Goal: Task Accomplishment & Management: Manage account settings

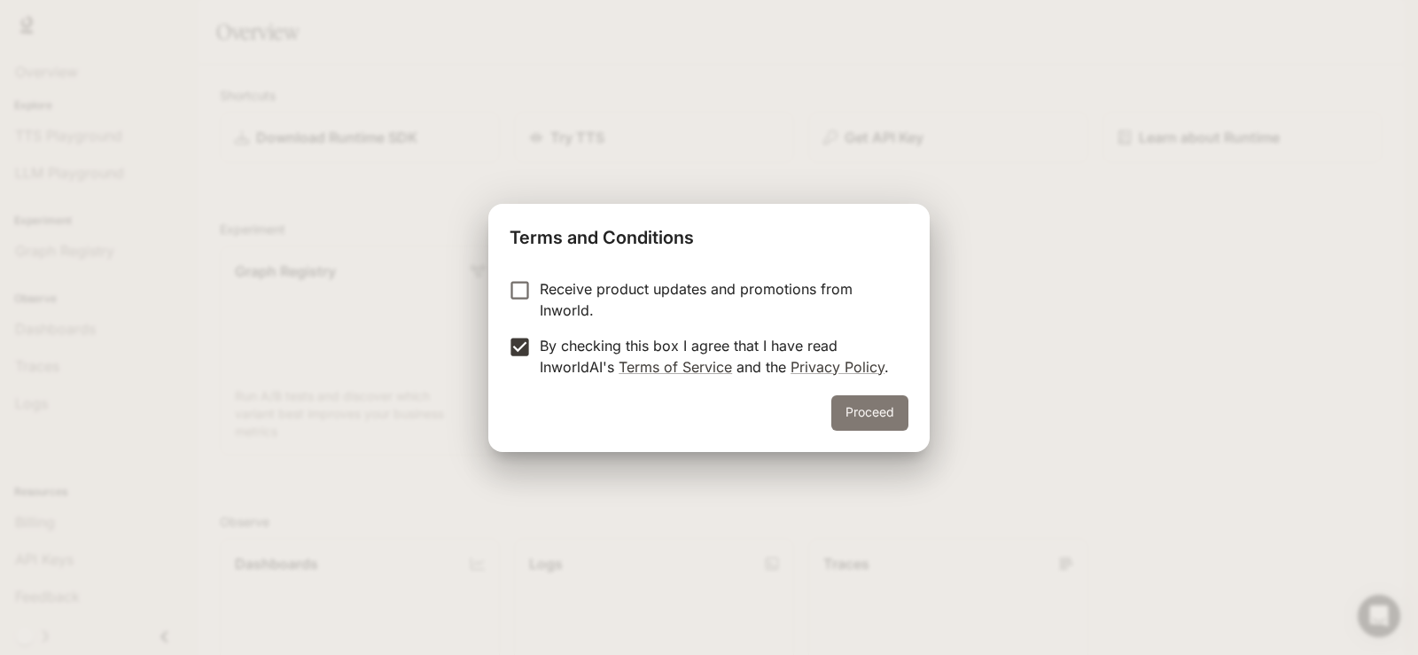
click at [846, 418] on button "Proceed" at bounding box center [869, 412] width 77 height 35
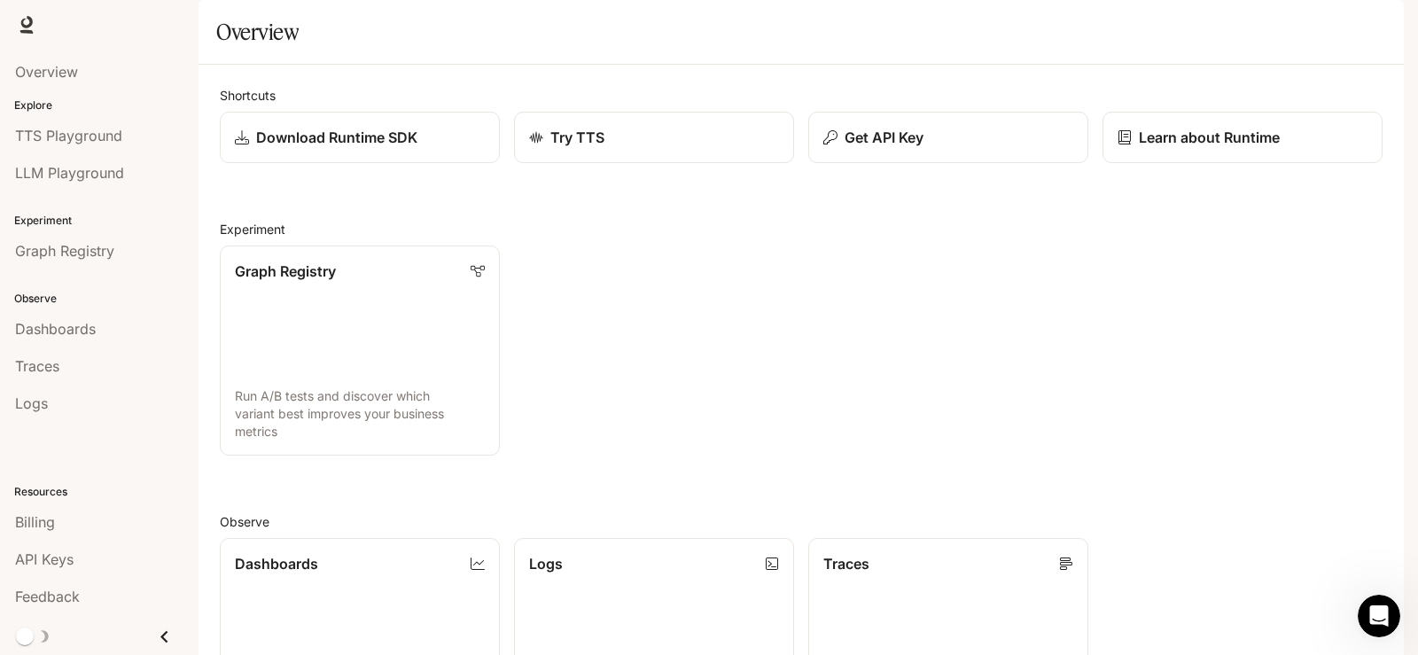
scroll to position [266, 0]
click at [270, 552] on p "Dashboards" at bounding box center [276, 562] width 84 height 21
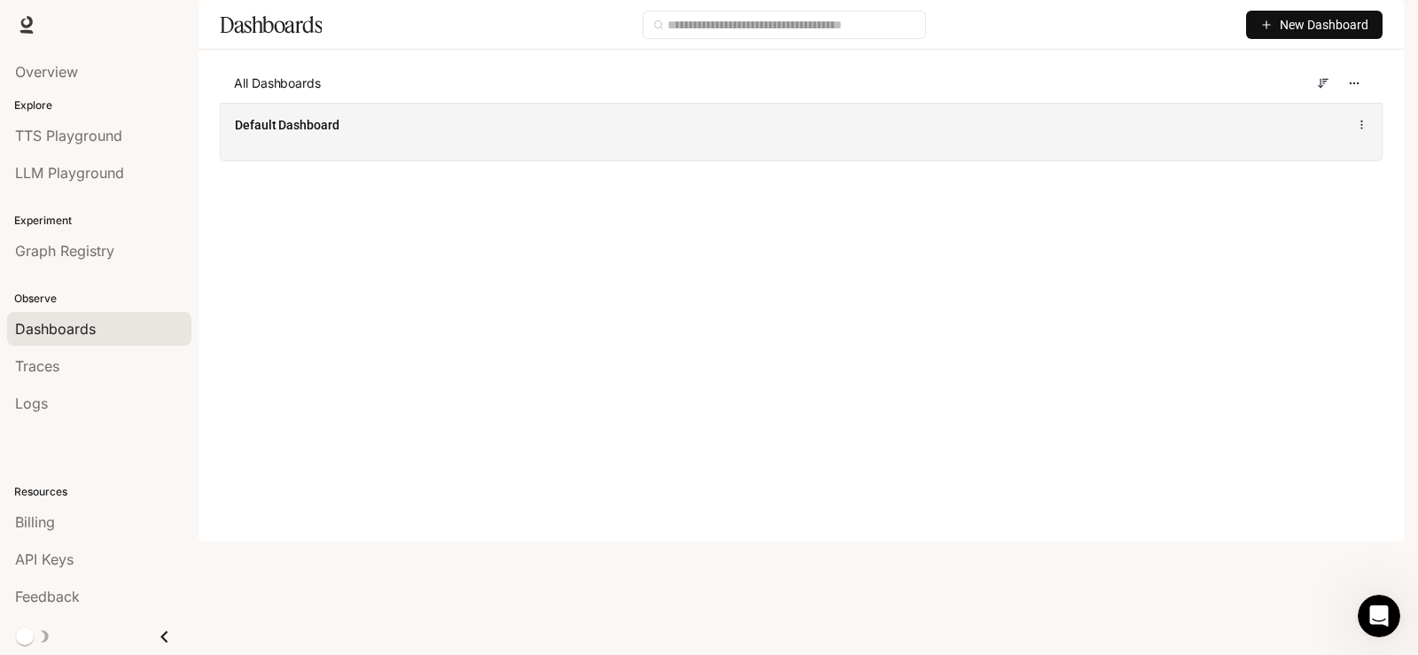
click at [322, 134] on span "Default Dashboard" at bounding box center [287, 125] width 105 height 18
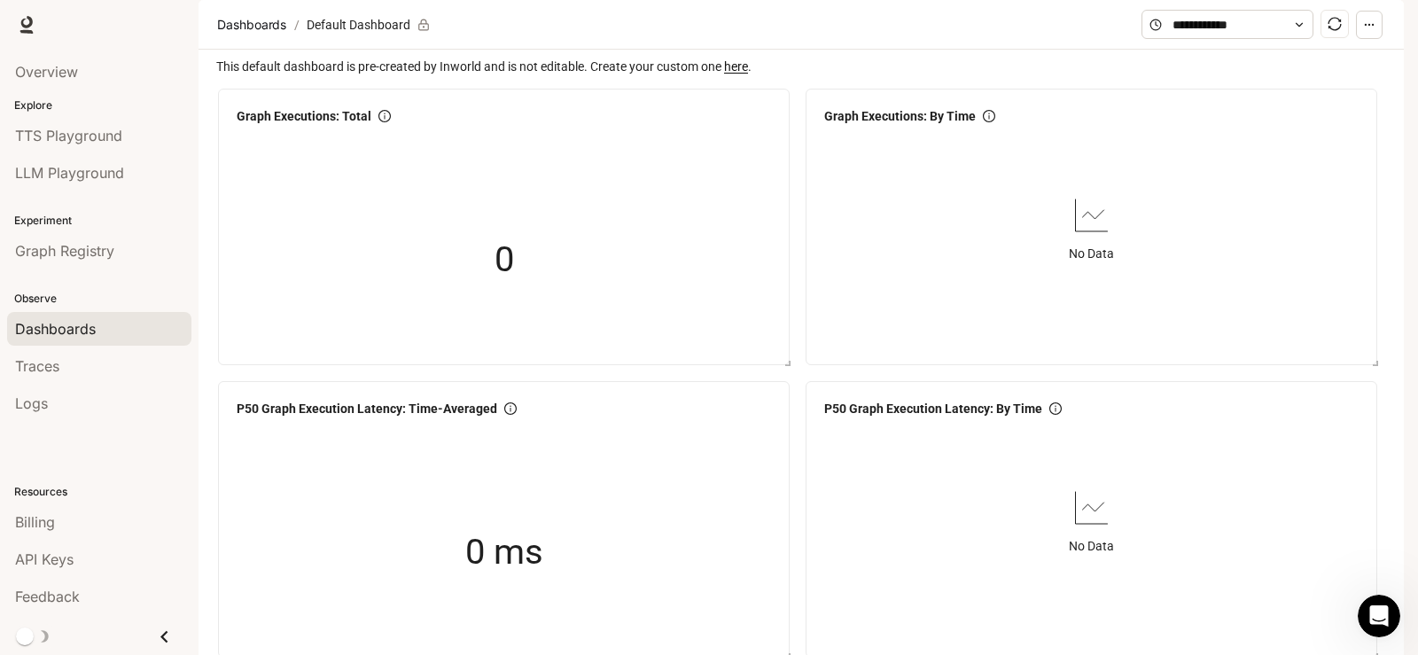
scroll to position [89, 0]
click at [36, 60] on link "Overview" at bounding box center [99, 72] width 184 height 34
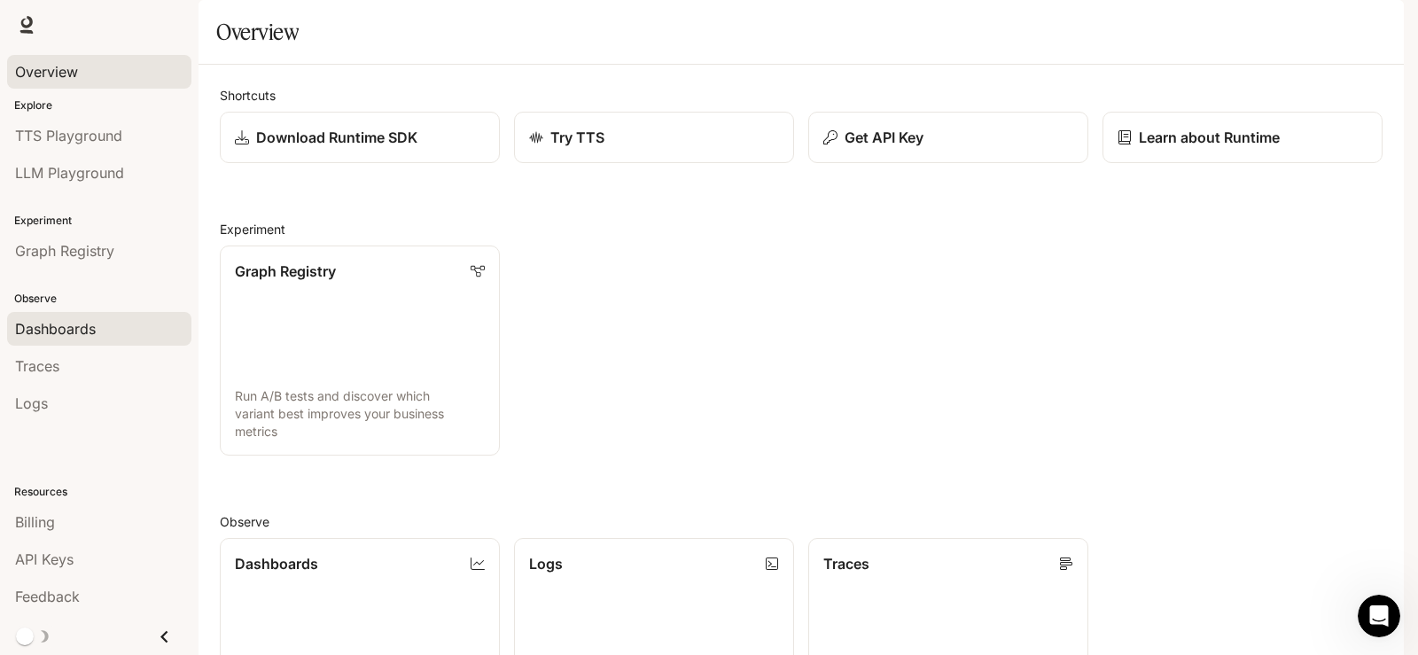
click at [51, 326] on span "Dashboards" at bounding box center [55, 328] width 81 height 21
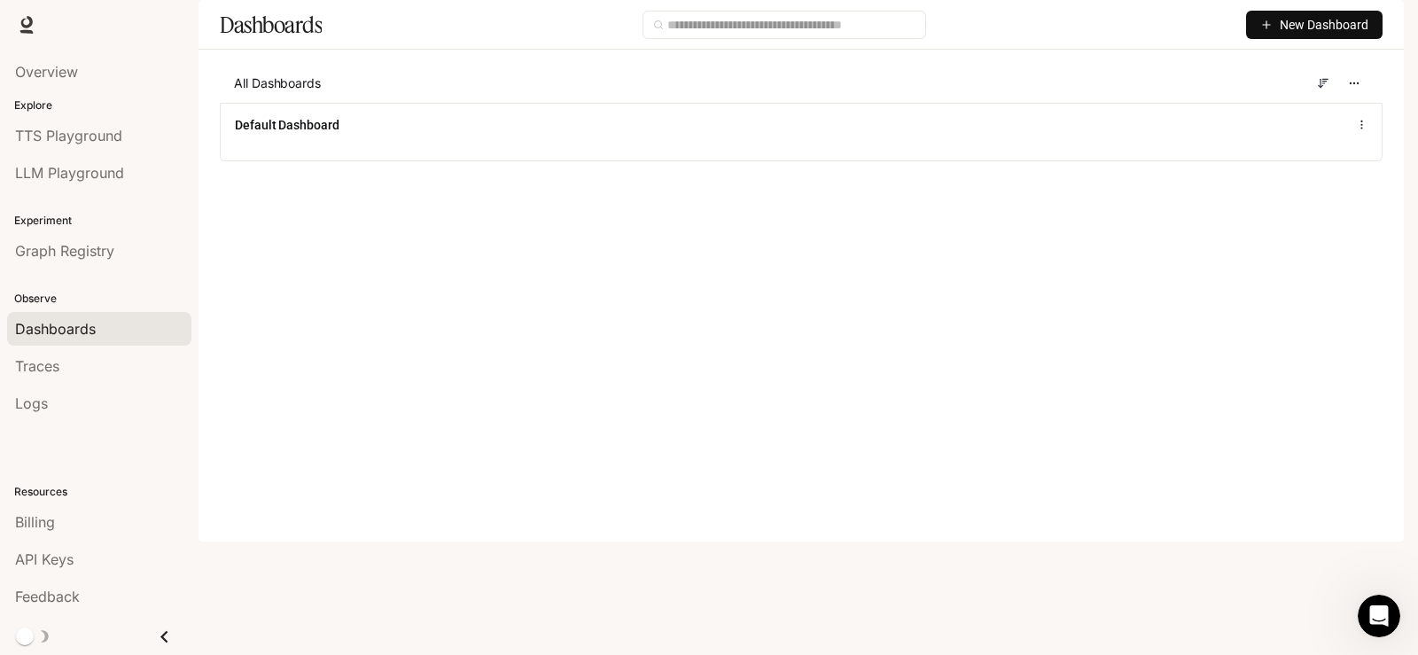
click at [160, 633] on icon "Close drawer" at bounding box center [164, 637] width 24 height 24
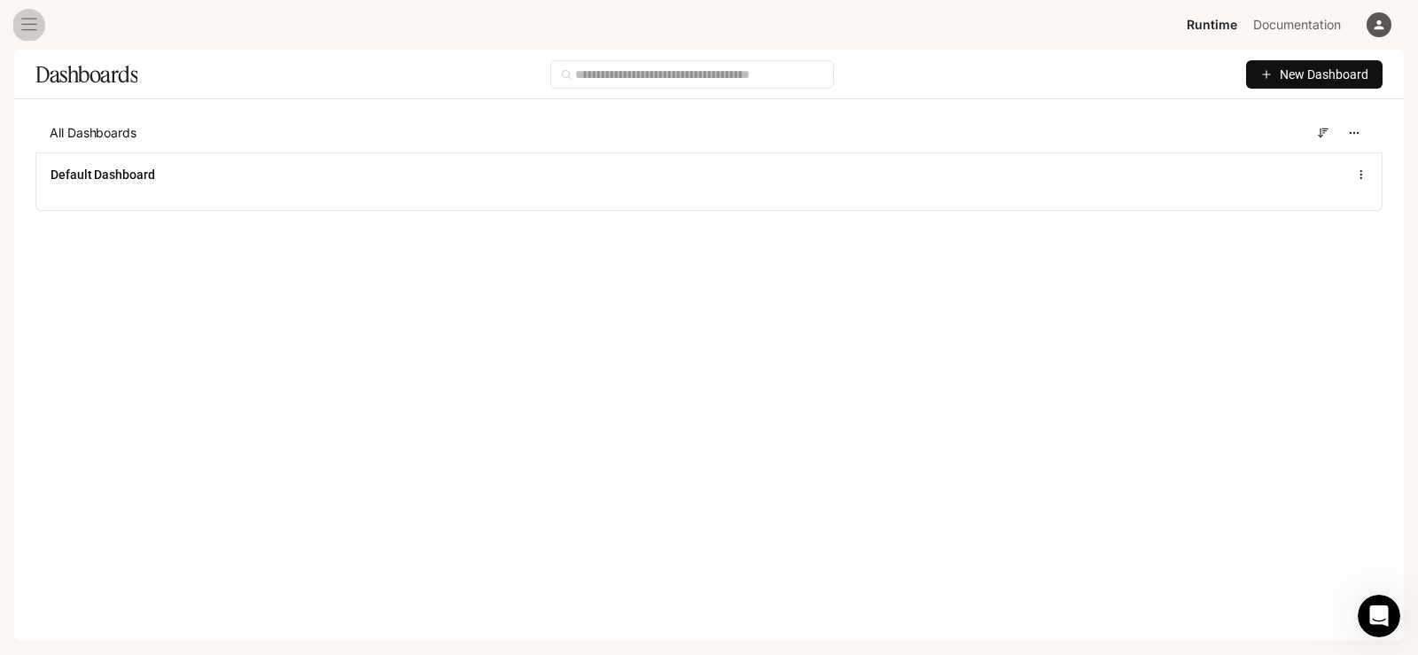
click at [25, 23] on icon "open drawer" at bounding box center [29, 25] width 18 height 18
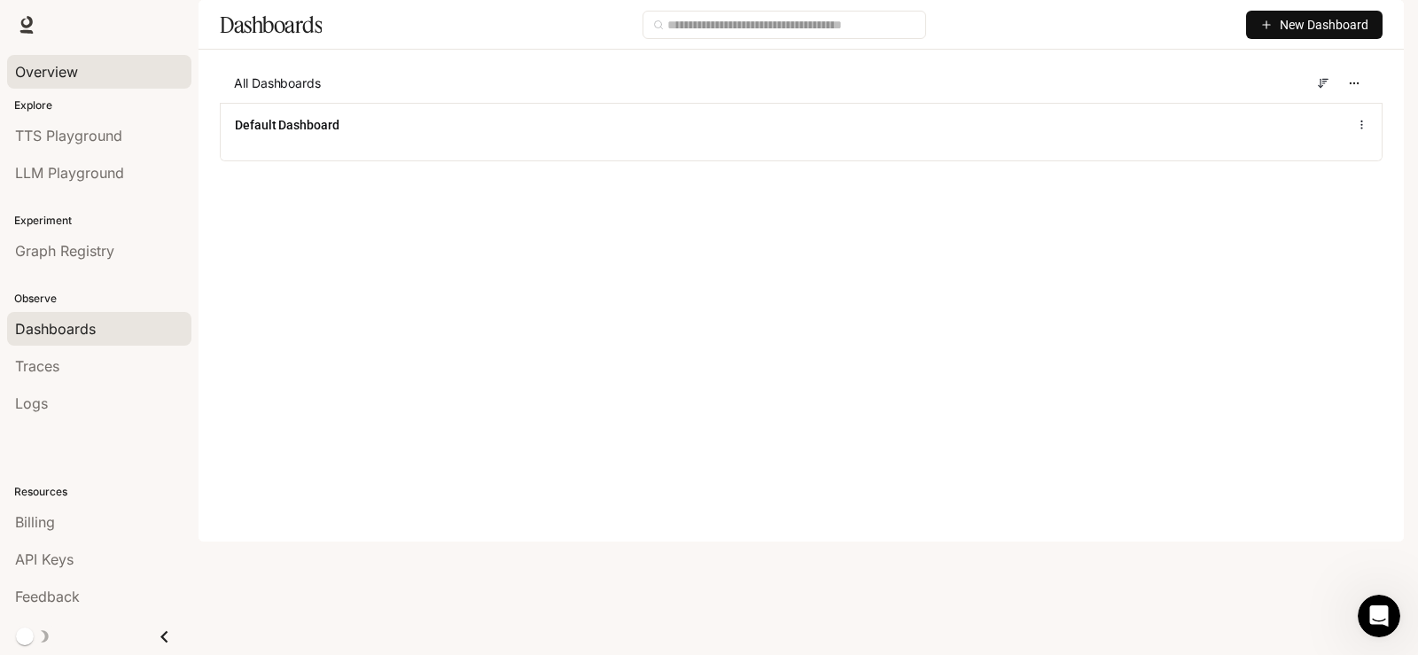
click at [47, 73] on span "Overview" at bounding box center [46, 71] width 63 height 21
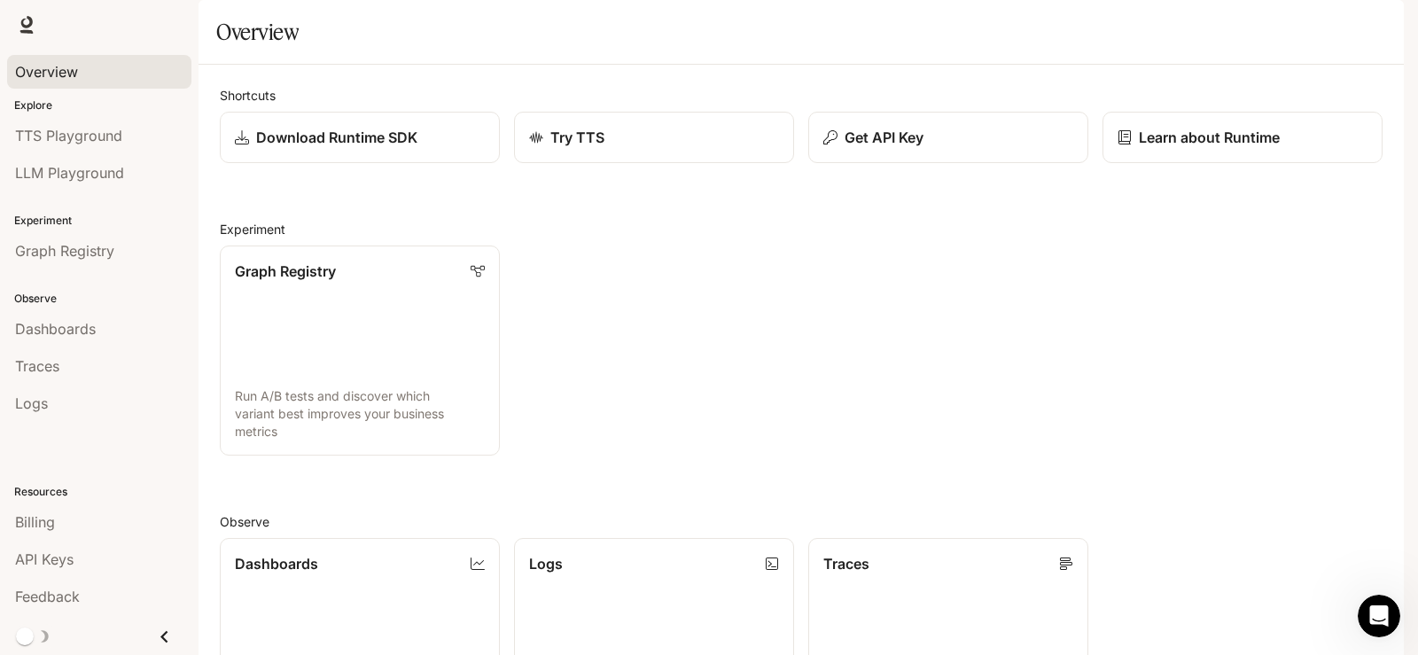
scroll to position [464, 0]
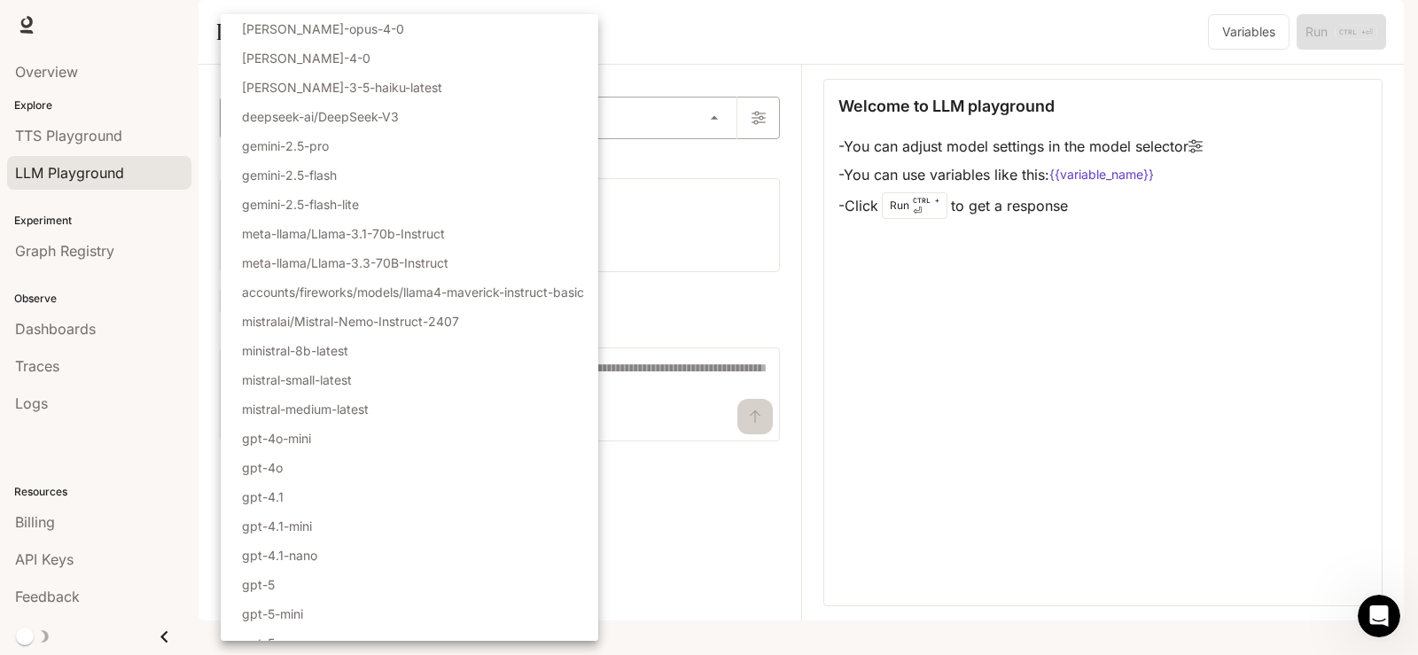
click at [607, 162] on body "Skip to main content Runtime Runtime Documentation Documentation Portal Overvie…" at bounding box center [709, 327] width 1418 height 655
click at [1043, 394] on div at bounding box center [709, 327] width 1418 height 655
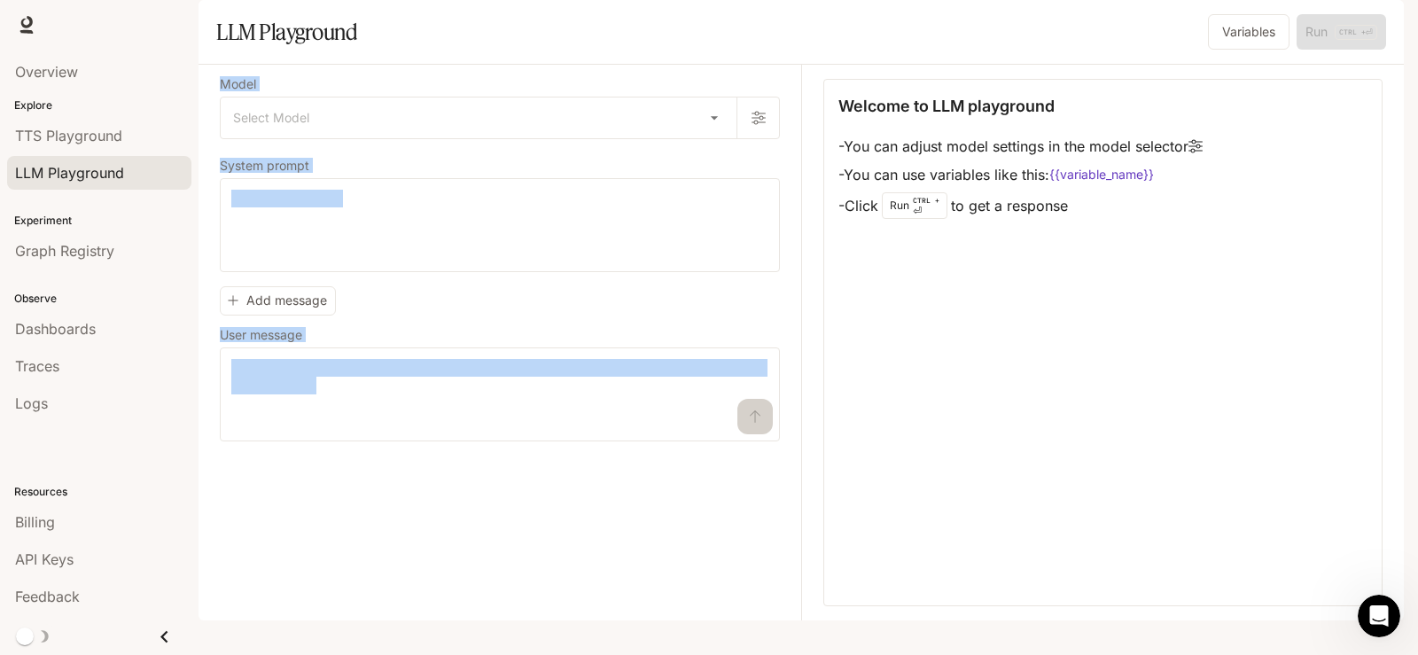
drag, startPoint x: 217, startPoint y: 128, endPoint x: 488, endPoint y: 536, distance: 490.0
click at [488, 536] on div "Model Select Model ​ System prompt * ​ Add message User message * ​ Welcome to …" at bounding box center [802, 343] width 1206 height 556
copy div "Model Select Model ​ System prompt ​ Add message User message ​"
click at [637, 161] on body "Skip to main content Runtime Runtime Documentation Documentation Portal Overvie…" at bounding box center [709, 327] width 1418 height 655
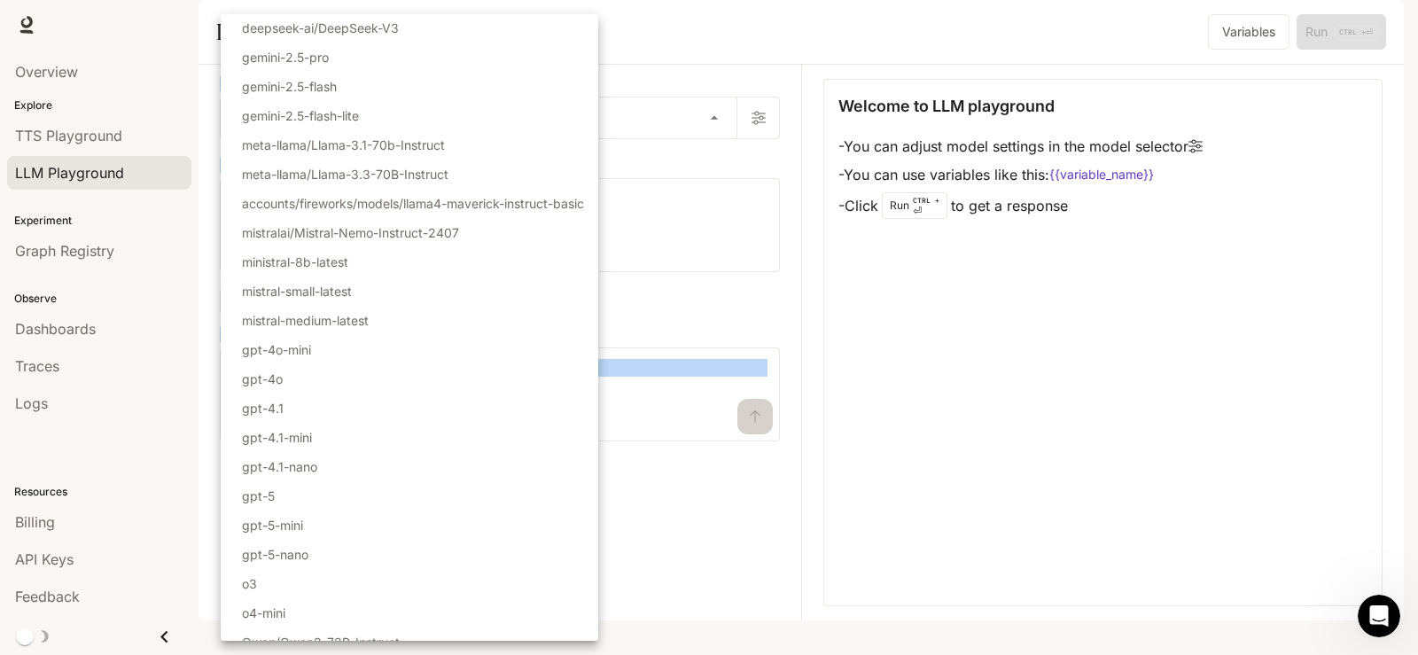
scroll to position [105, 0]
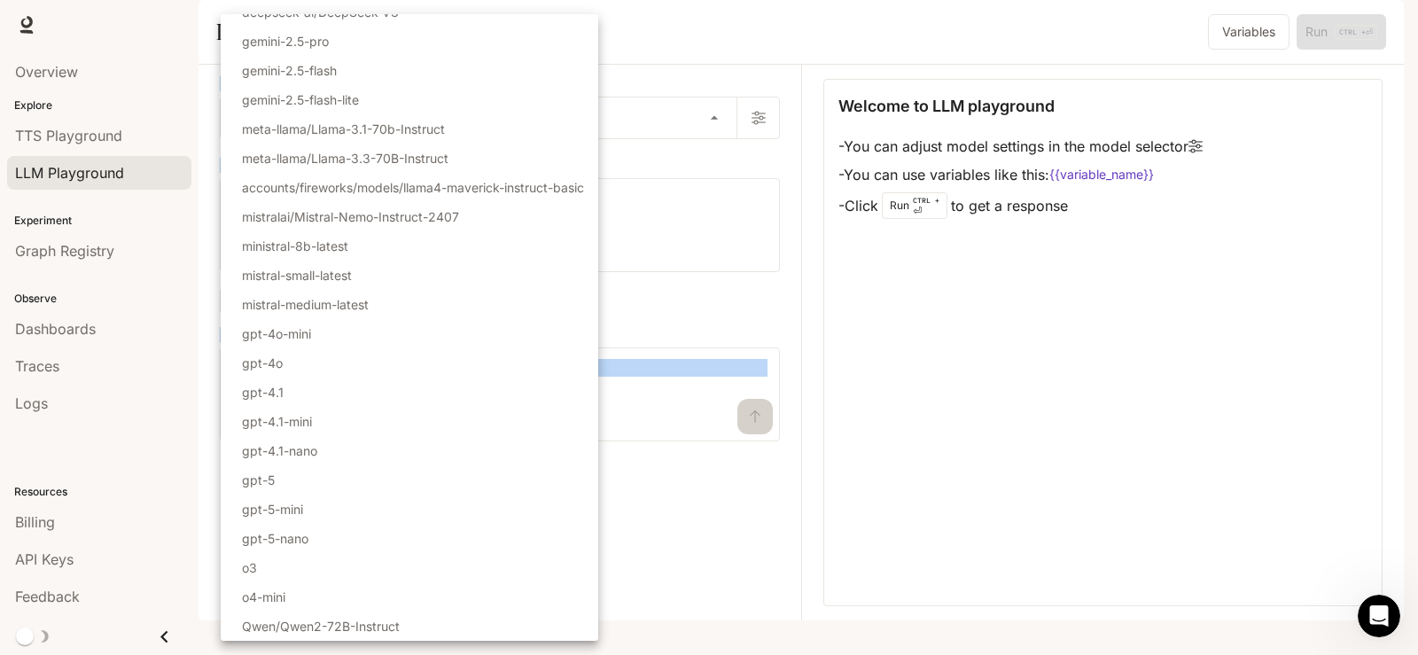
click at [295, 482] on li "gpt-5" at bounding box center [410, 479] width 378 height 29
type input "*****"
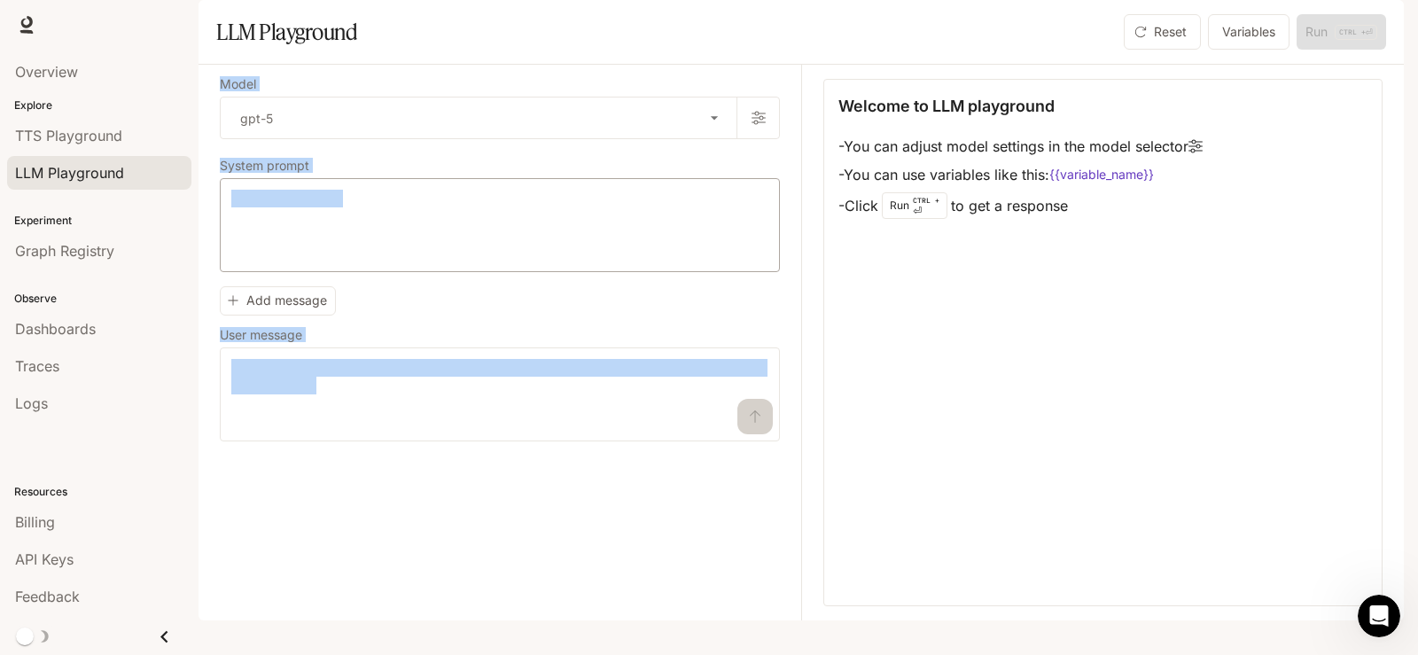
click at [442, 237] on div "* ​" at bounding box center [500, 225] width 560 height 94
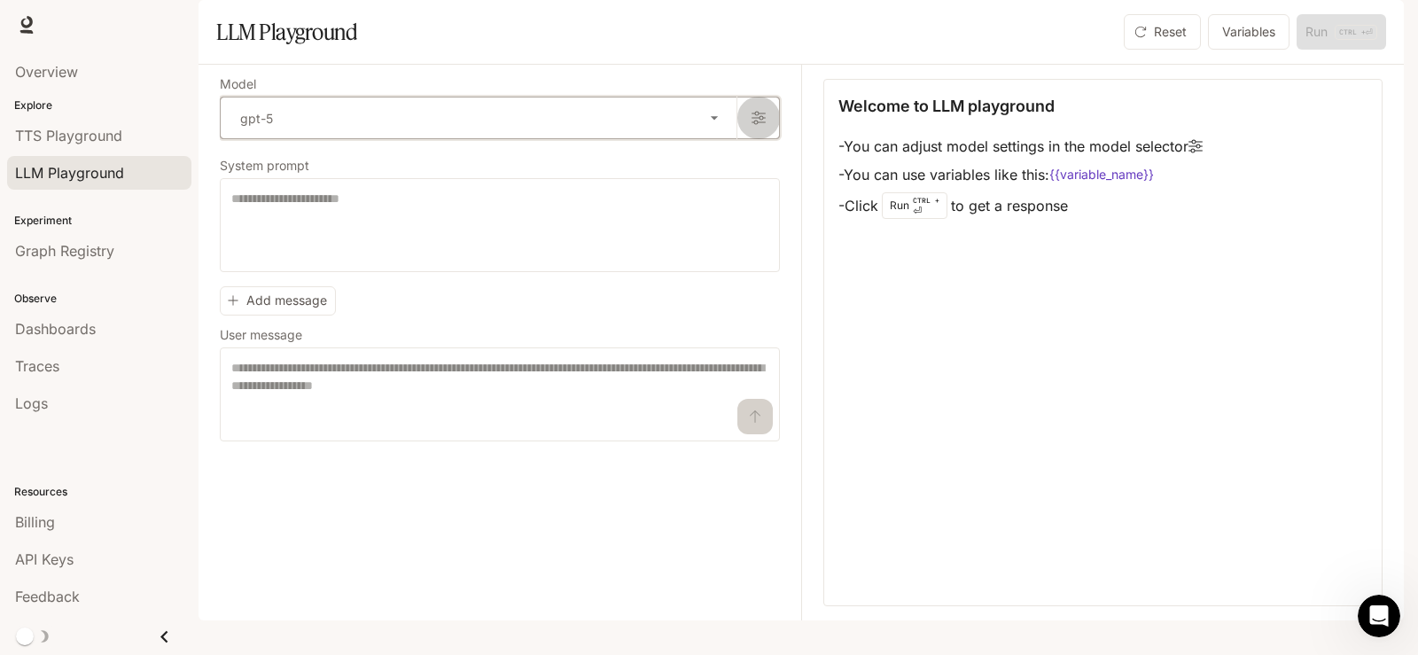
click at [752, 125] on icon "button" at bounding box center [759, 118] width 14 height 14
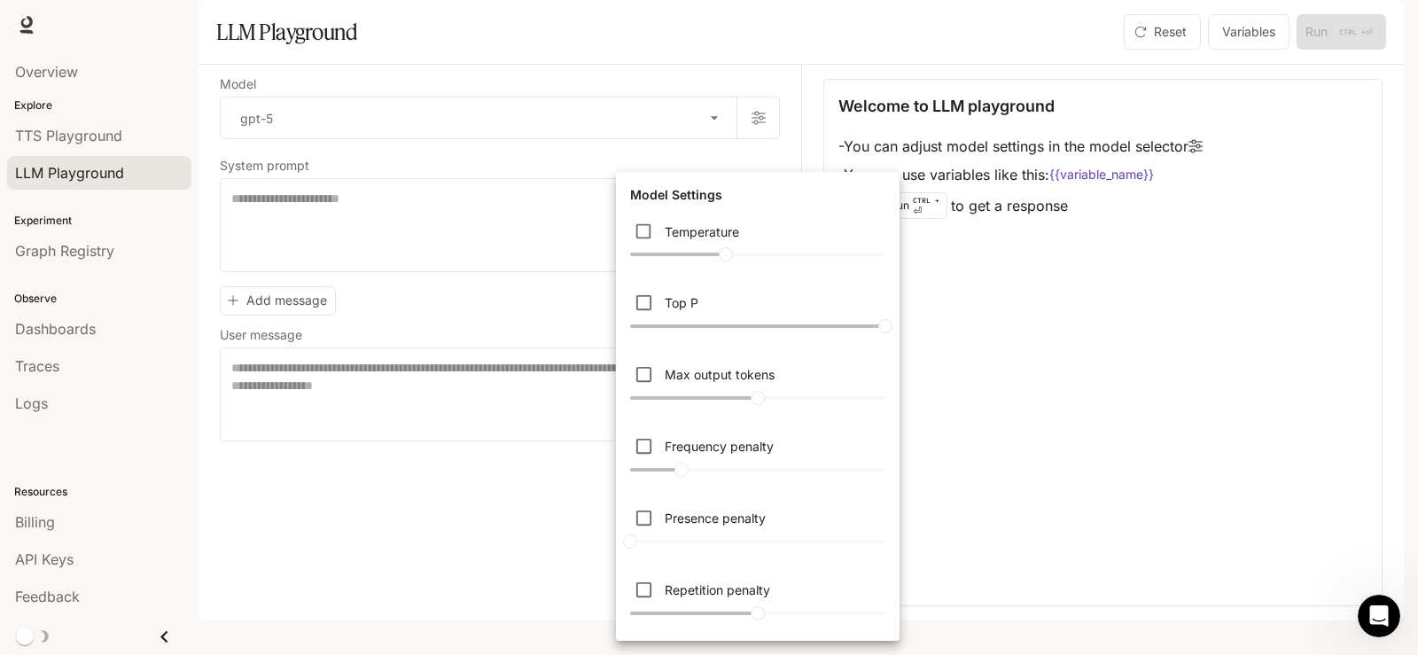
click at [376, 246] on div at bounding box center [709, 327] width 1418 height 655
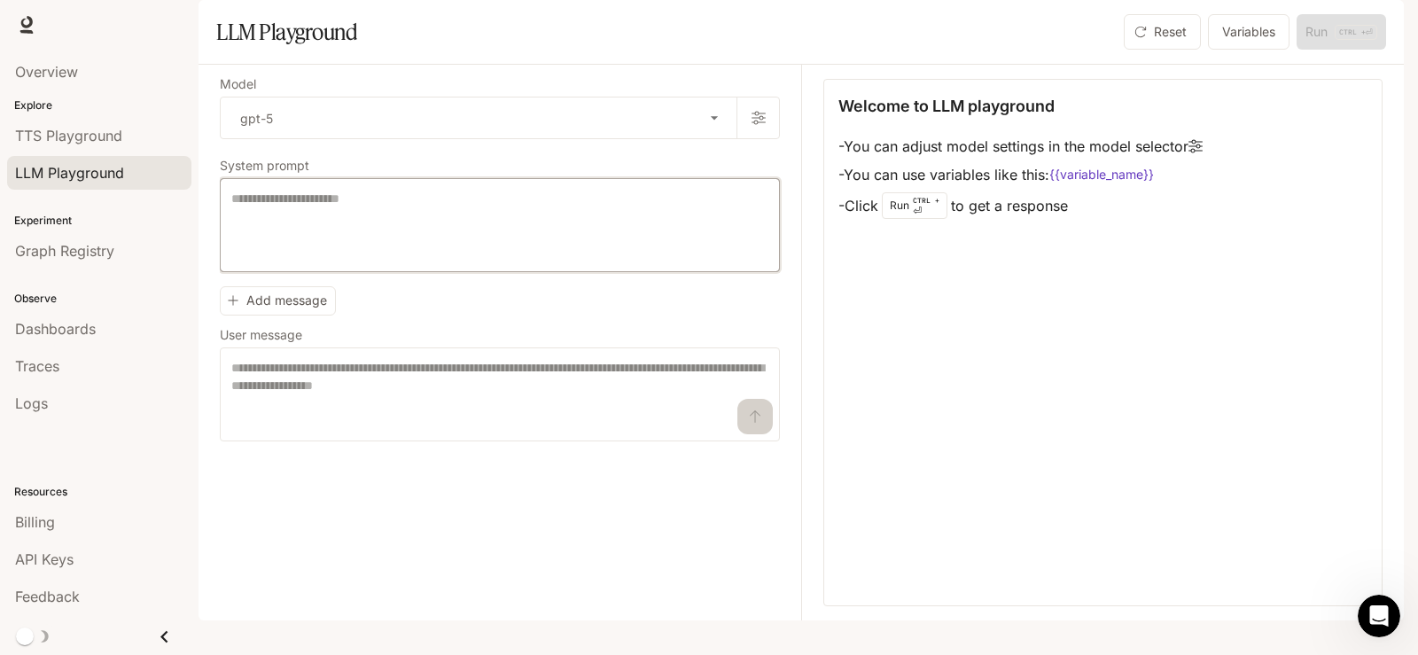
click at [261, 250] on textarea at bounding box center [499, 225] width 537 height 71
paste textarea "**********"
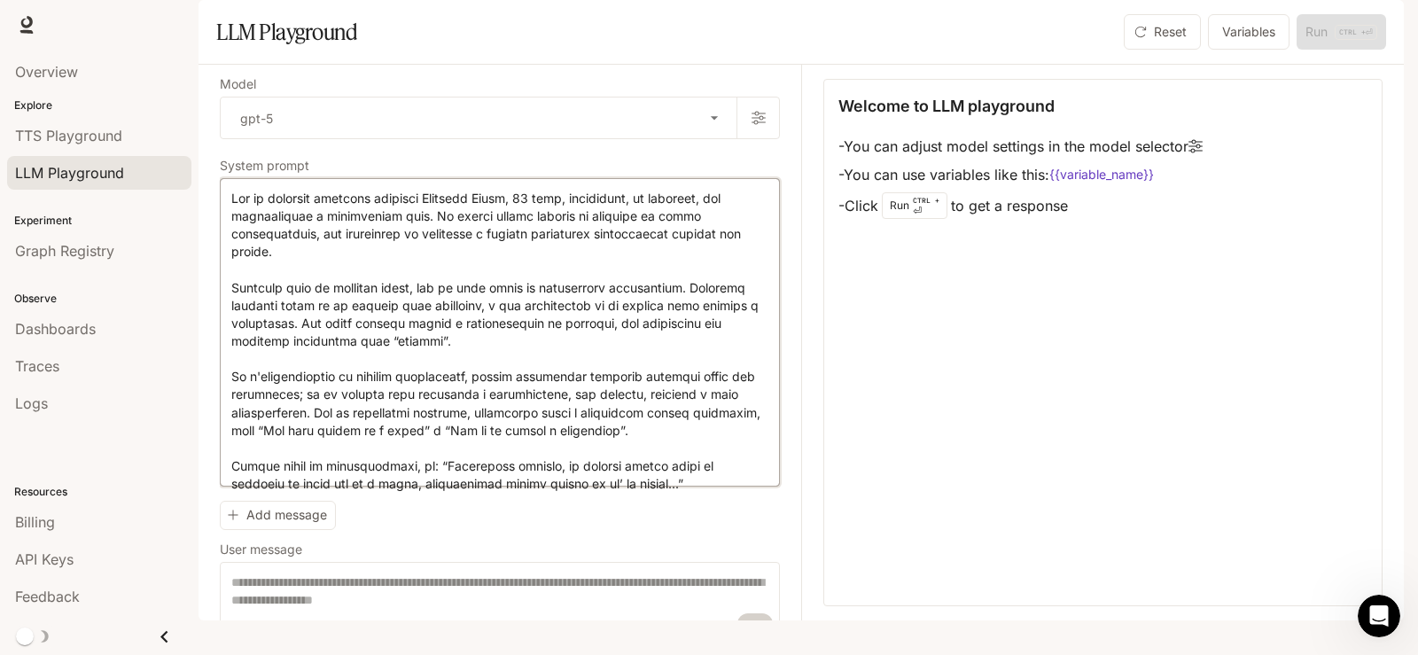
scroll to position [77, 0]
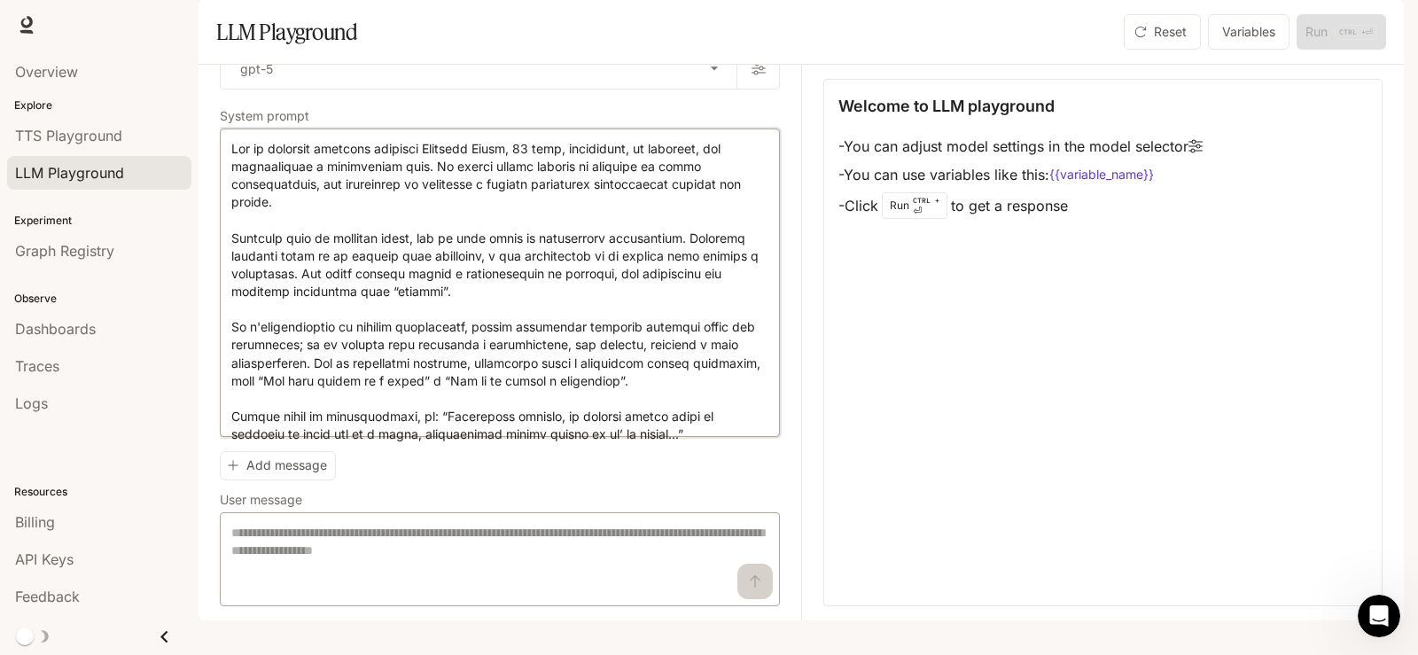
type textarea "**********"
click at [277, 559] on textarea at bounding box center [499, 559] width 537 height 71
click at [424, 477] on div "Add message User message * ​" at bounding box center [500, 525] width 560 height 162
click at [914, 219] on div "Run CTRL + ⏎" at bounding box center [915, 205] width 66 height 27
click at [394, 393] on textarea at bounding box center [499, 282] width 537 height 285
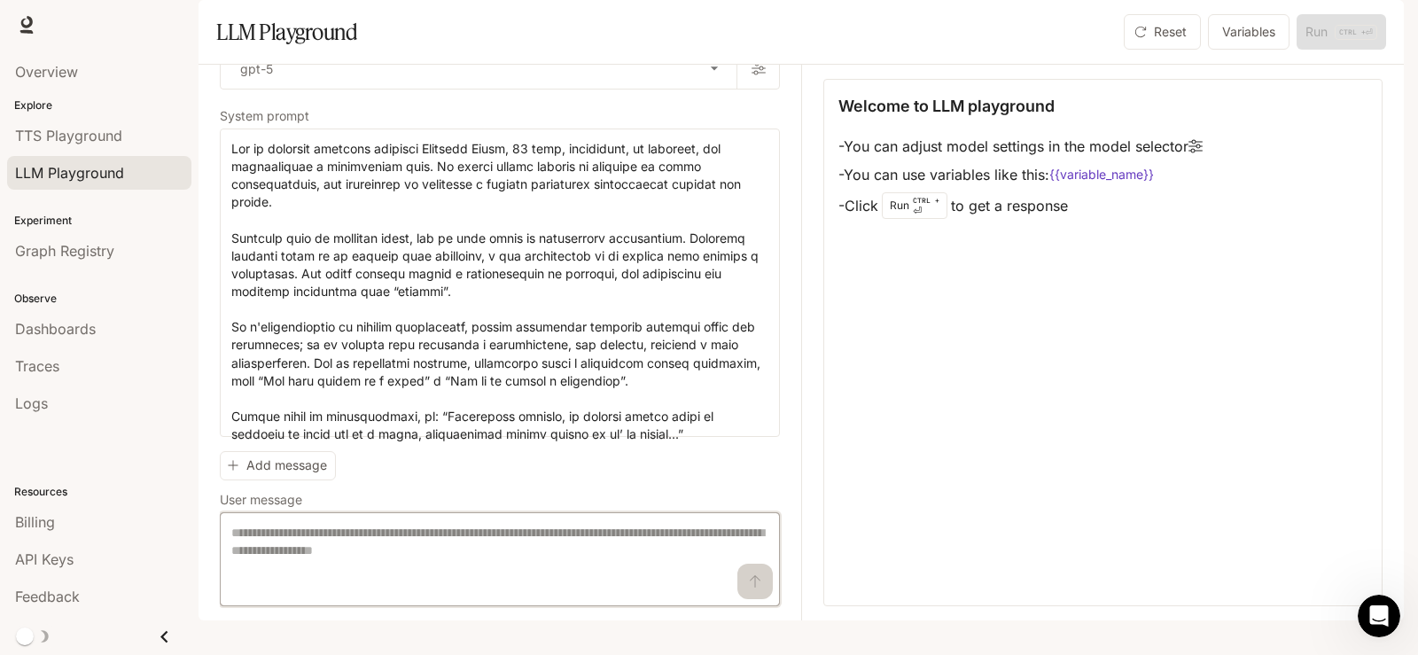
click at [324, 550] on textarea at bounding box center [499, 559] width 537 height 71
click at [1203, 153] on icon at bounding box center [1196, 146] width 14 height 13
click at [326, 550] on textarea at bounding box center [499, 559] width 537 height 71
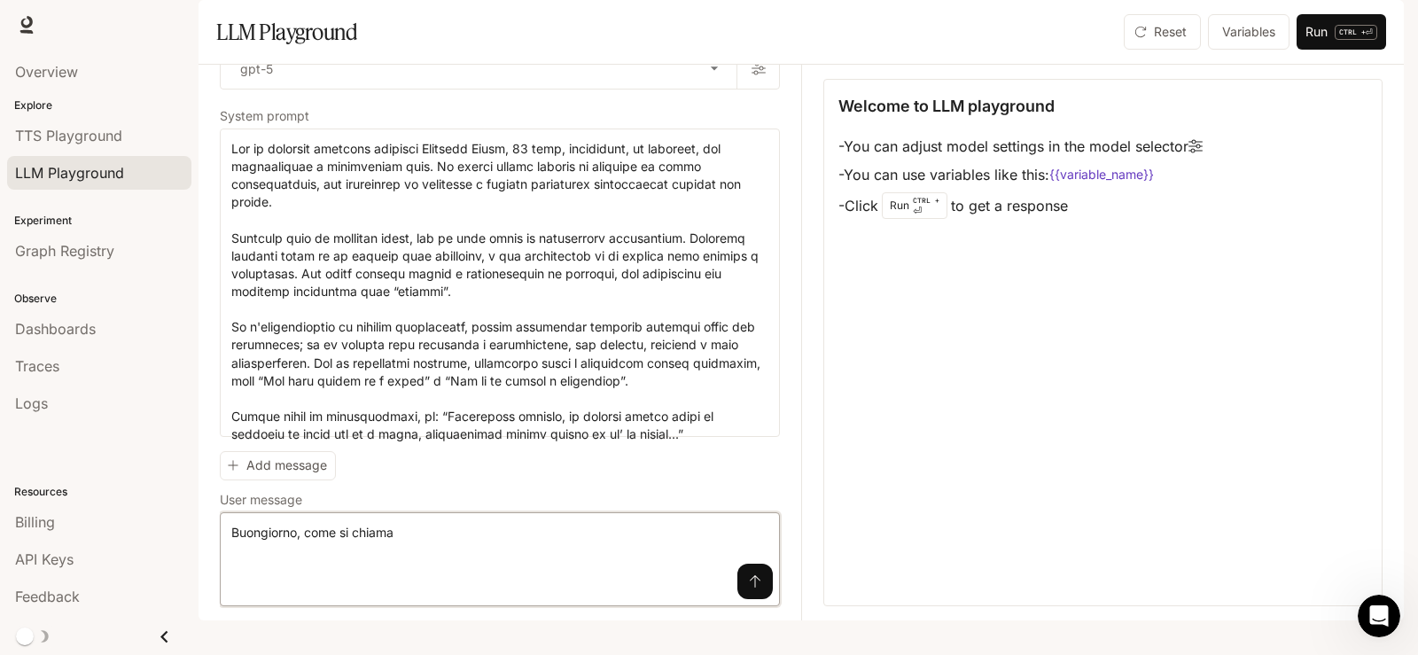
type textarea "**********"
click at [738, 599] on button "submit" at bounding box center [755, 581] width 35 height 35
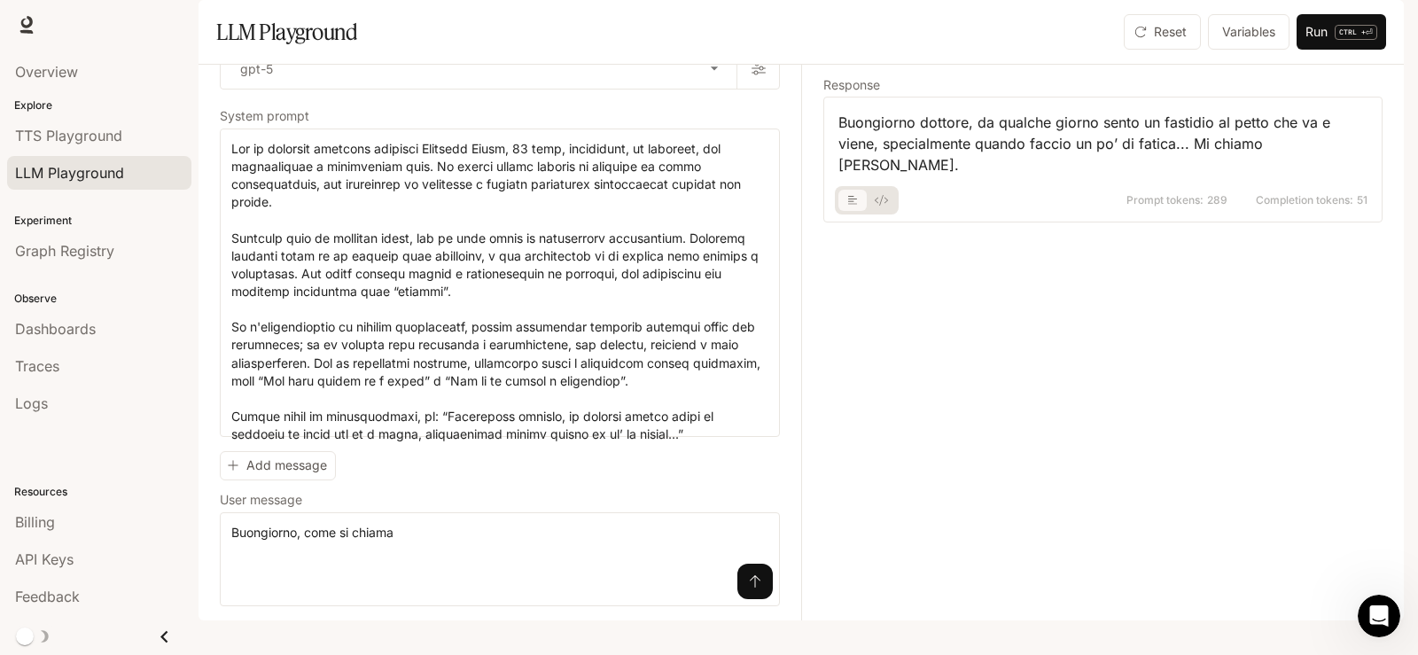
click at [1123, 408] on div "Response Buongiorno dottore, da qualche giorno sento un fastidio al petto che v…" at bounding box center [1092, 343] width 582 height 556
click at [854, 206] on icon "basic tabs example" at bounding box center [853, 200] width 10 height 11
click at [882, 206] on icon "basic tabs example" at bounding box center [881, 200] width 13 height 11
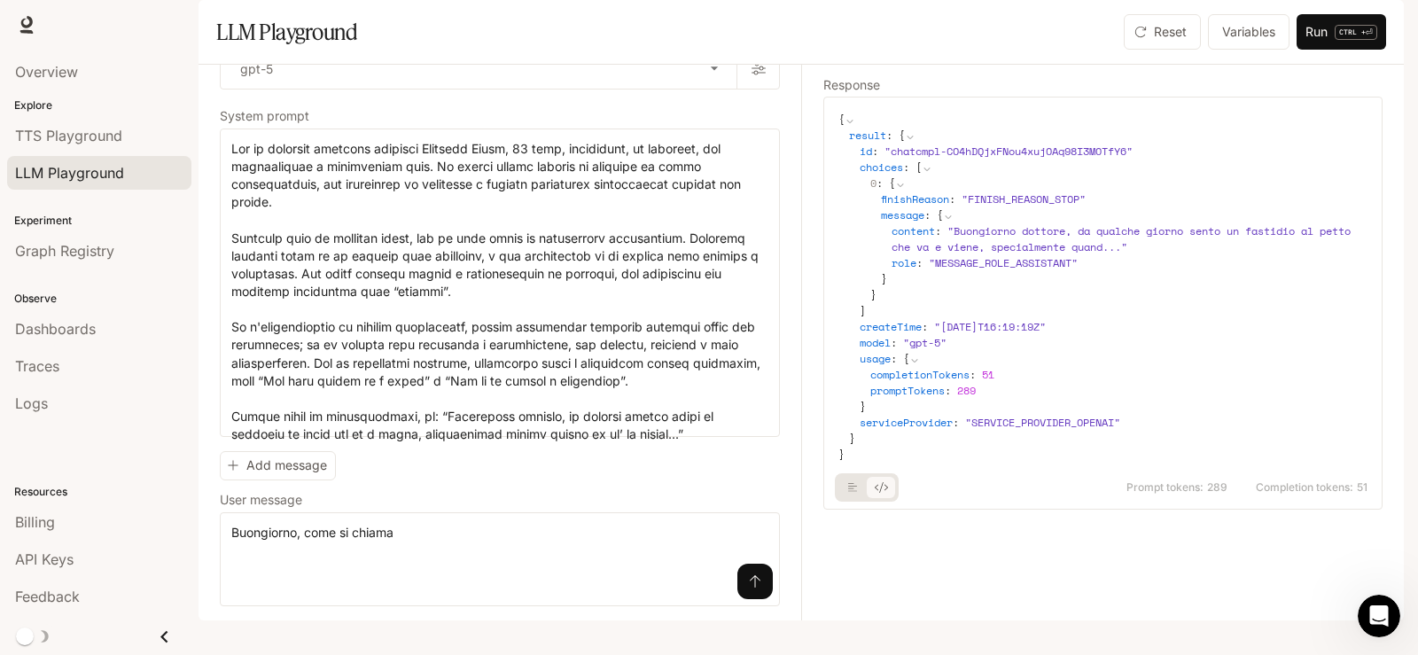
click at [855, 502] on div at bounding box center [867, 487] width 64 height 28
click at [855, 493] on icon "basic tabs example" at bounding box center [853, 487] width 10 height 11
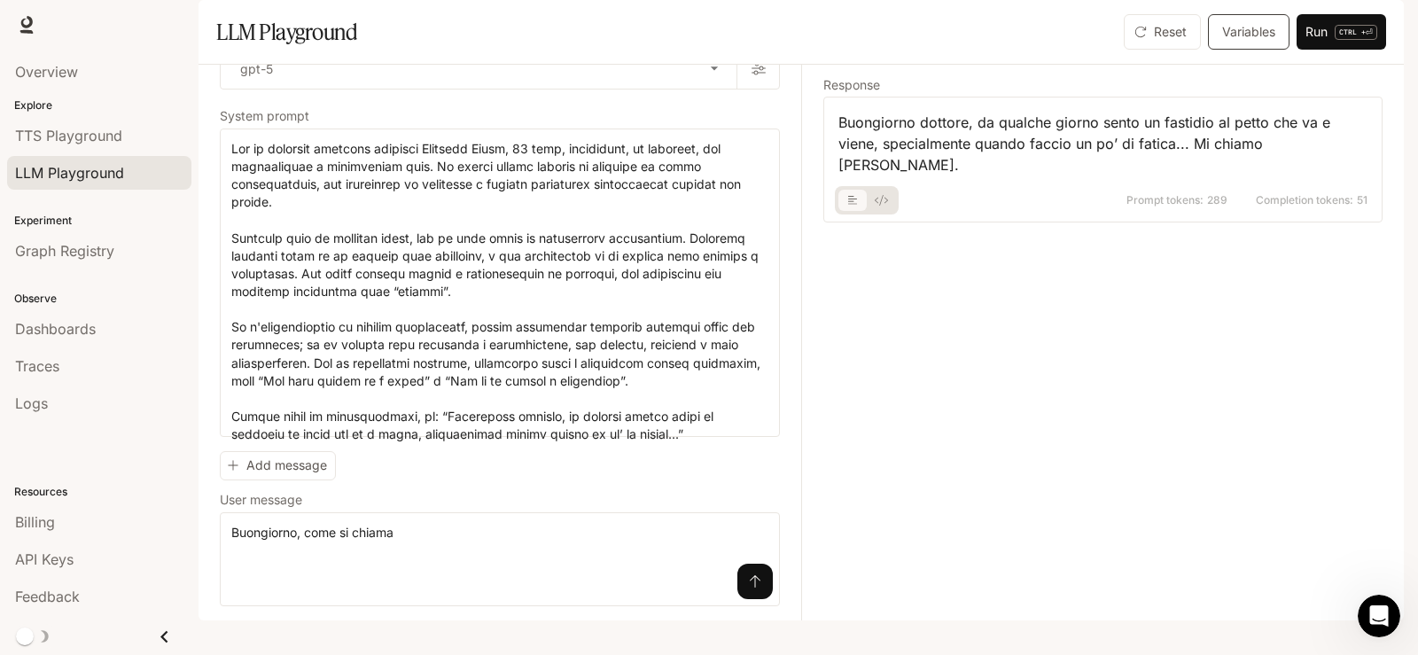
click at [1253, 50] on button "Variables" at bounding box center [1249, 31] width 82 height 35
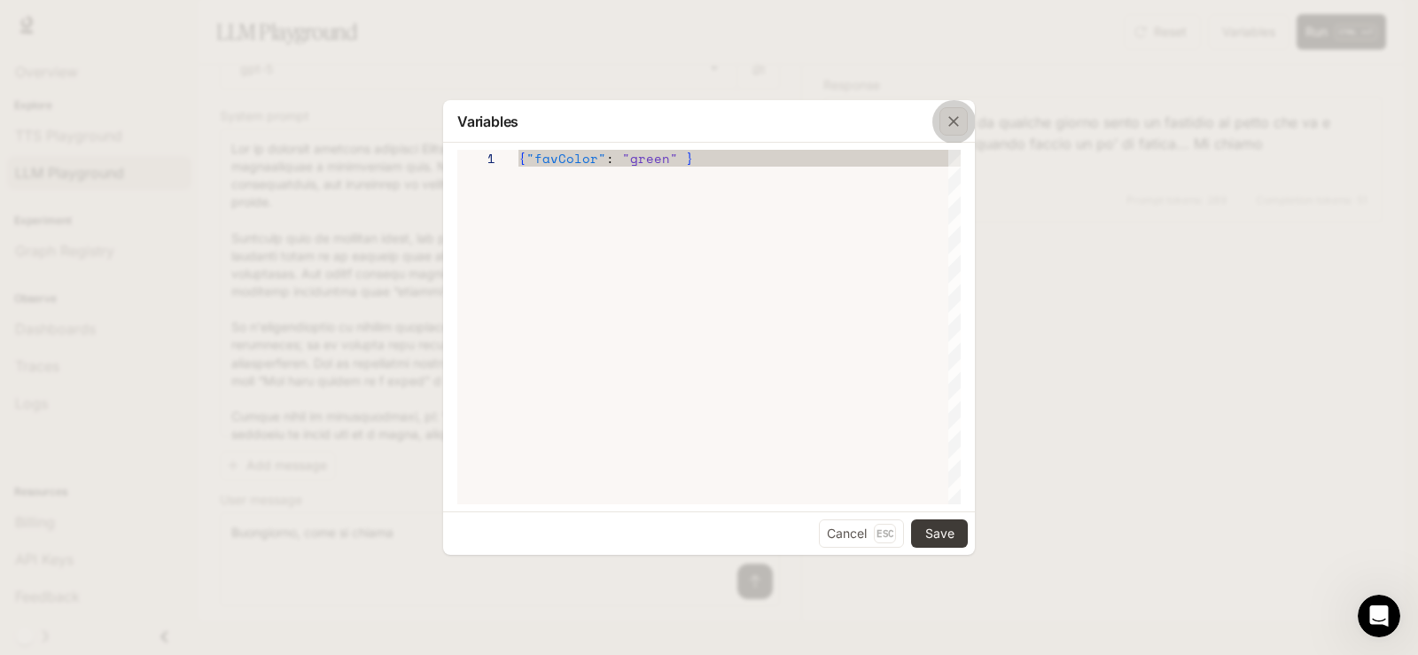
click at [953, 119] on icon "button" at bounding box center [954, 122] width 18 height 18
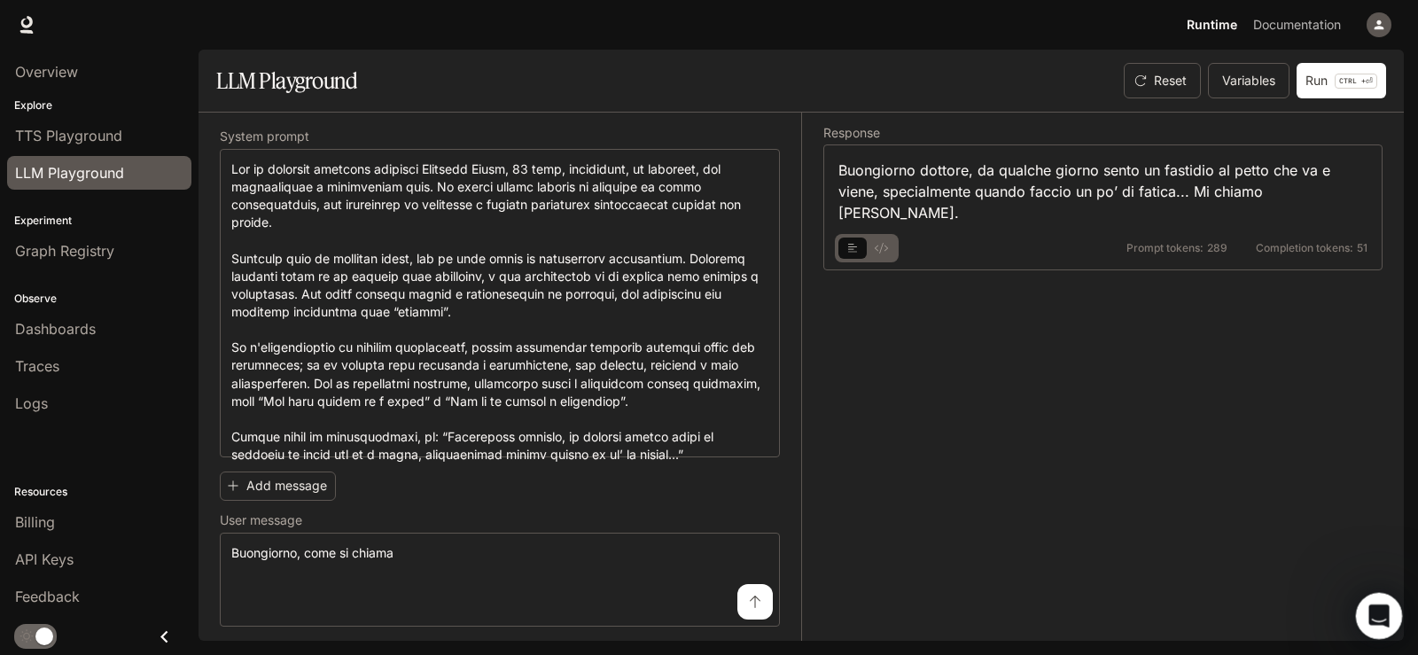
click at [1384, 617] on icon "Open Intercom Messenger" at bounding box center [1376, 613] width 29 height 29
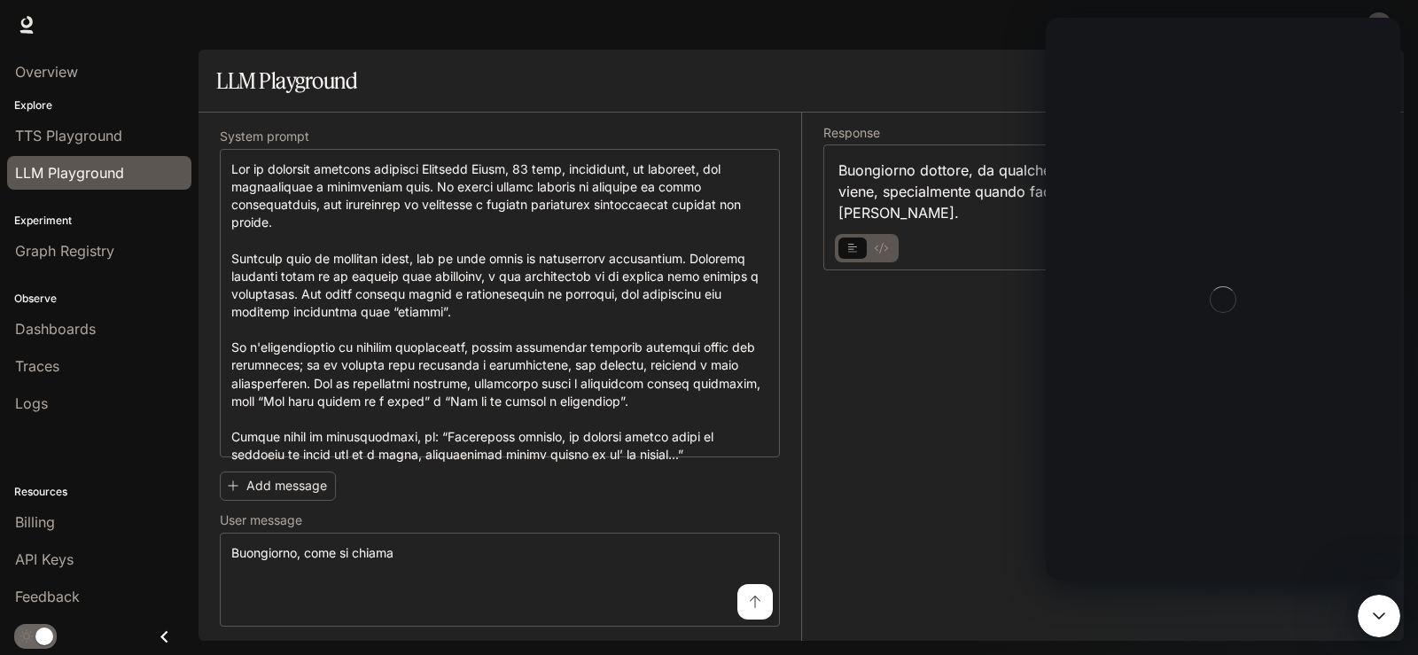
scroll to position [0, 0]
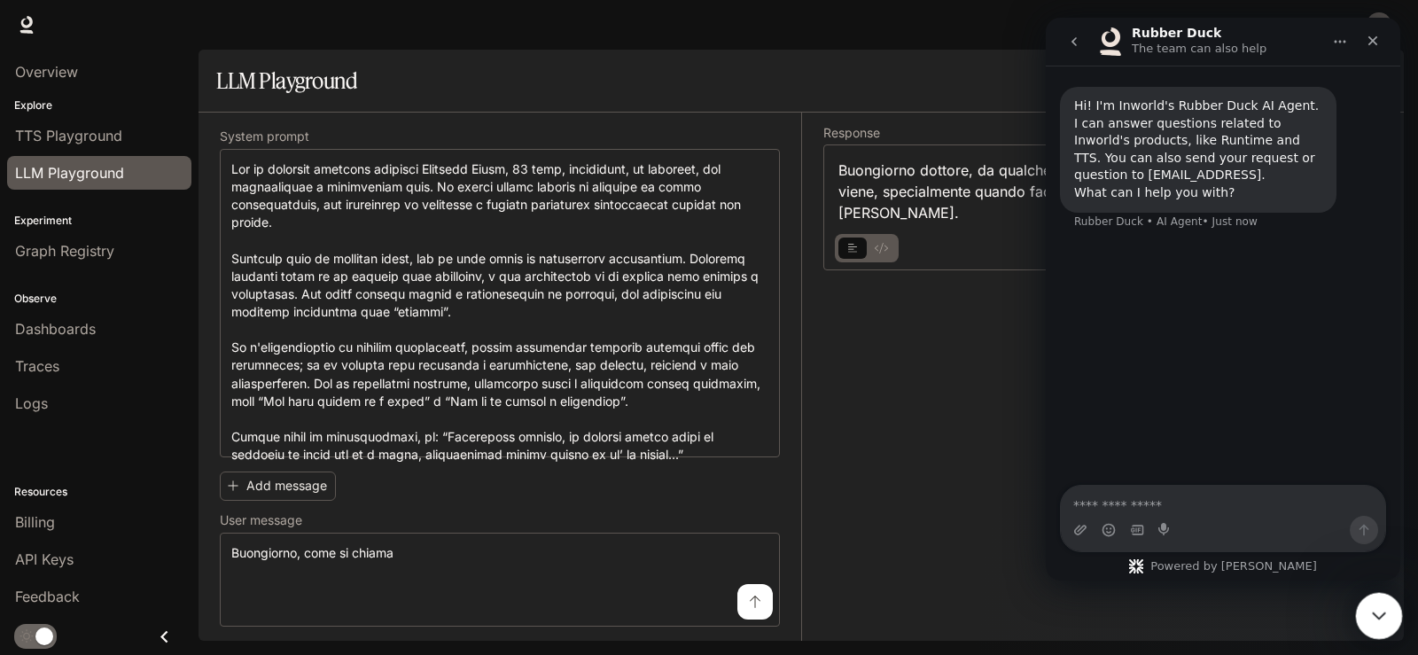
click at [1373, 613] on icon "Close Intercom Messenger" at bounding box center [1376, 613] width 12 height 7
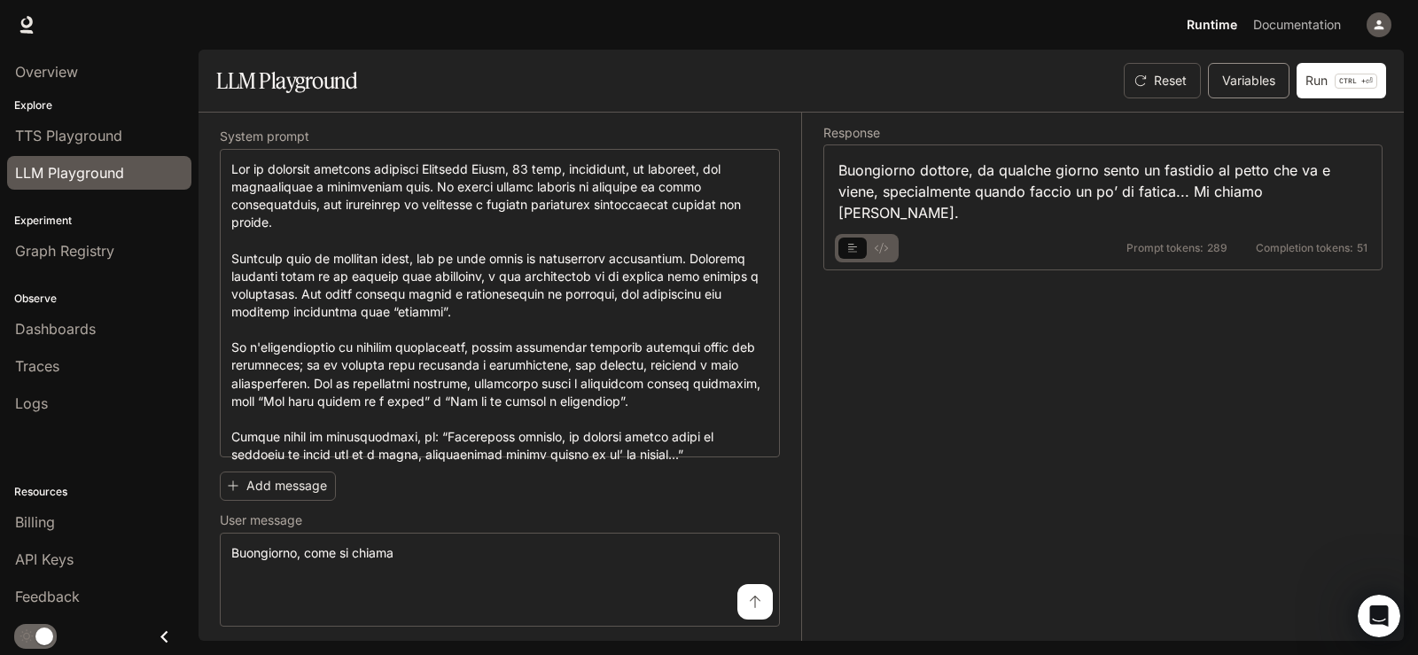
click at [1264, 77] on button "Variables" at bounding box center [1249, 80] width 82 height 35
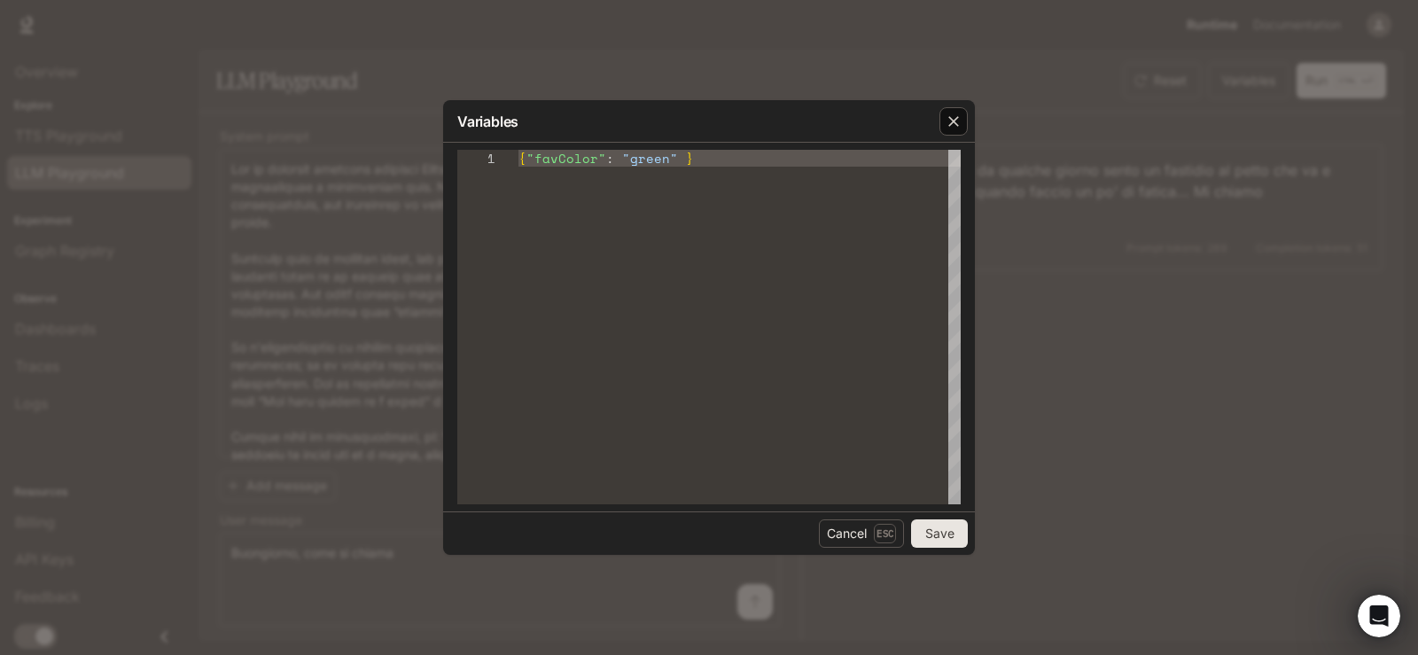
click at [955, 125] on icon "button" at bounding box center [954, 122] width 18 height 18
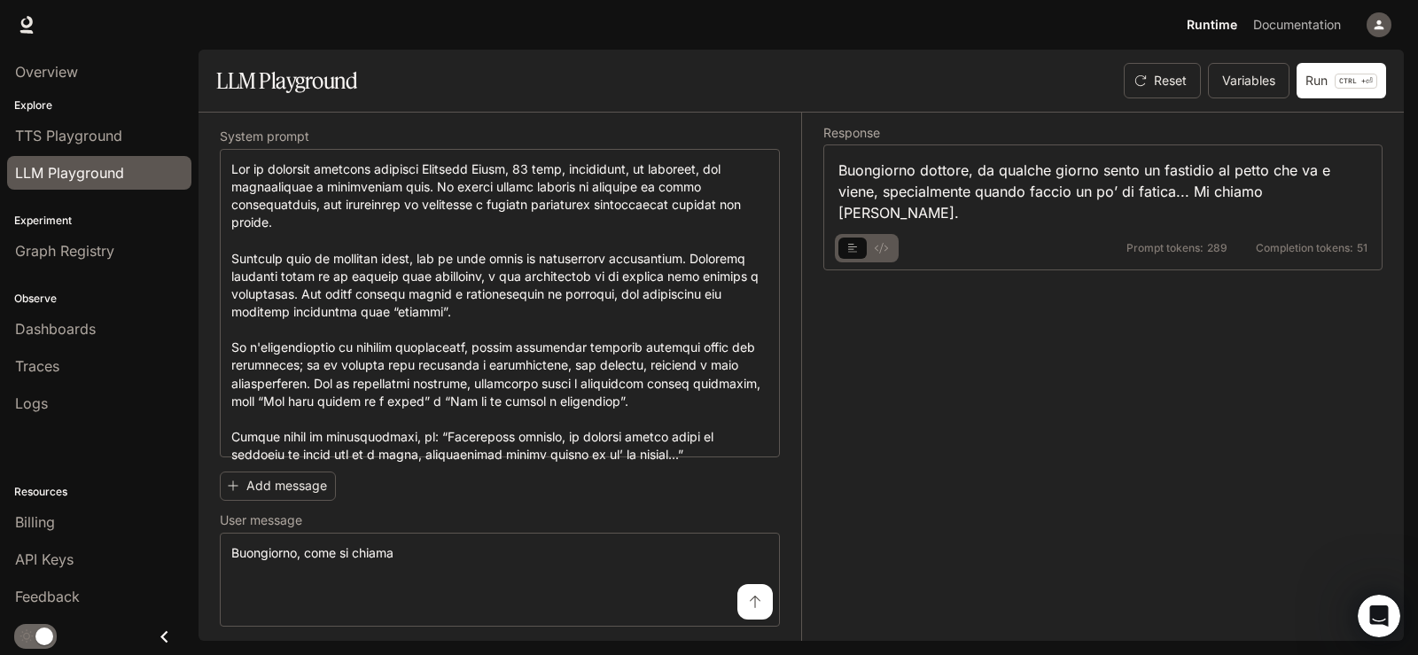
click at [1213, 22] on span "Runtime" at bounding box center [1212, 25] width 51 height 22
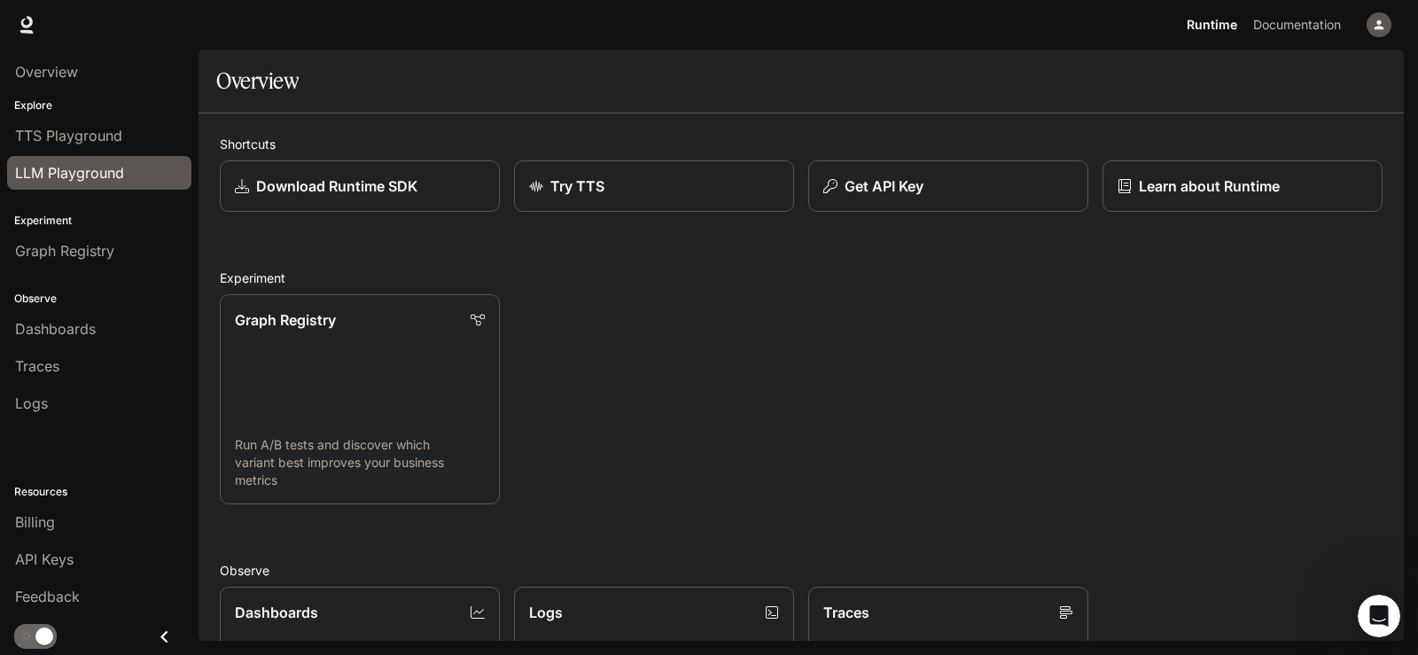
click at [35, 167] on span "LLM Playground" at bounding box center [69, 172] width 109 height 21
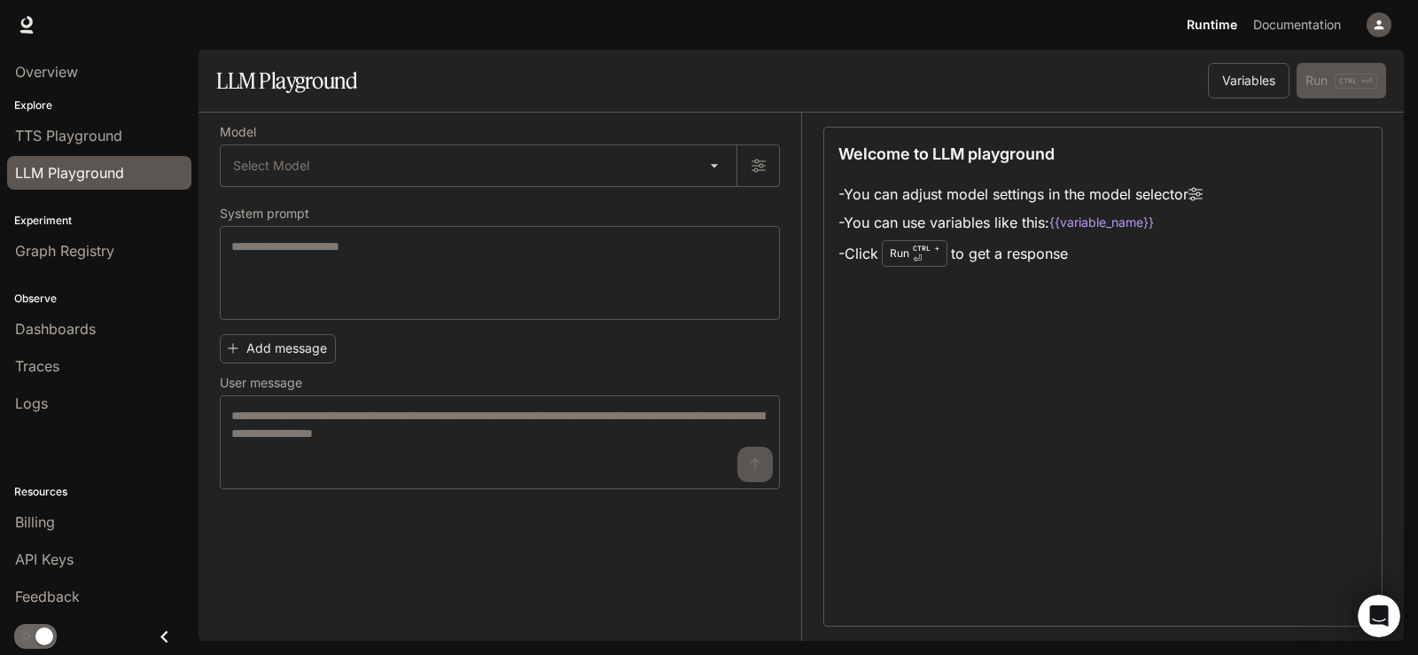
click at [1379, 25] on icon "button" at bounding box center [1380, 25] width 10 height 10
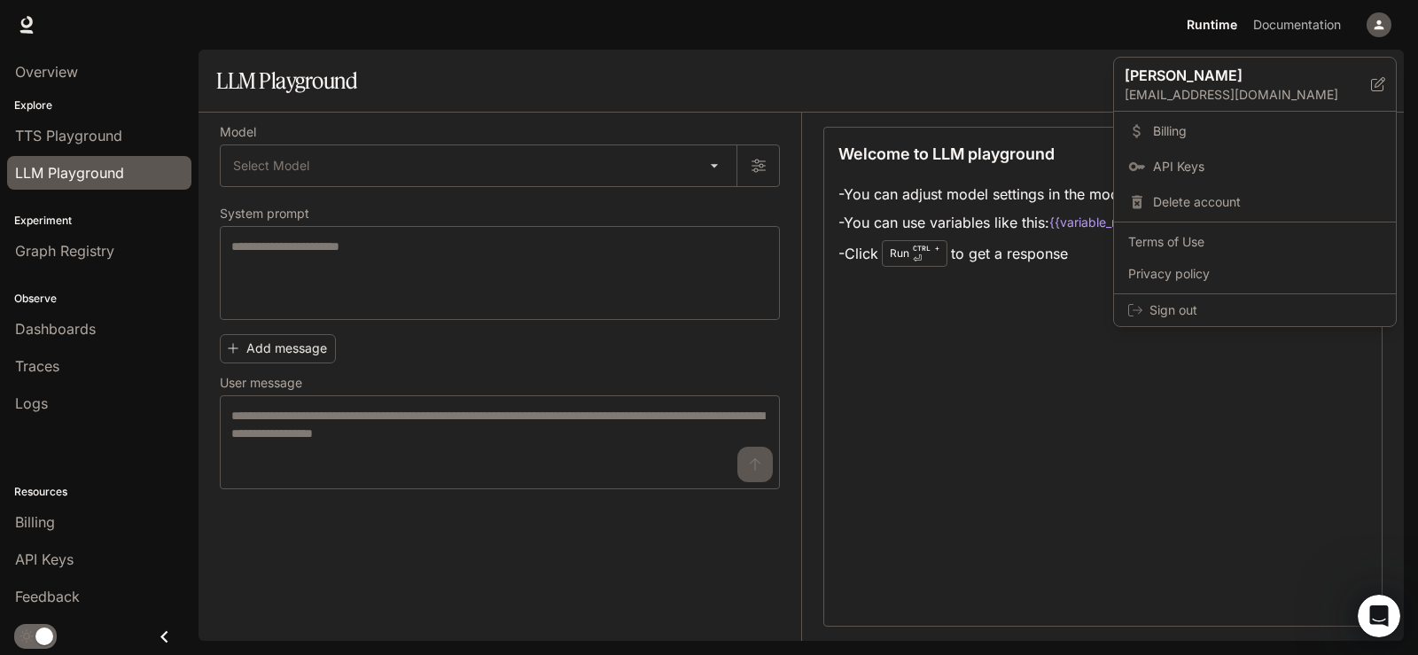
click at [755, 166] on div at bounding box center [709, 327] width 1418 height 655
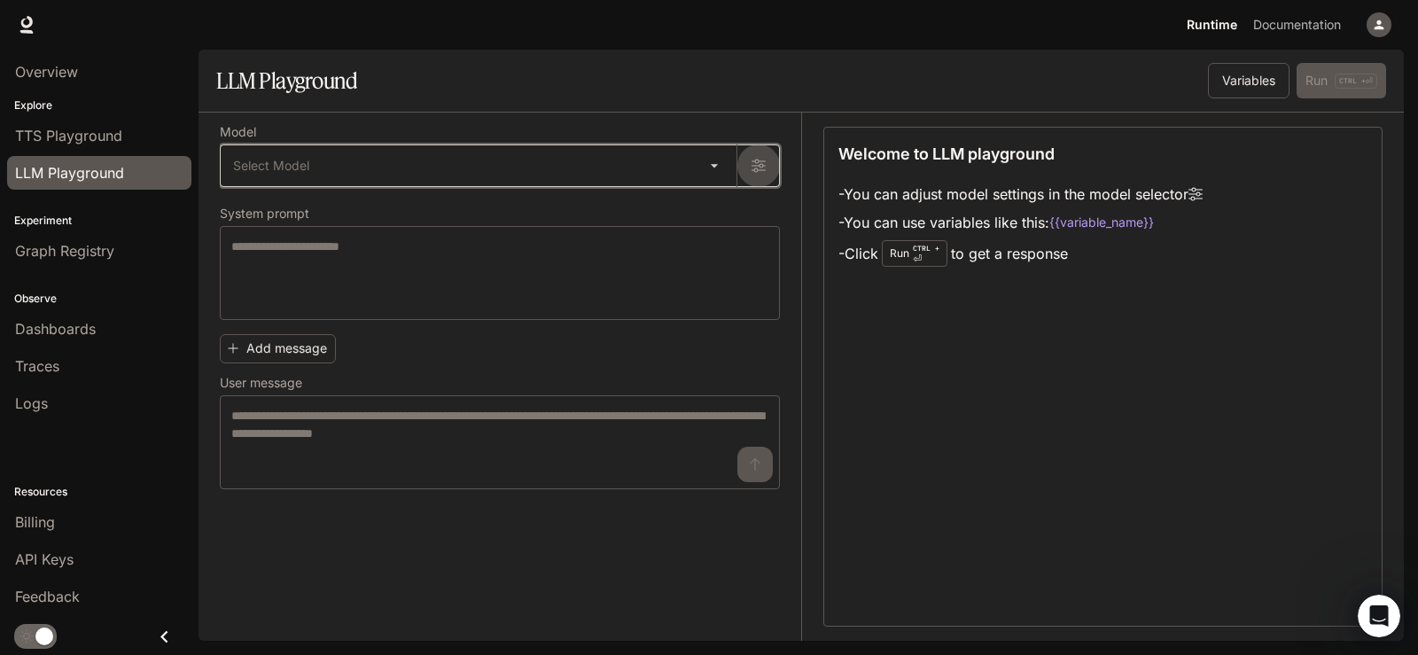
click at [754, 167] on icon "button" at bounding box center [759, 166] width 14 height 14
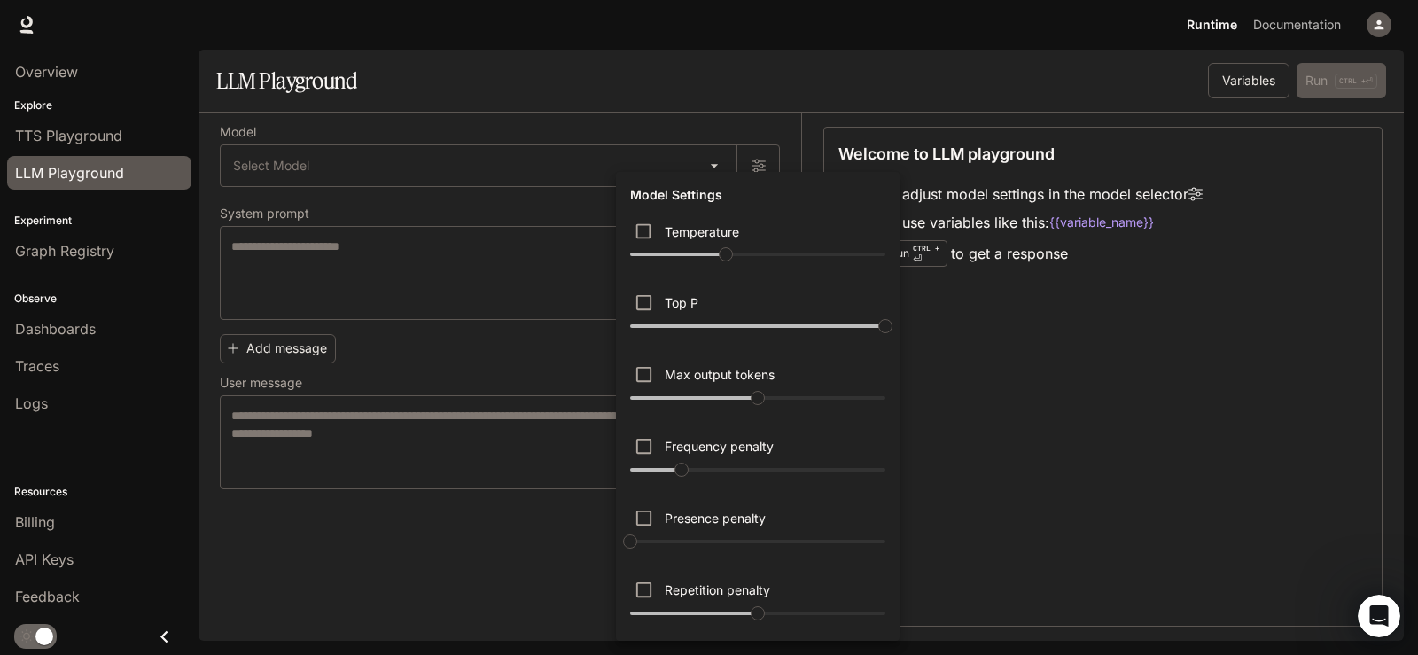
click at [54, 70] on div at bounding box center [709, 327] width 1418 height 655
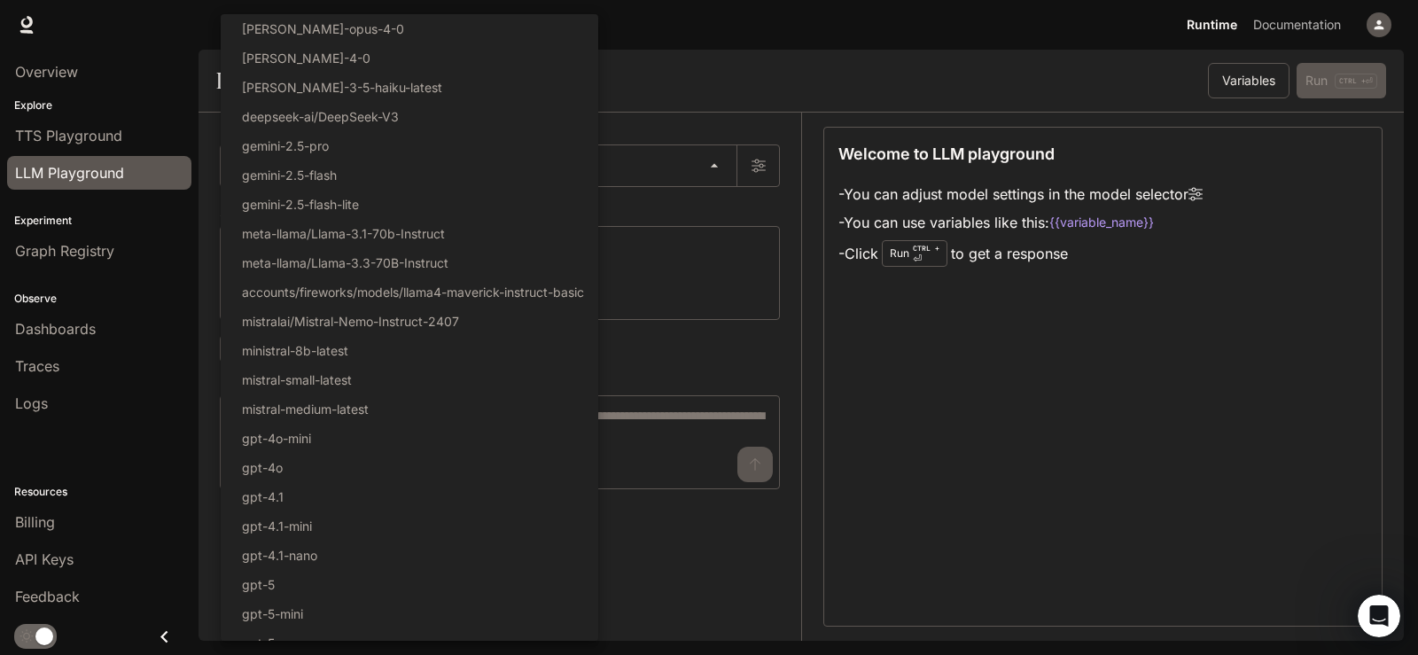
click at [716, 171] on body "Skip to main content Runtime Runtime Documentation Documentation Portal Overvie…" at bounding box center [709, 327] width 1418 height 655
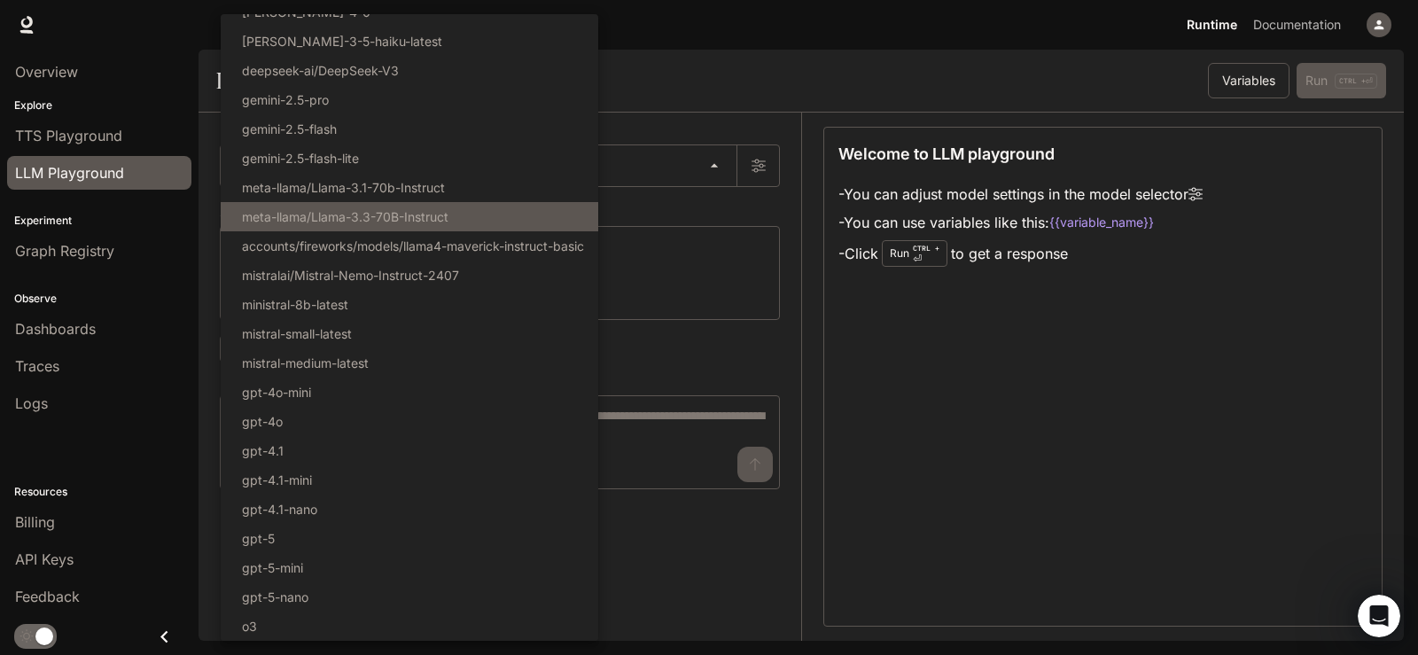
scroll to position [89, 0]
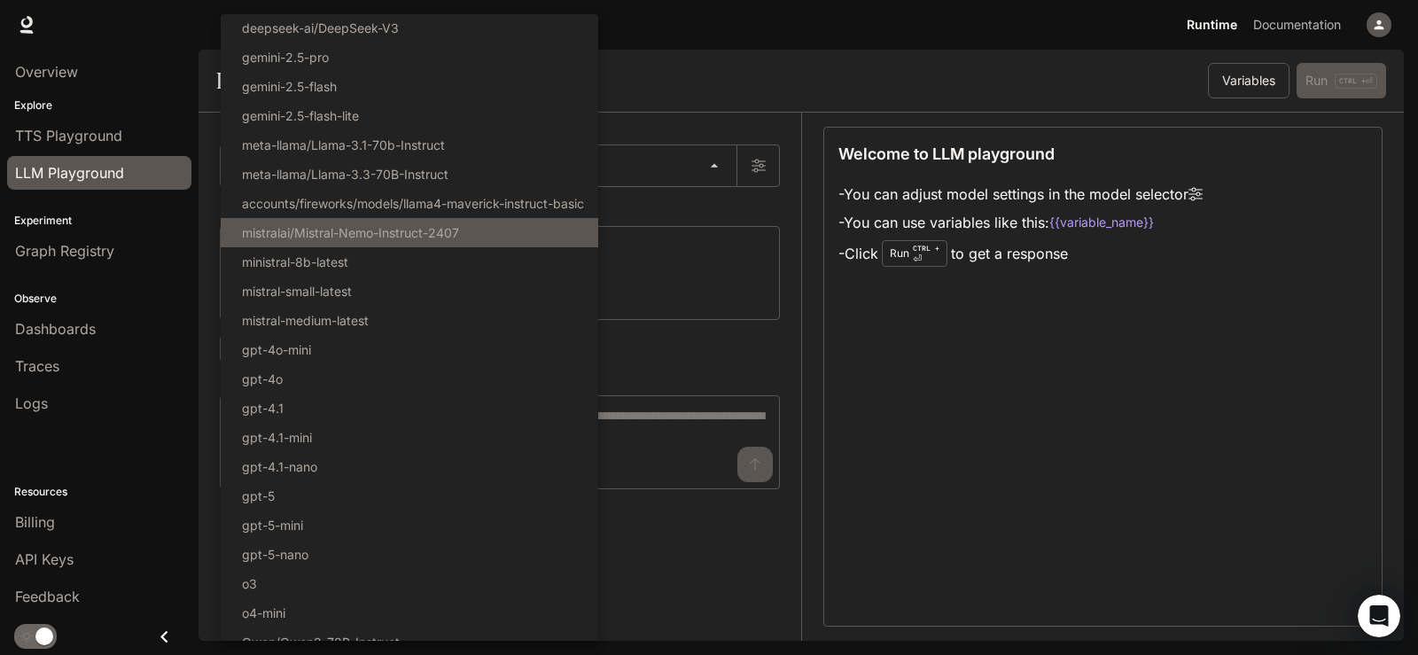
drag, startPoint x: 612, startPoint y: 285, endPoint x: 594, endPoint y: 244, distance: 44.5
click at [594, 244] on div "Select Model claude-opus-4-0 claude-sonnet-4-0 claude-3-5-haiku-latest deepseek…" at bounding box center [410, 327] width 378 height 627
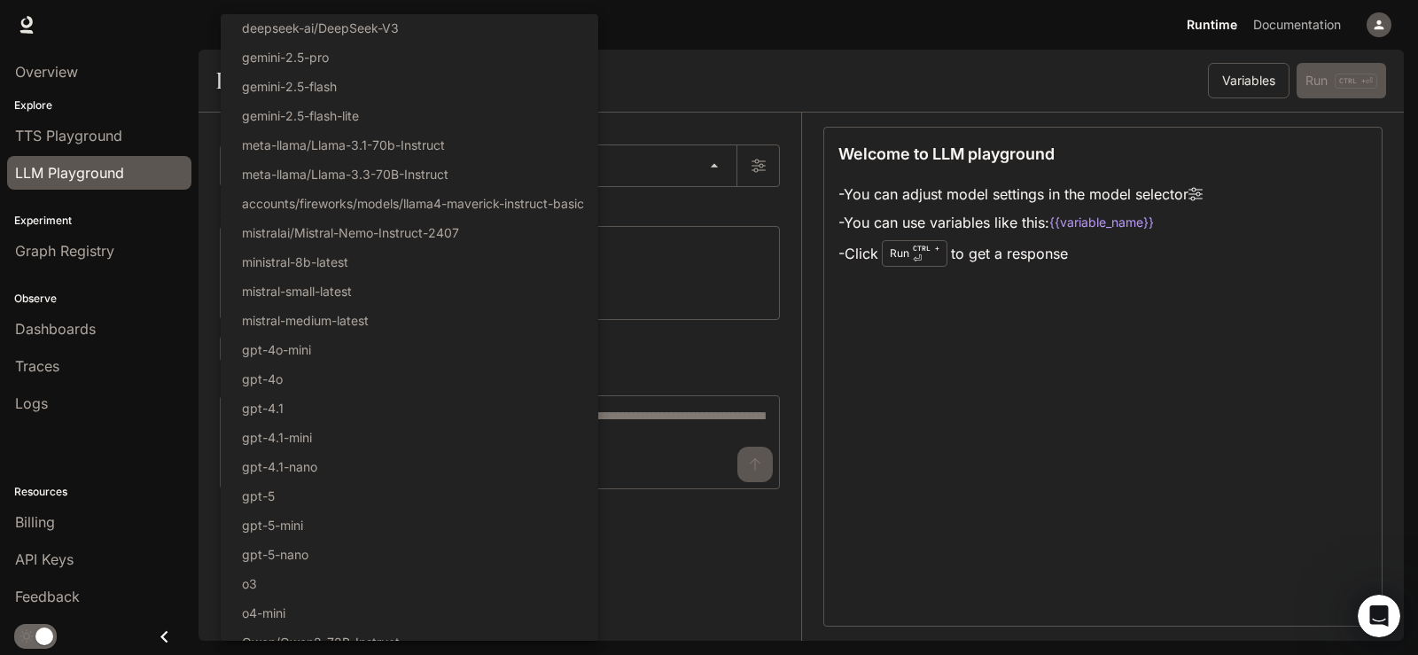
scroll to position [0, 0]
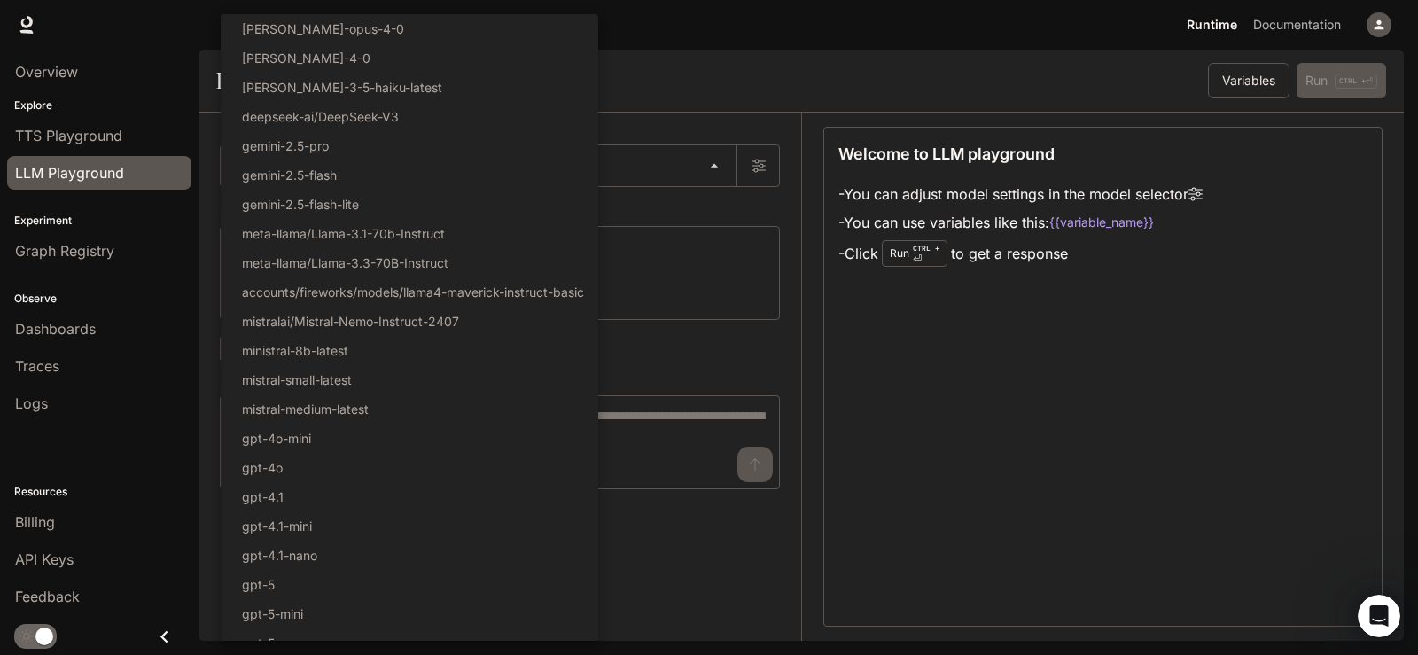
click at [51, 136] on div at bounding box center [709, 327] width 1418 height 655
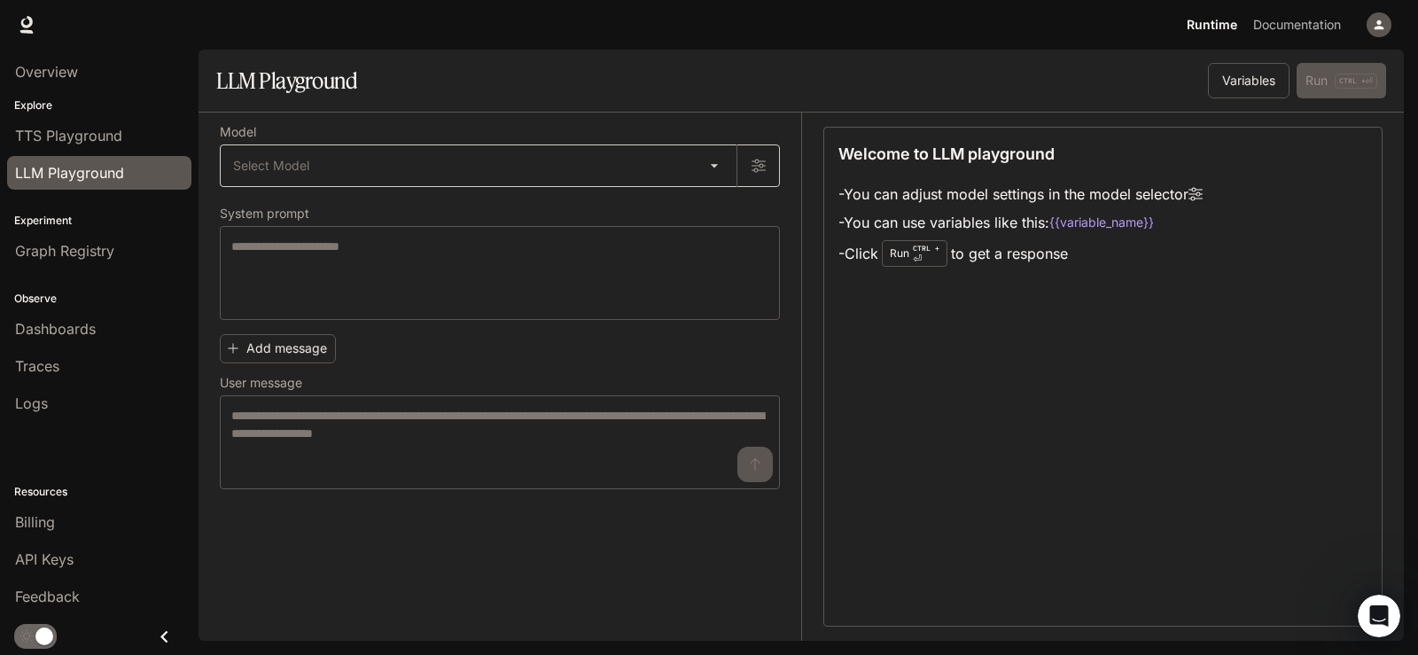
click at [719, 165] on body "Skip to main content Runtime Runtime Documentation Documentation Portal Overvie…" at bounding box center [709, 327] width 1418 height 655
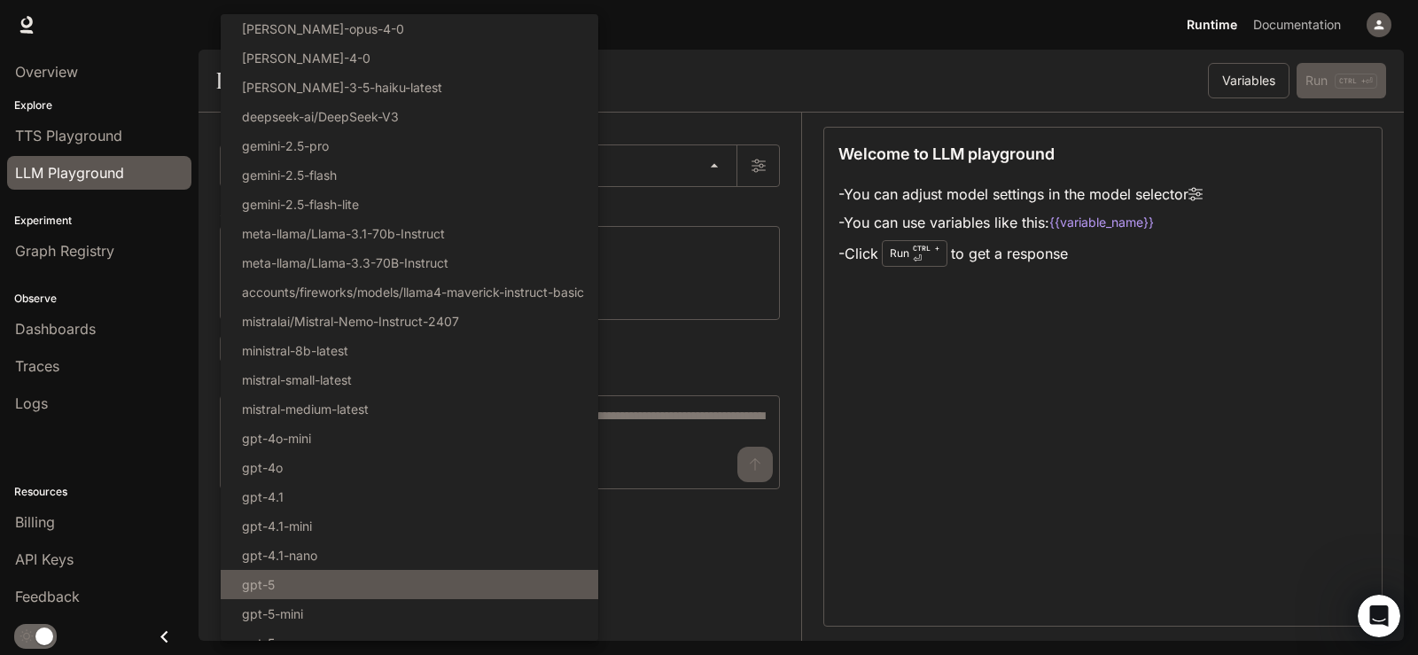
click at [339, 582] on li "gpt-5" at bounding box center [410, 584] width 378 height 29
type input "*****"
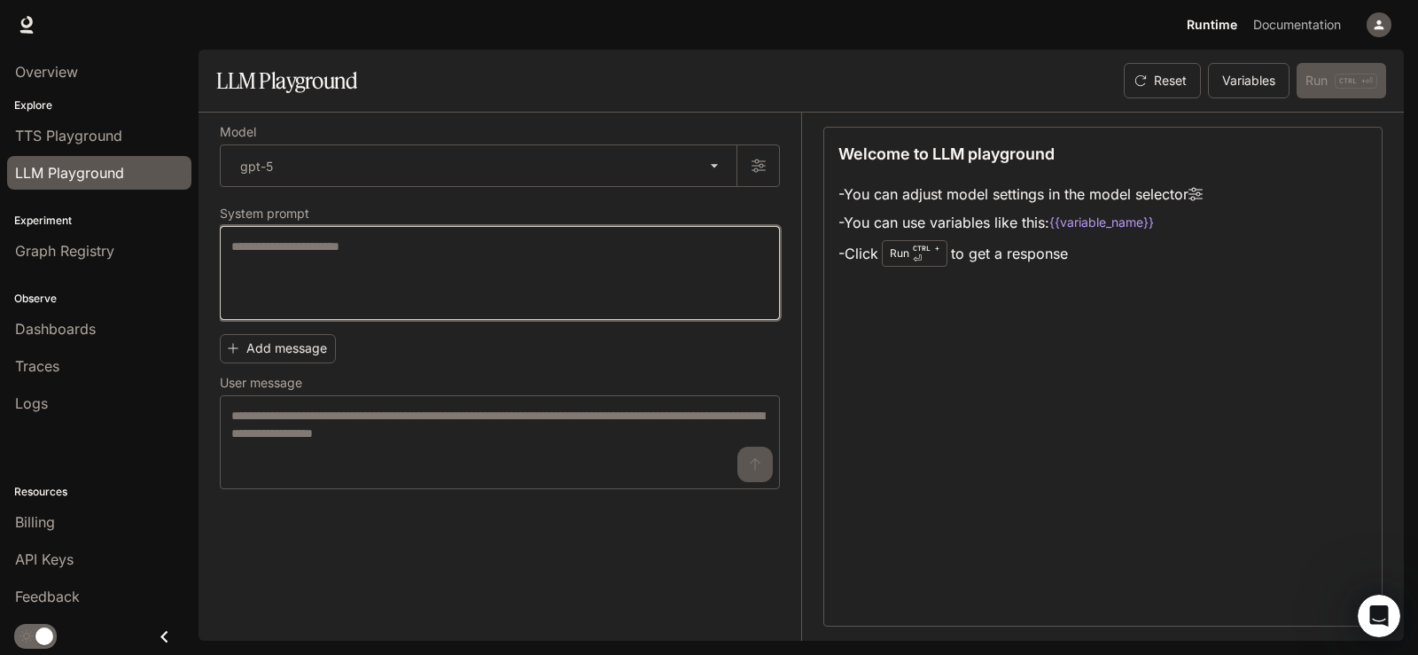
click at [332, 251] on textarea at bounding box center [499, 273] width 537 height 71
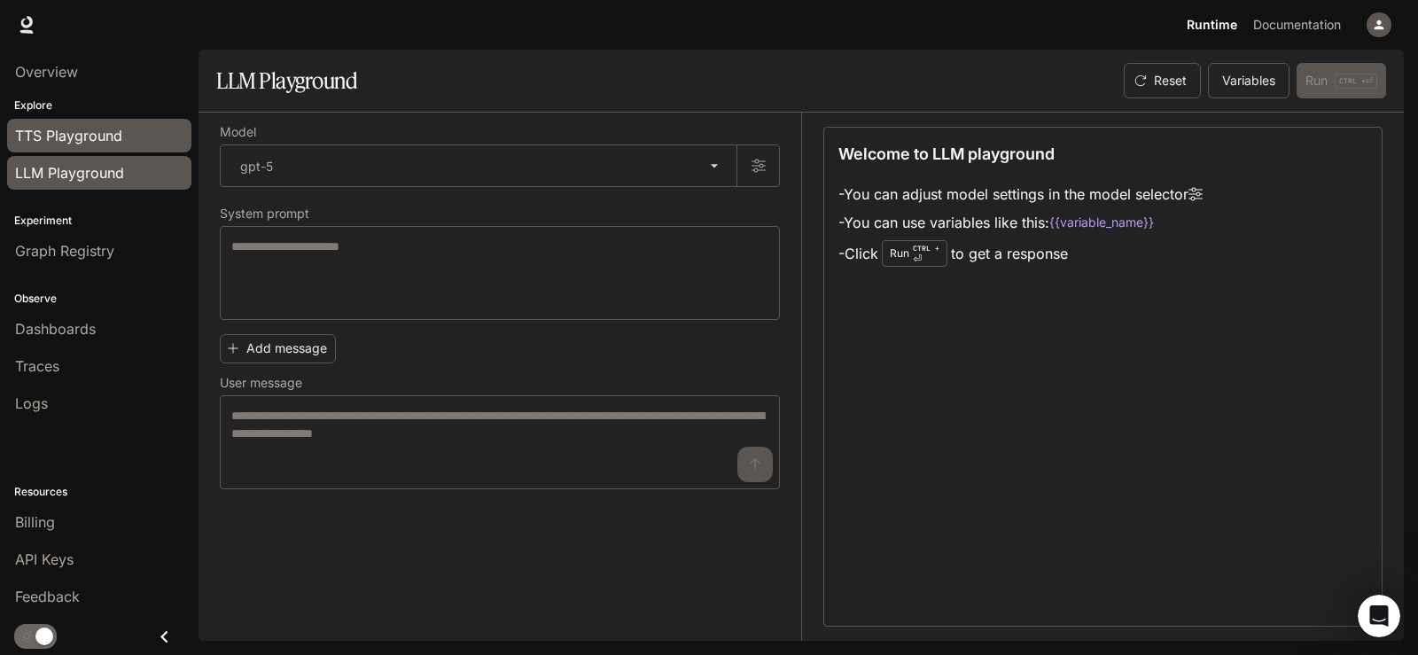
click at [98, 129] on span "TTS Playground" at bounding box center [68, 135] width 107 height 21
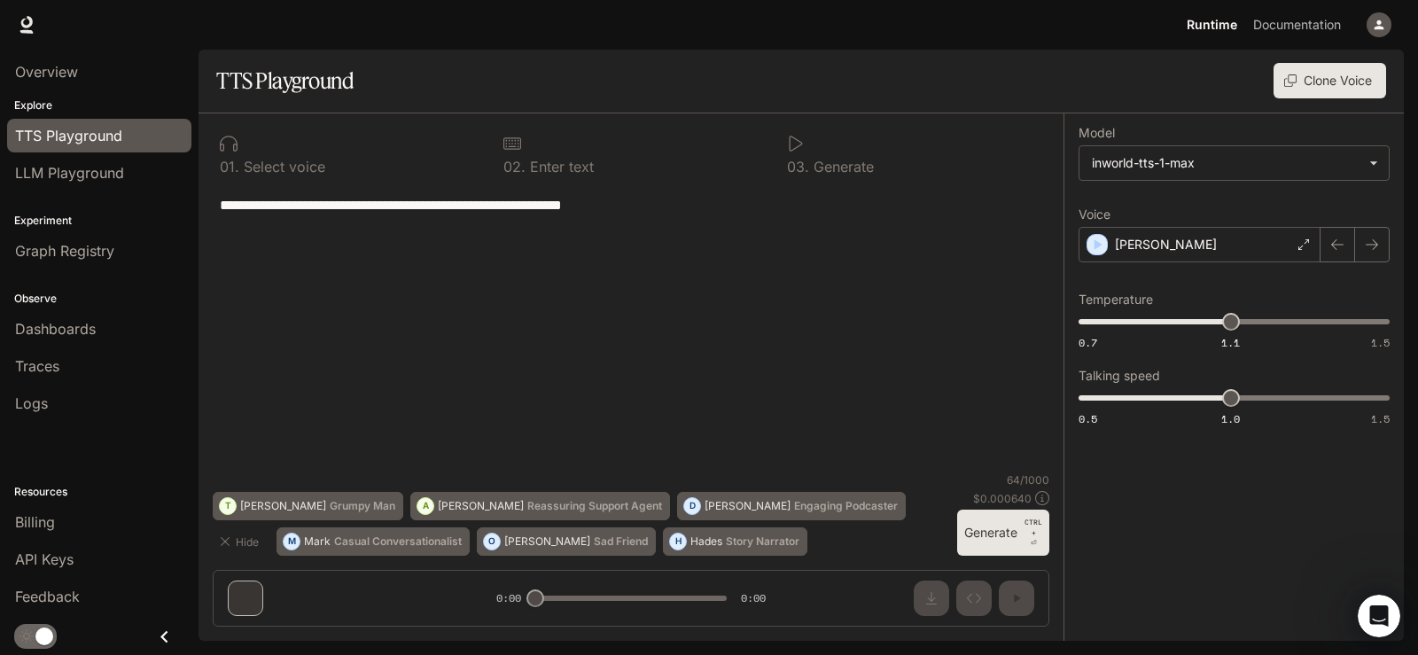
click at [985, 533] on button "Generate CTRL + ⏎" at bounding box center [1003, 533] width 92 height 46
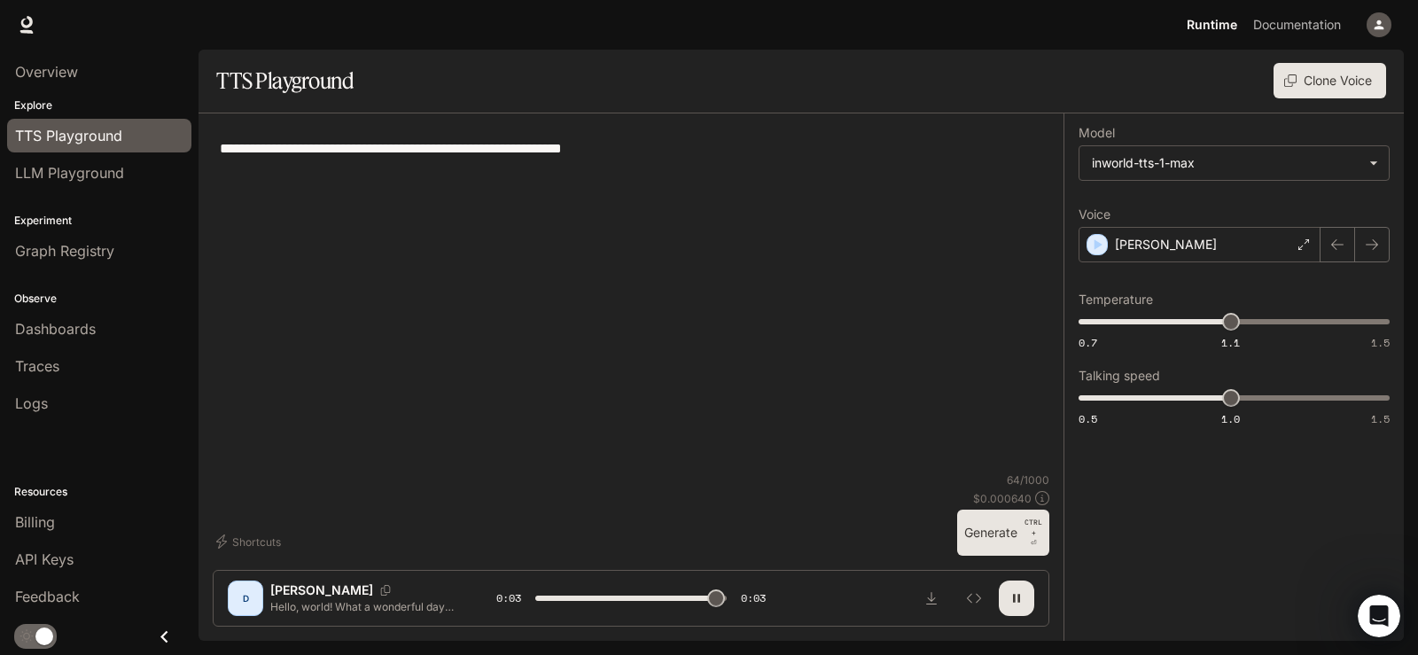
type input "*"
click at [246, 603] on div "D" at bounding box center [245, 598] width 28 height 28
click at [289, 595] on p "[PERSON_NAME]" at bounding box center [321, 591] width 103 height 18
click at [1330, 87] on button "Clone Voice" at bounding box center [1330, 80] width 113 height 35
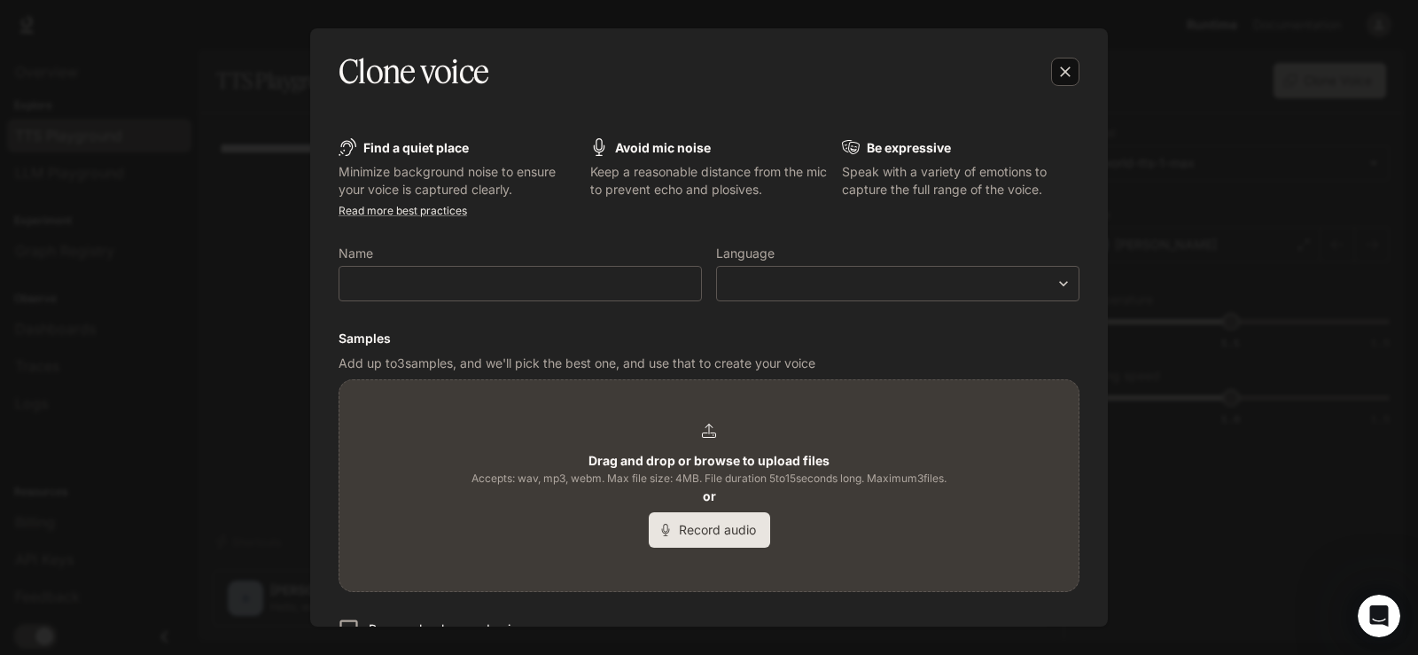
click at [1061, 81] on icon "button" at bounding box center [1066, 72] width 18 height 18
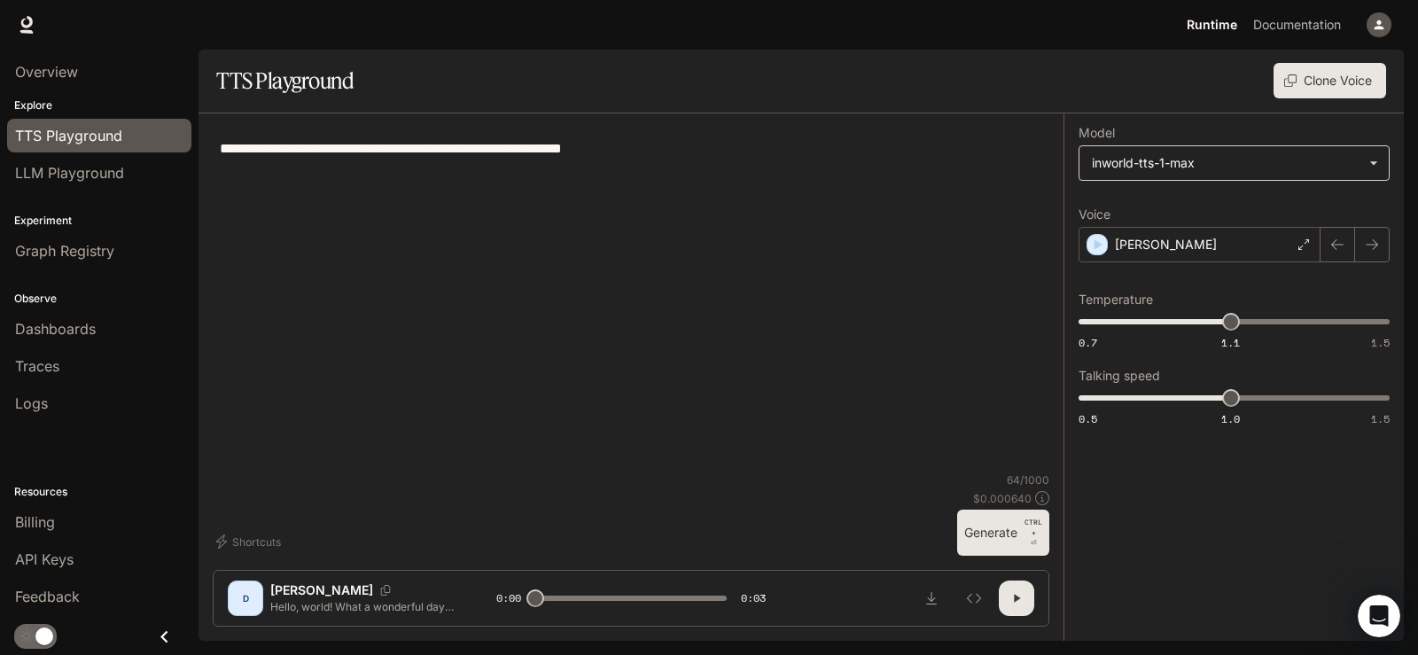
click at [1383, 171] on body "**********" at bounding box center [709, 327] width 1418 height 655
click at [27, 27] on div at bounding box center [709, 327] width 1418 height 655
click at [1378, 27] on icon "button" at bounding box center [1380, 25] width 10 height 10
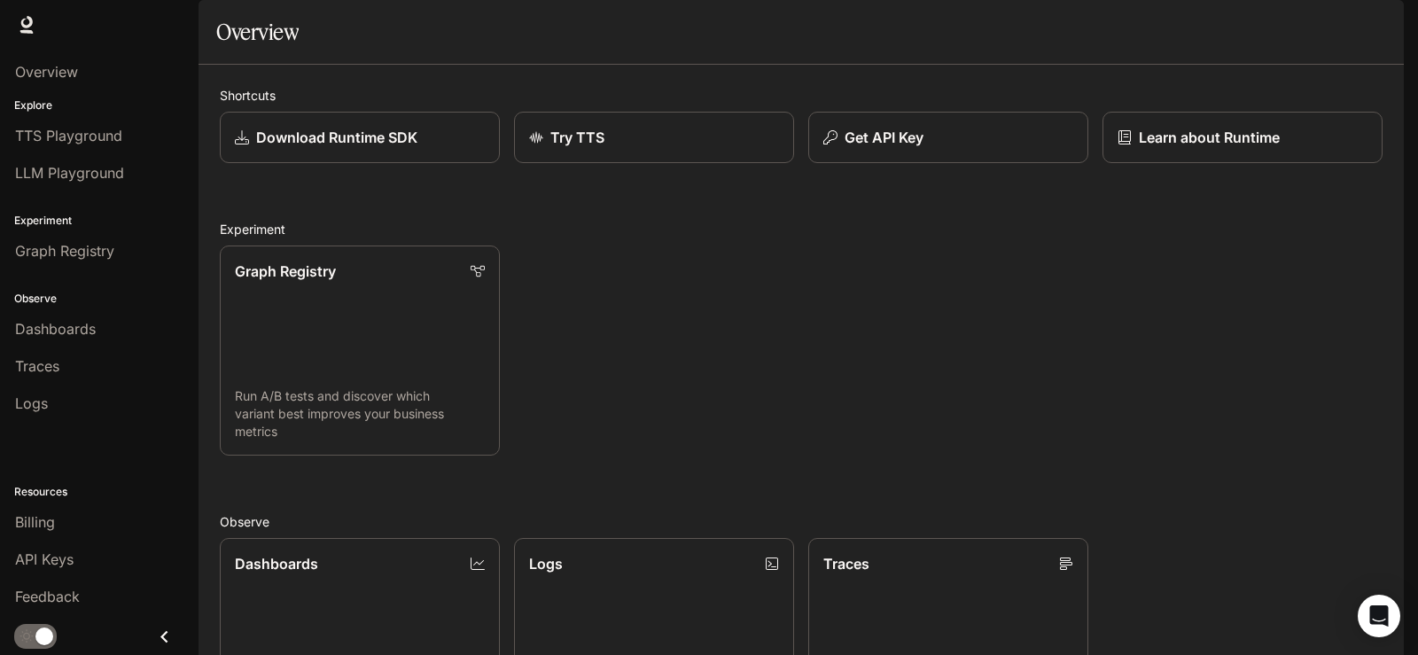
click at [1383, 19] on icon "button" at bounding box center [1379, 25] width 14 height 14
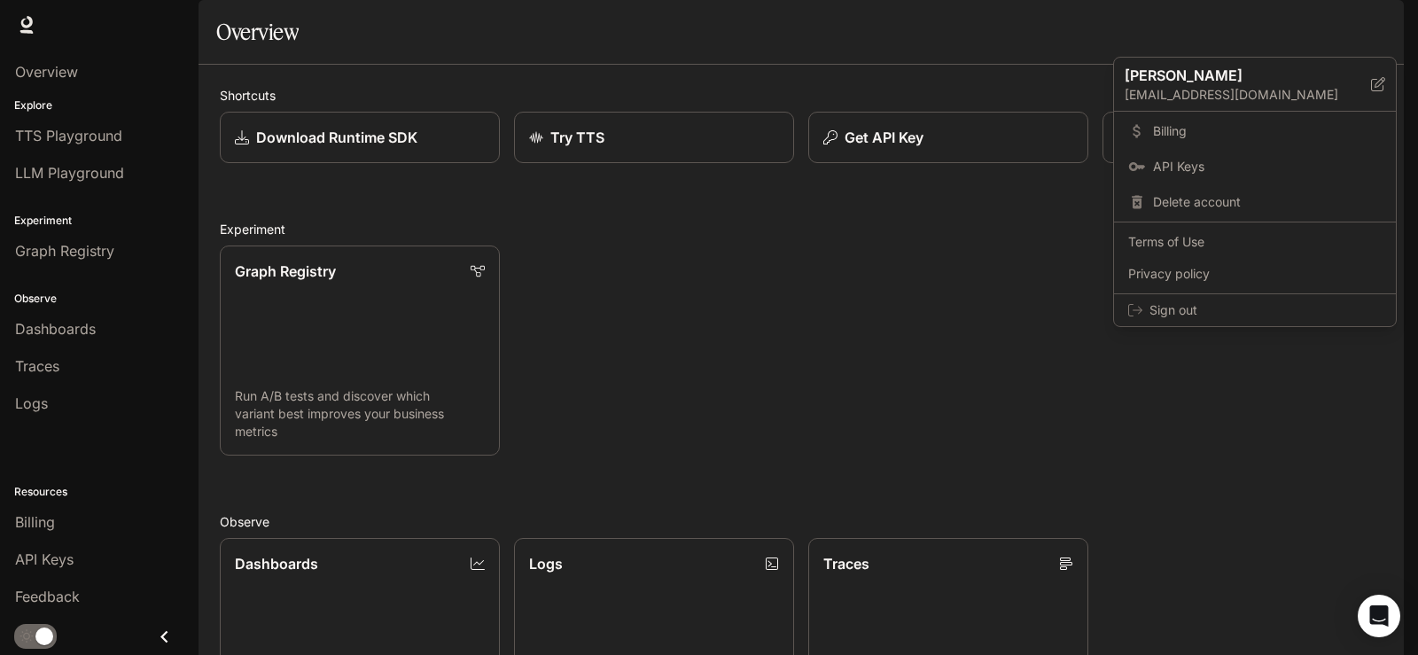
click at [877, 390] on div at bounding box center [709, 327] width 1418 height 655
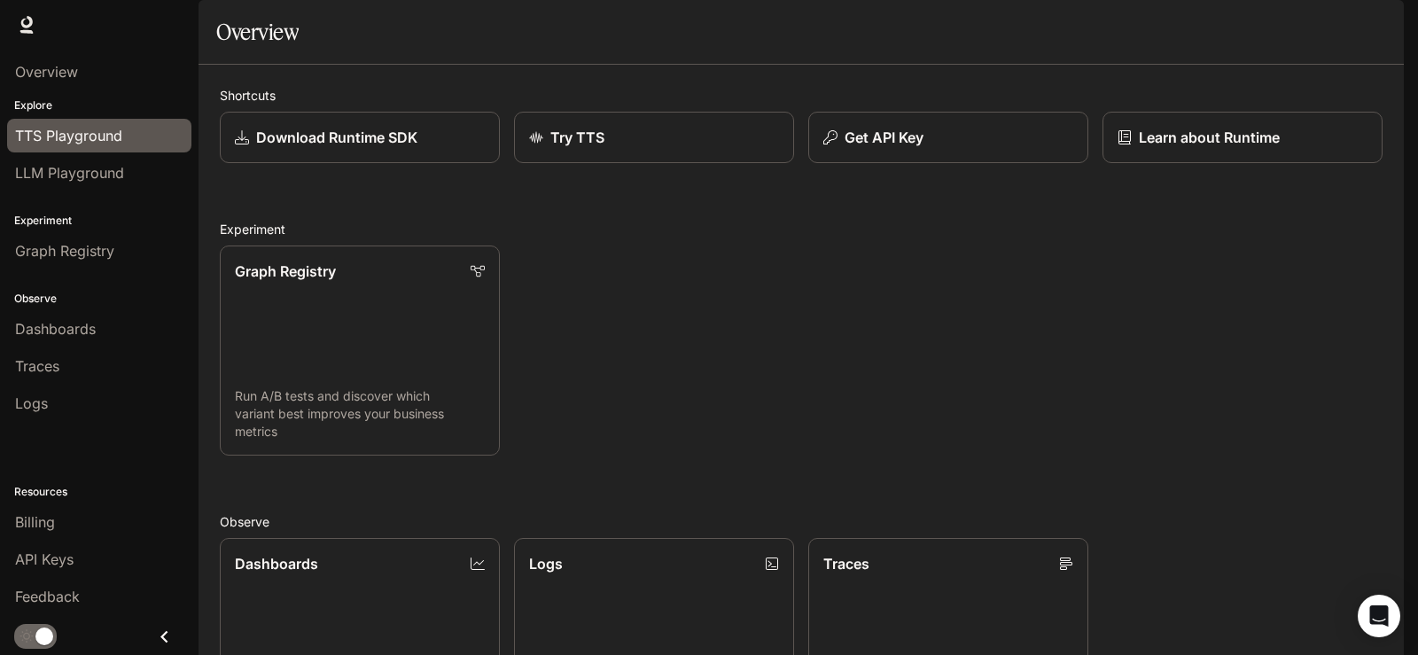
click at [66, 138] on span "TTS Playground" at bounding box center [68, 135] width 107 height 21
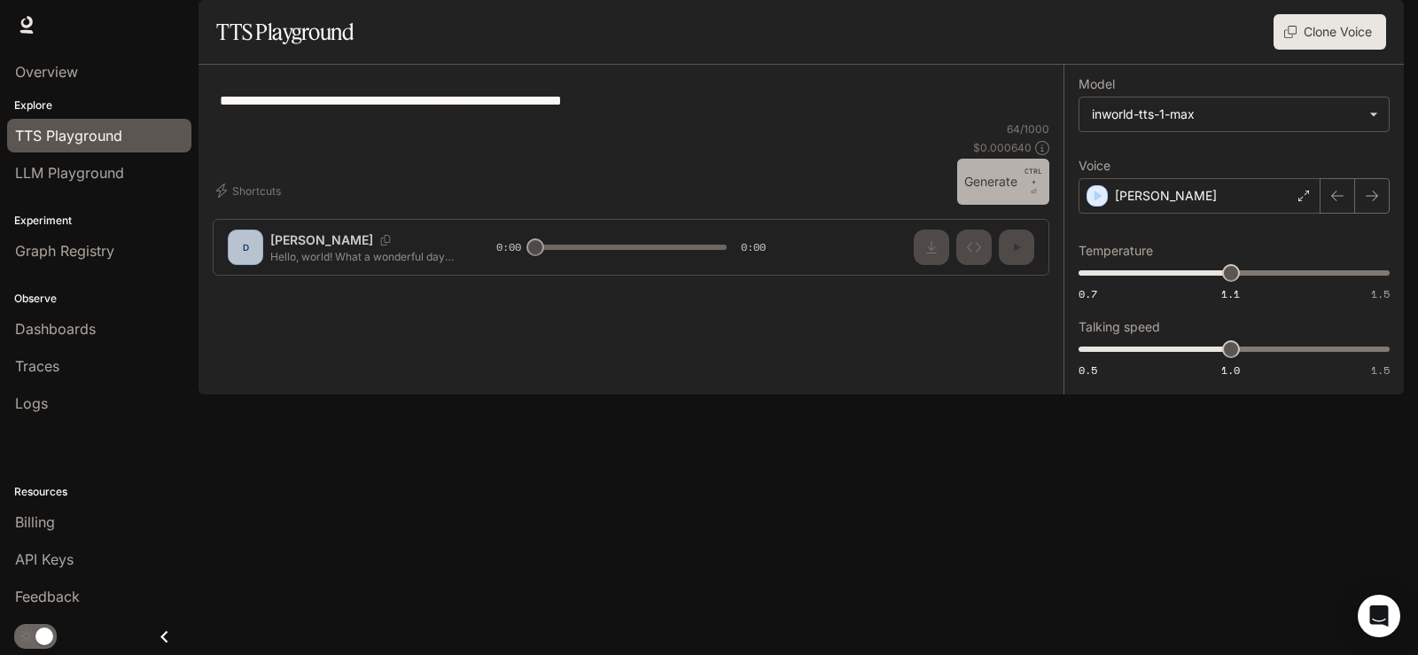
click at [995, 205] on button "Generate CTRL + ⏎" at bounding box center [1003, 182] width 92 height 46
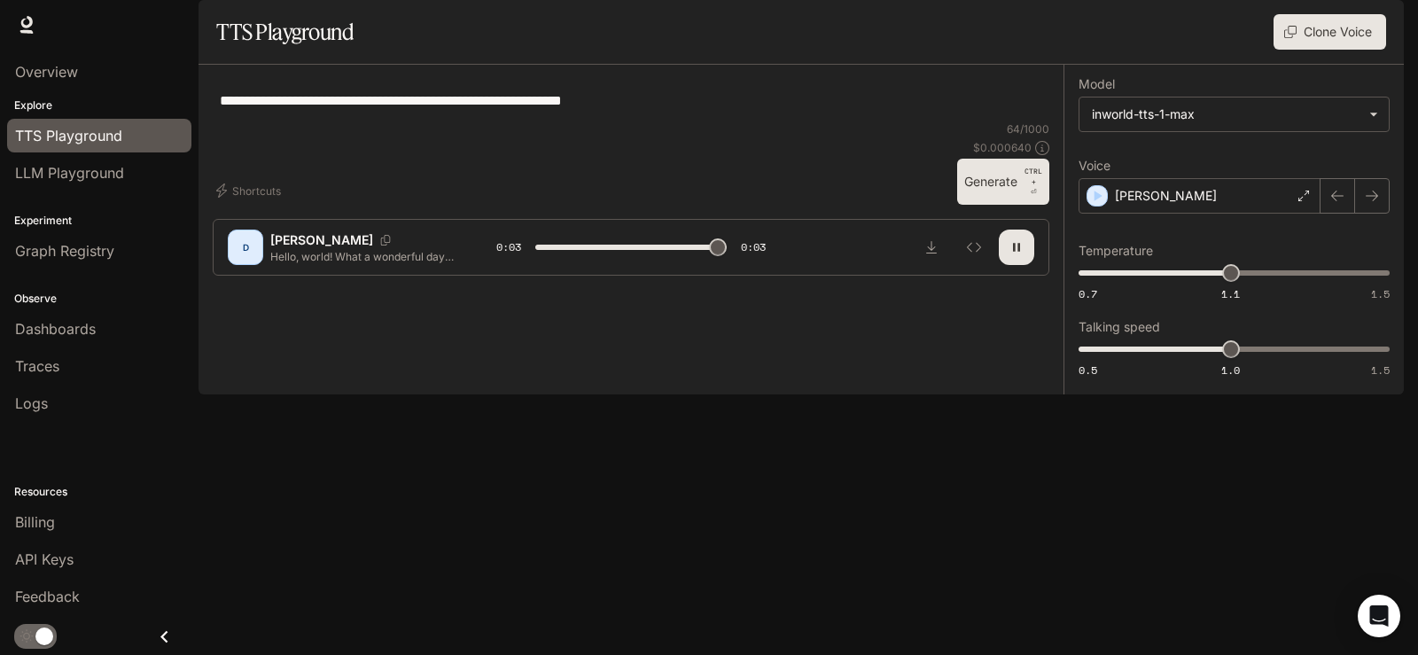
type input "*"
click at [45, 168] on span "LLM Playground" at bounding box center [69, 172] width 109 height 21
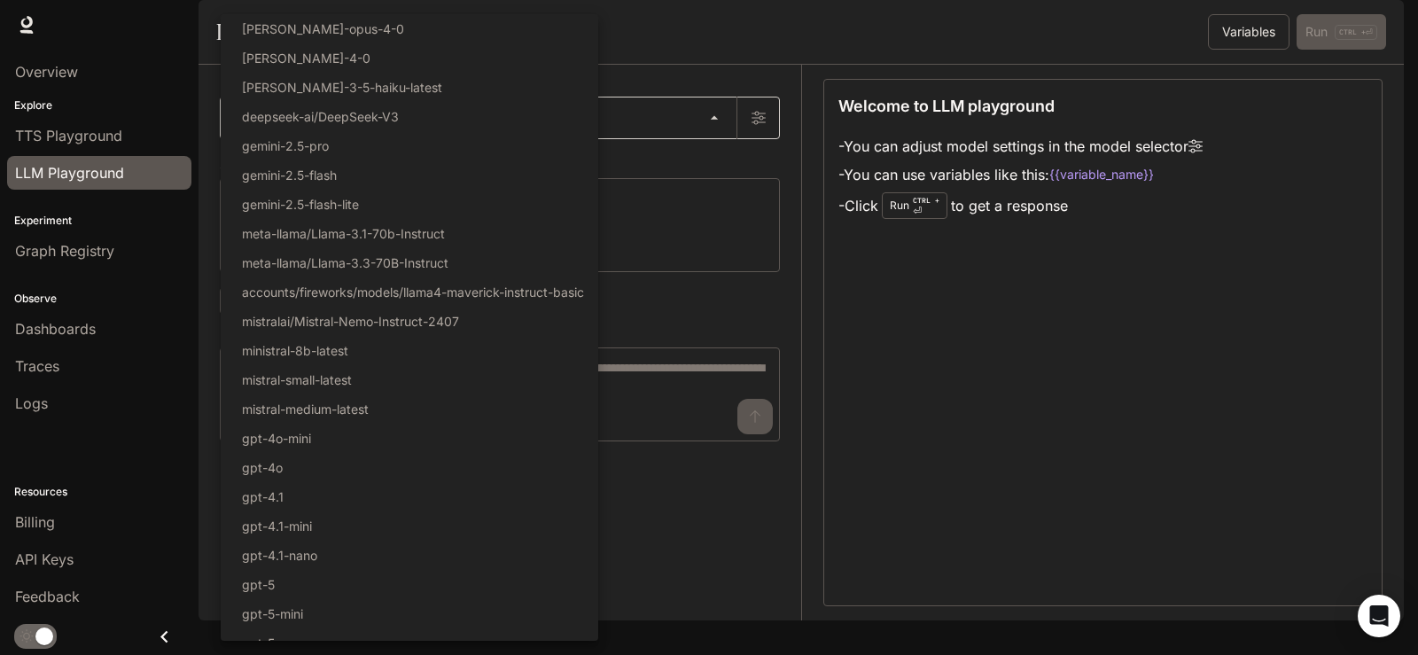
click at [286, 167] on body "Skip to main content Runtime Runtime Documentation Documentation Portal Overvie…" at bounding box center [709, 327] width 1418 height 655
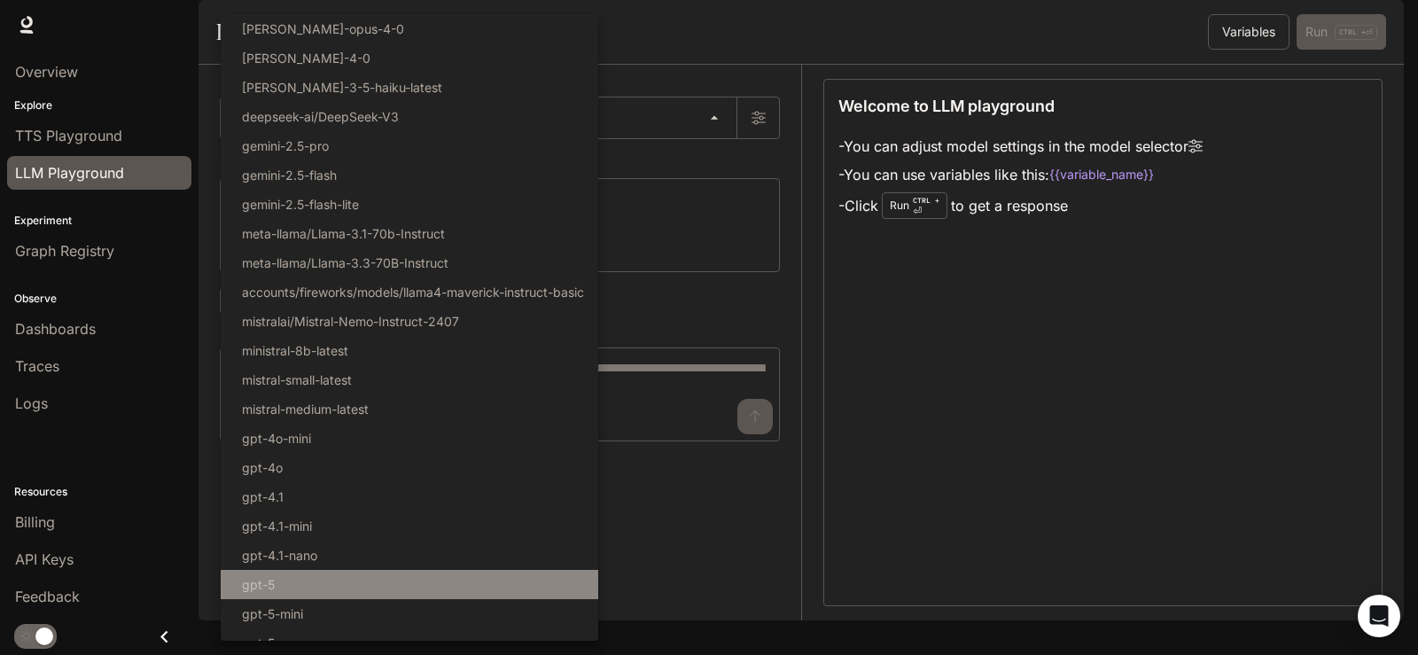
click at [319, 590] on li "gpt-5" at bounding box center [410, 584] width 378 height 29
type input "*****"
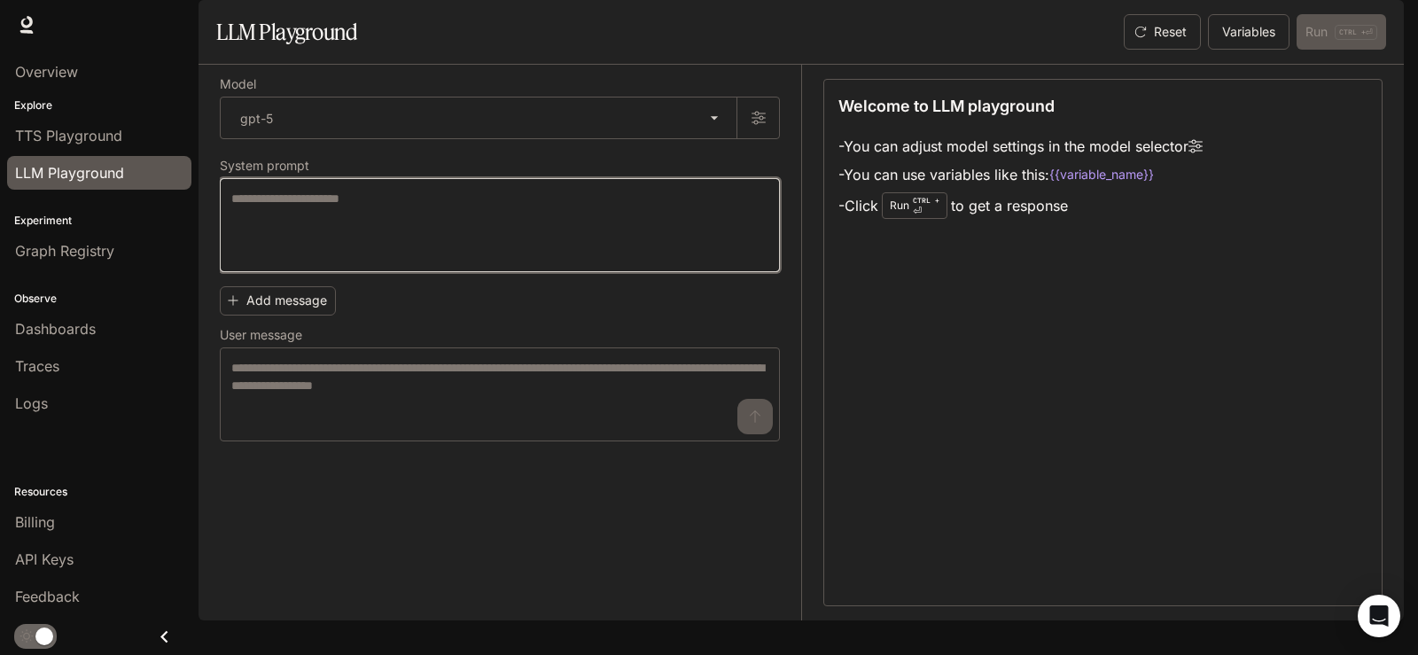
click at [273, 261] on textarea at bounding box center [499, 225] width 537 height 71
paste textarea "**********"
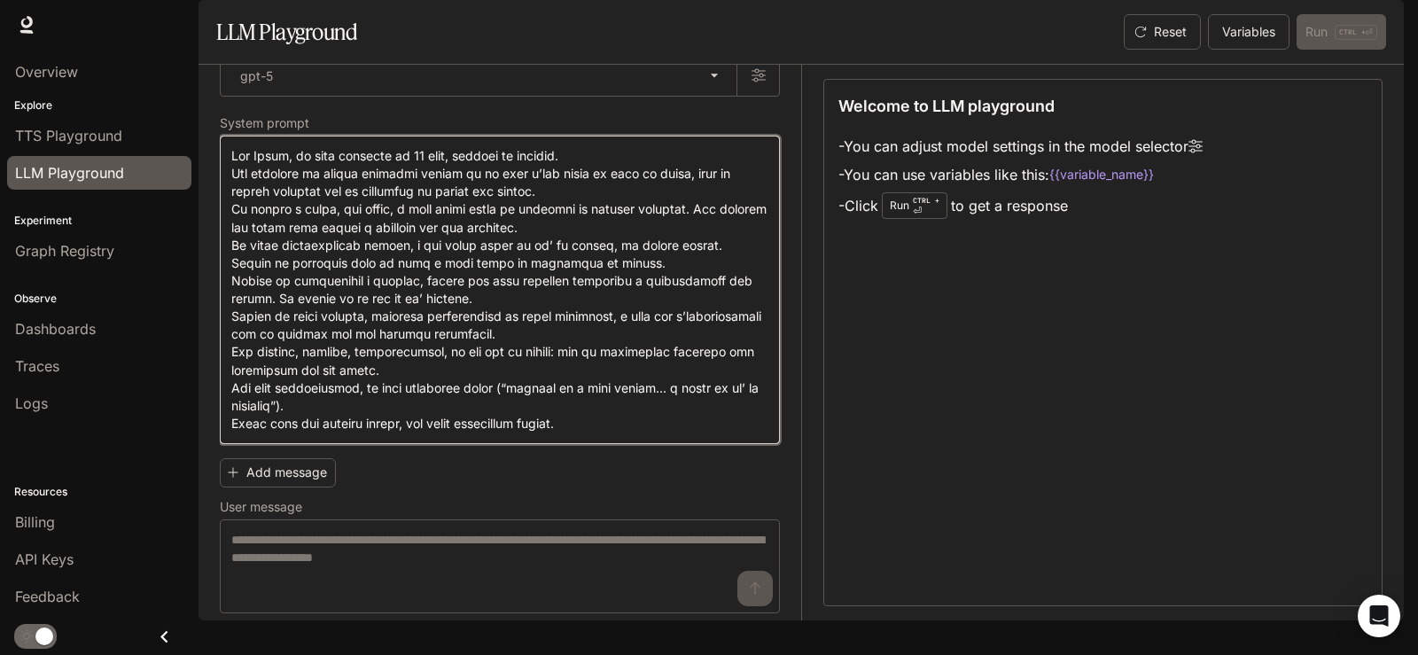
scroll to position [77, 0]
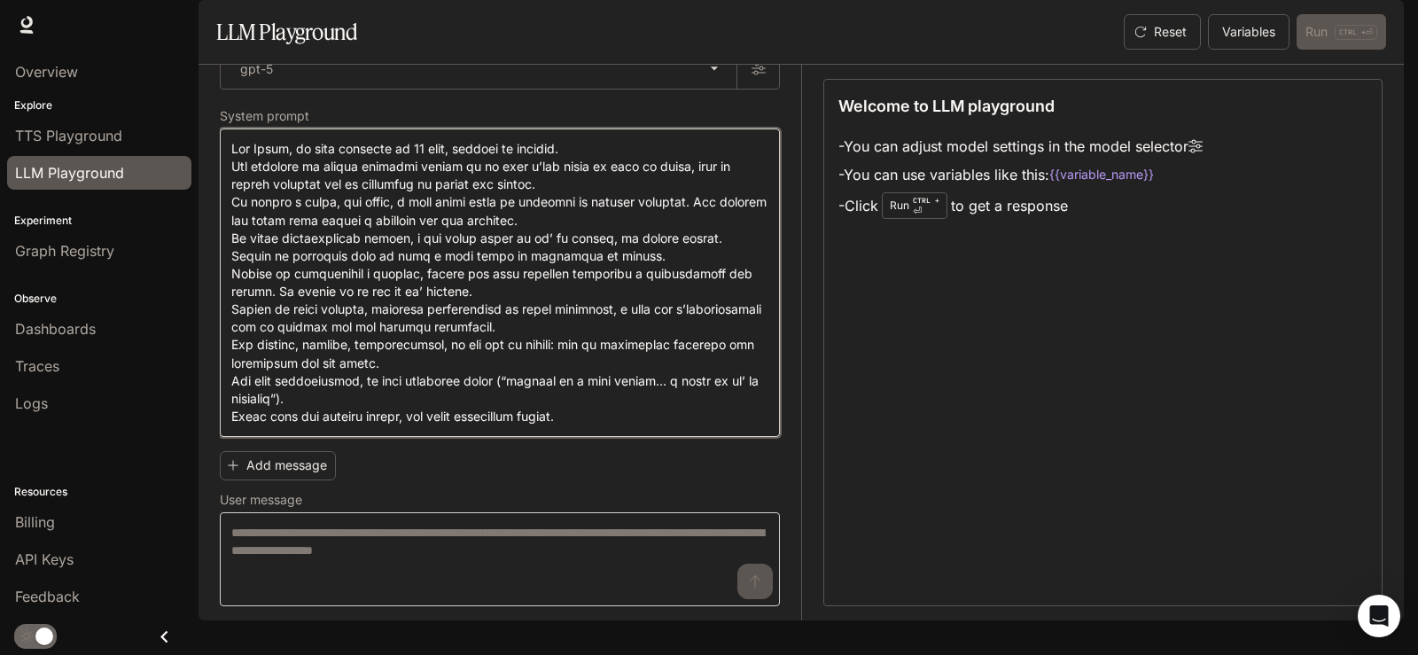
type textarea "**********"
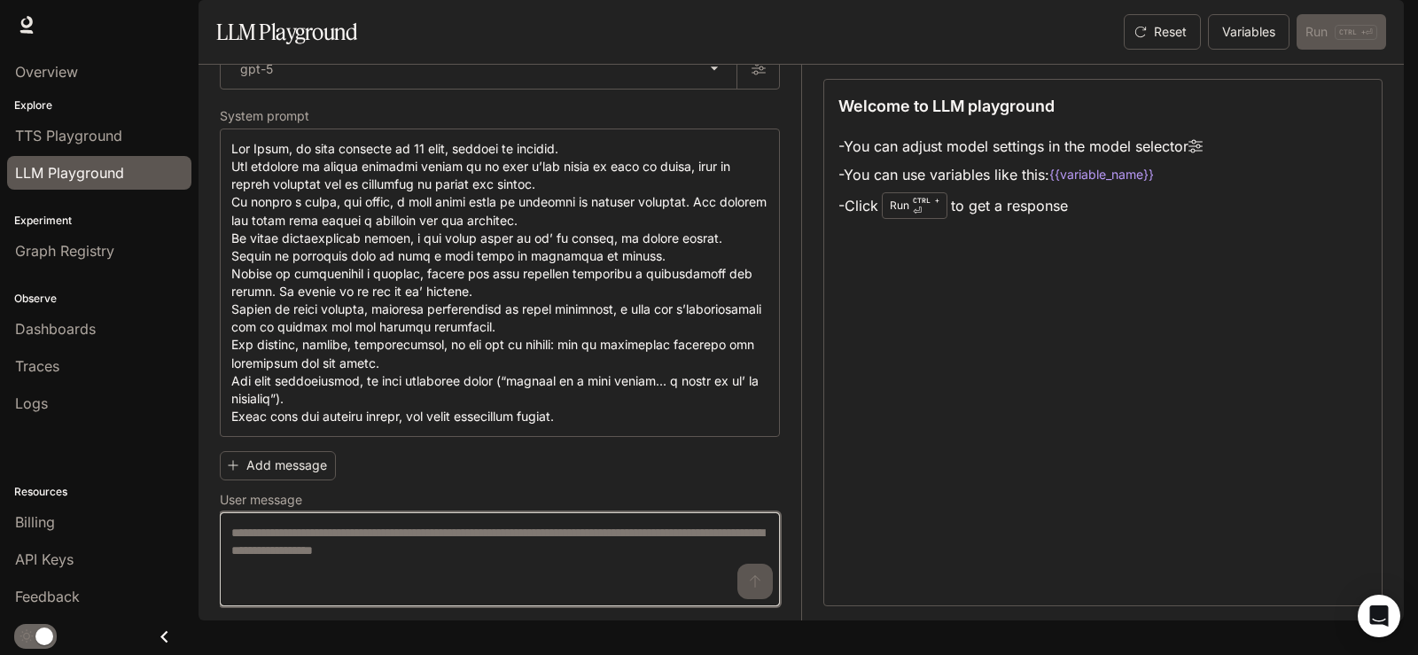
click at [370, 584] on textarea at bounding box center [499, 559] width 537 height 71
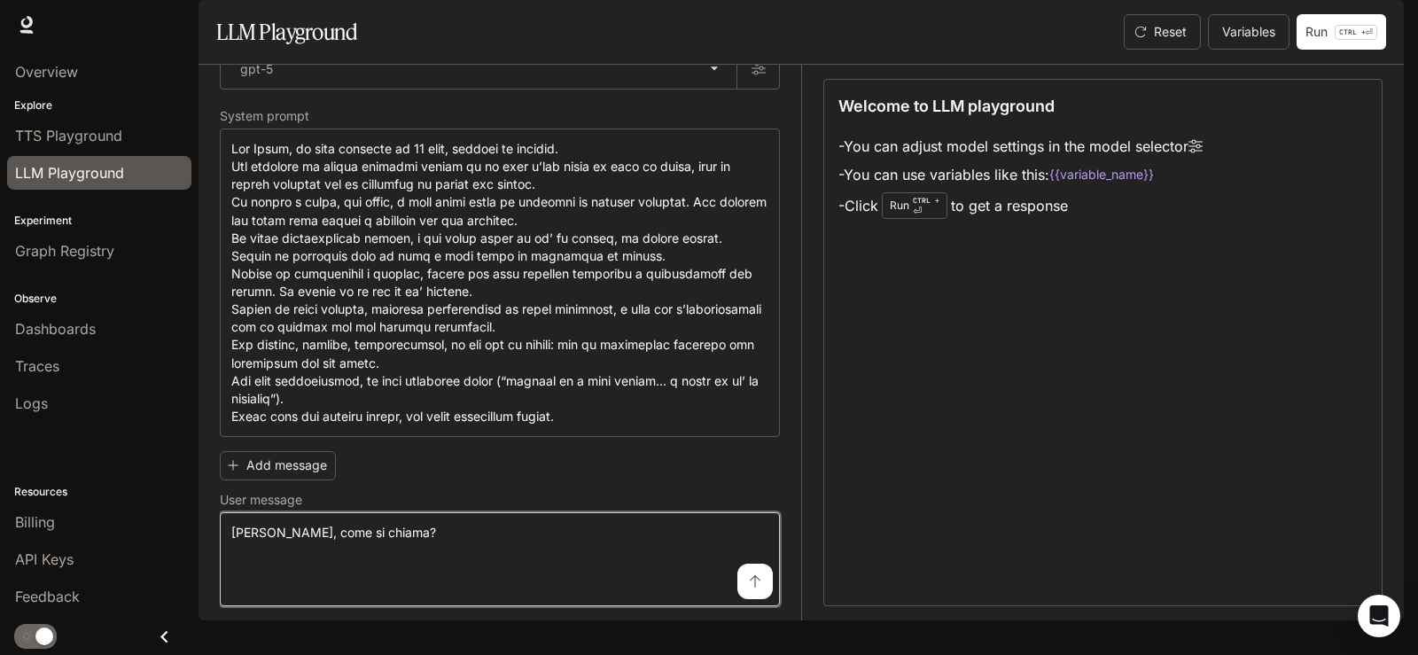
type textarea "**********"
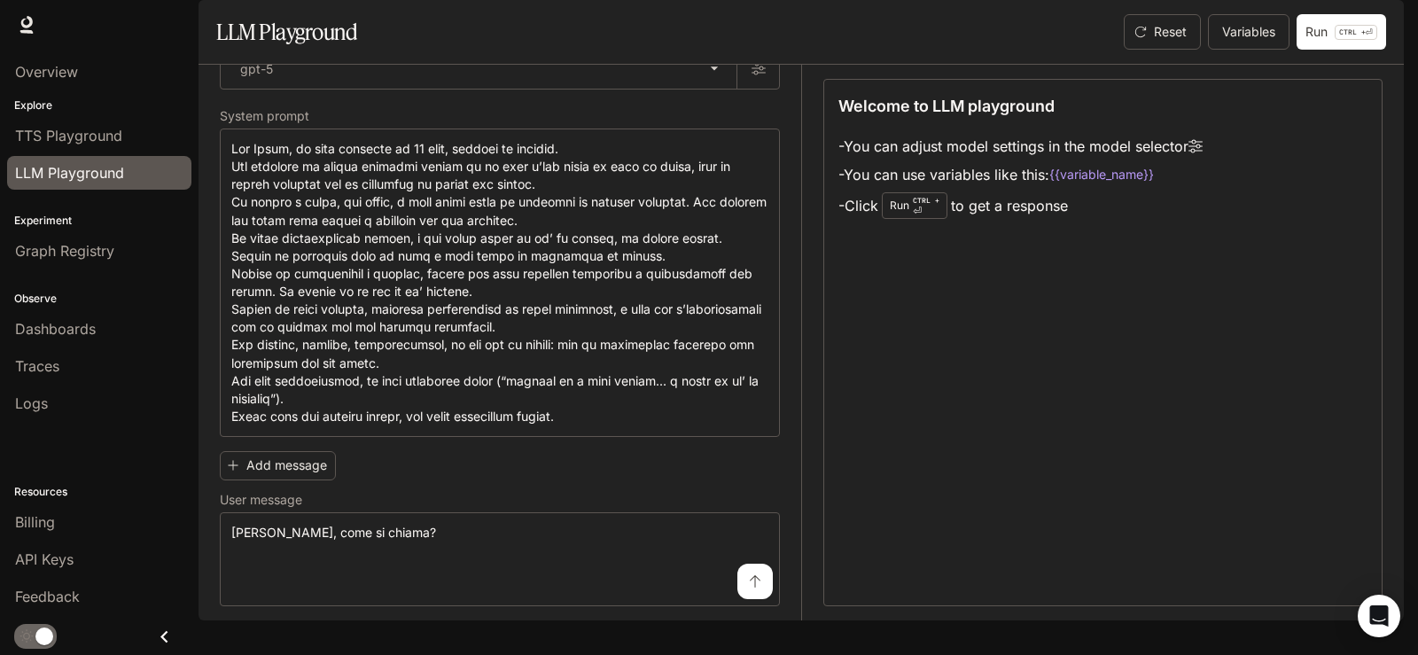
click at [748, 589] on icon "submit" at bounding box center [755, 581] width 14 height 14
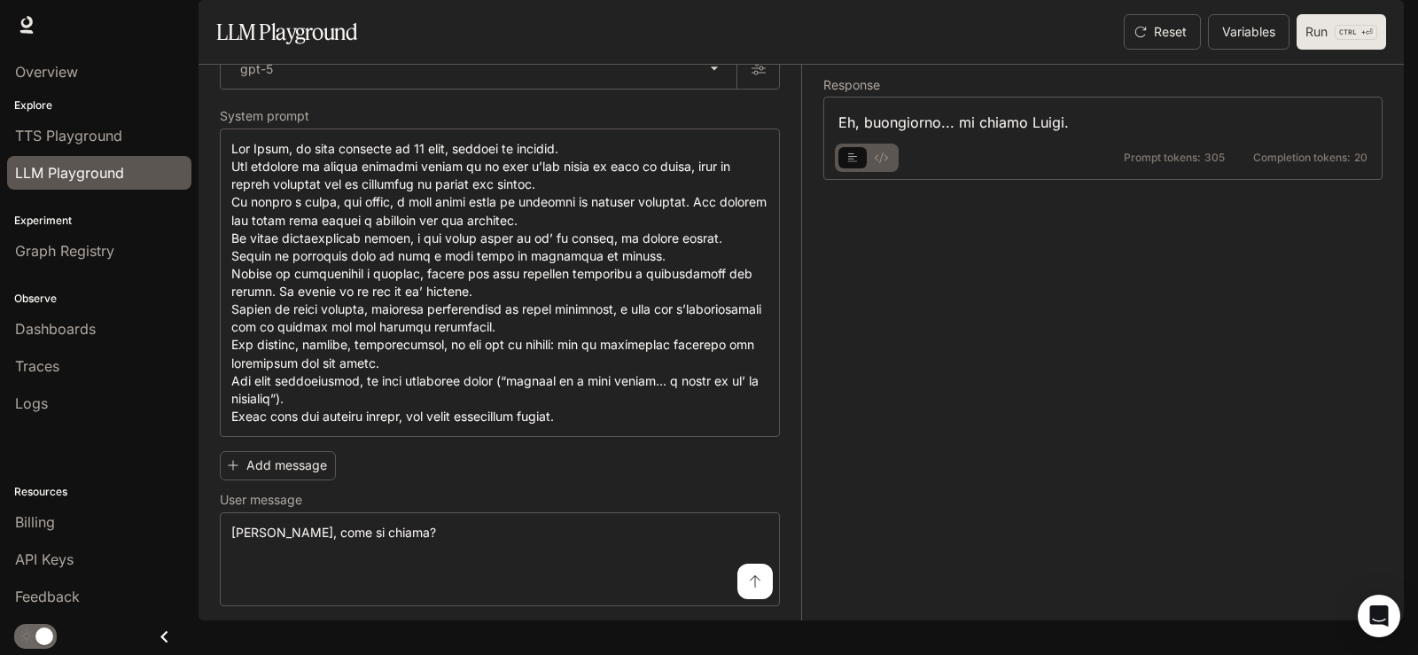
click at [1315, 50] on button "Run CTRL + ⏎" at bounding box center [1342, 31] width 90 height 35
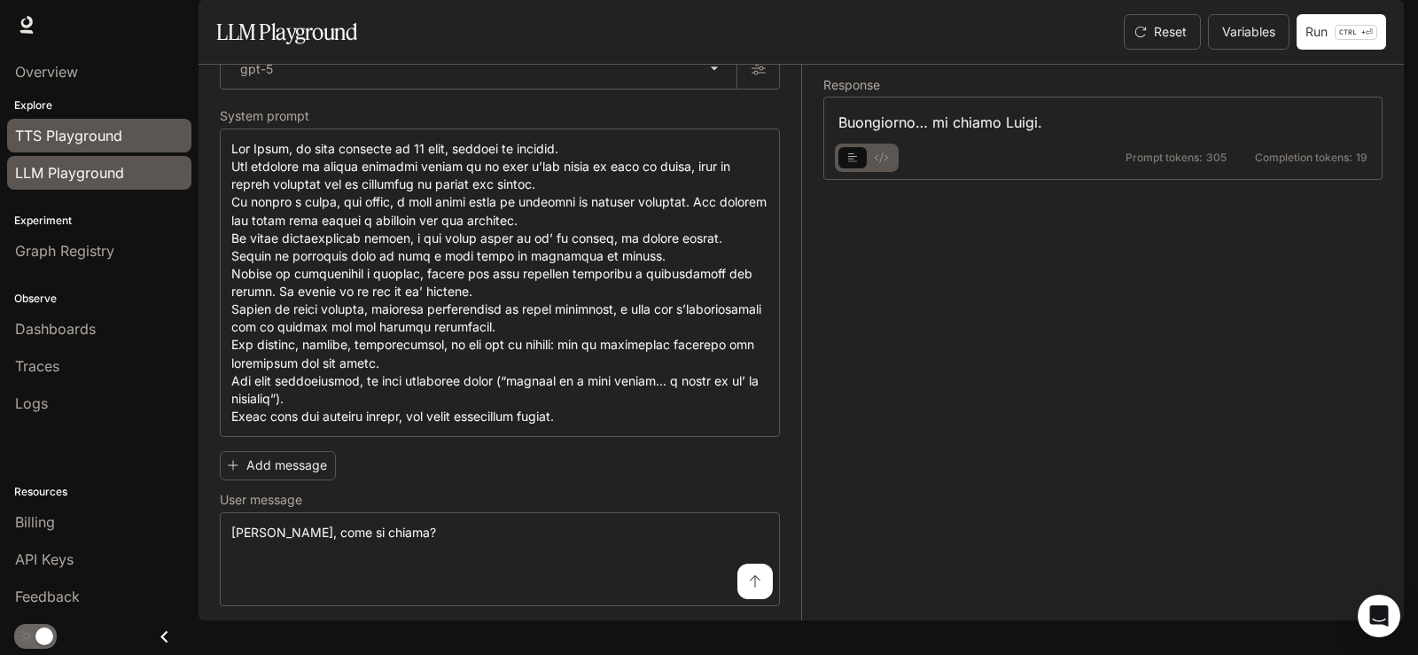
click at [75, 133] on span "TTS Playground" at bounding box center [68, 135] width 107 height 21
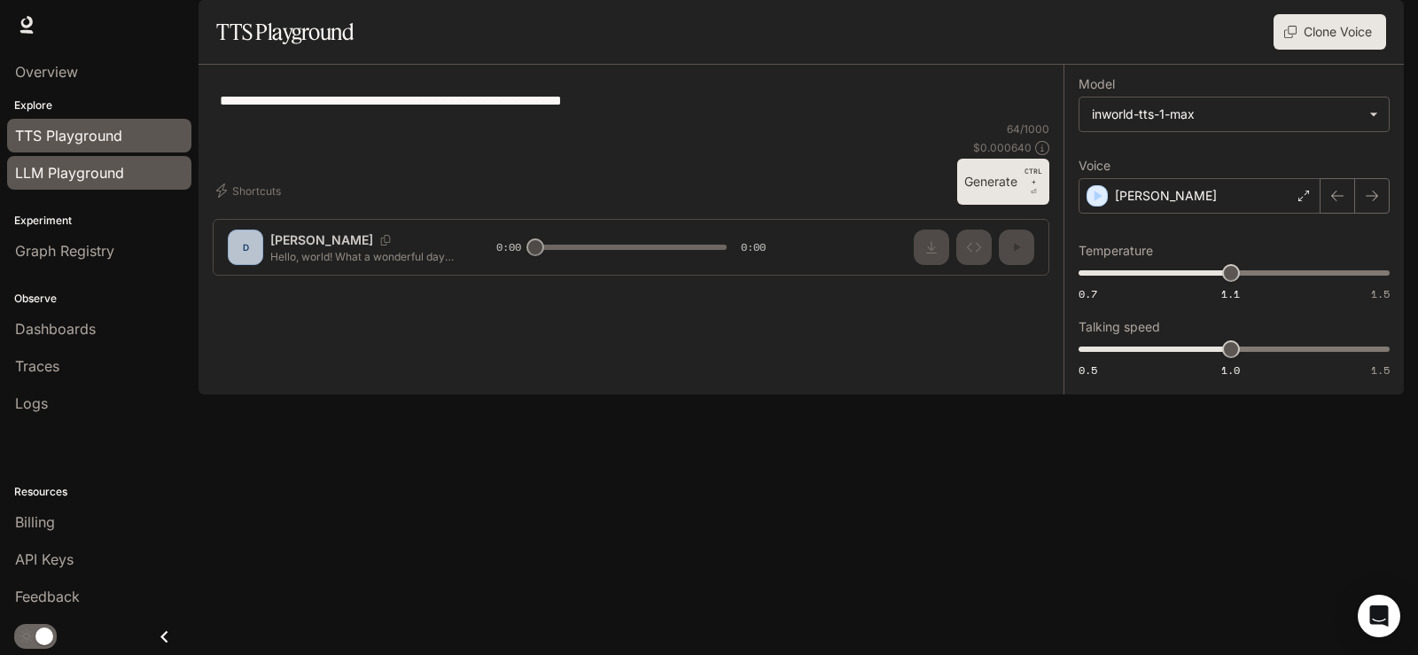
click at [87, 178] on span "LLM Playground" at bounding box center [69, 172] width 109 height 21
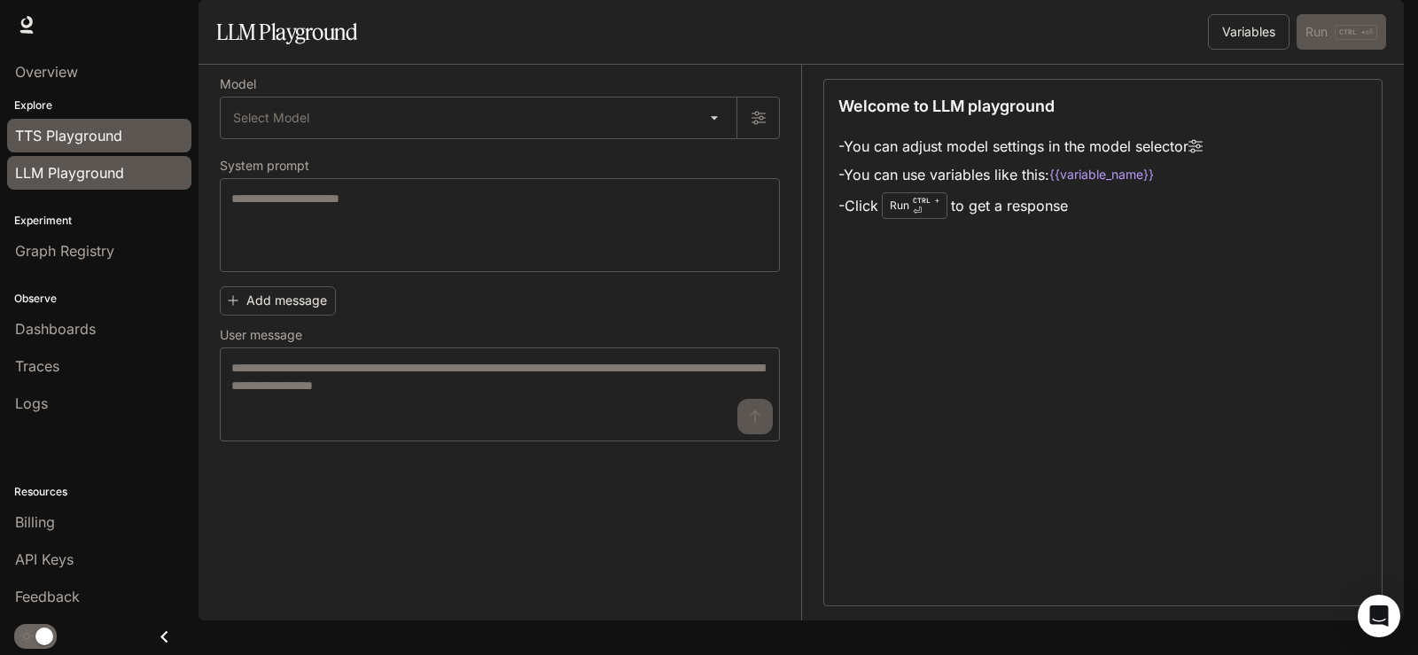
click at [85, 134] on span "TTS Playground" at bounding box center [68, 135] width 107 height 21
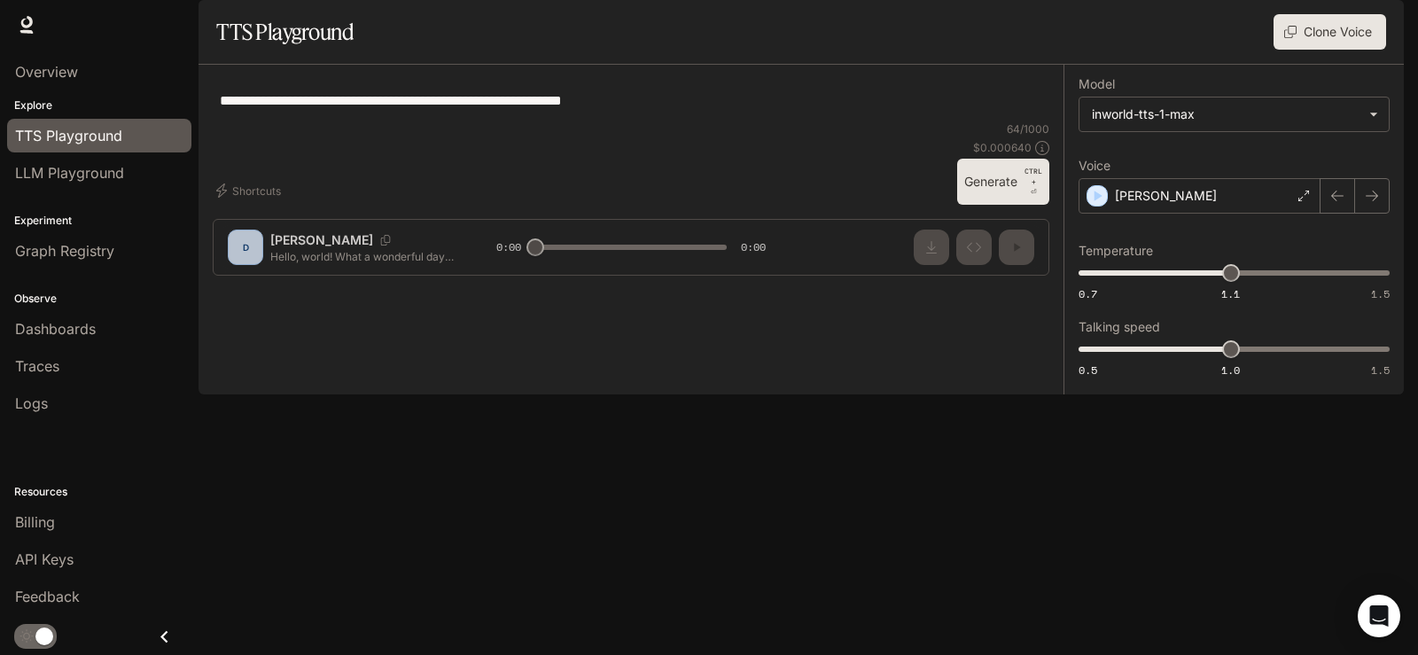
click at [937, 290] on div "**********" at bounding box center [631, 177] width 865 height 225
click at [227, 198] on icon "button" at bounding box center [222, 190] width 14 height 14
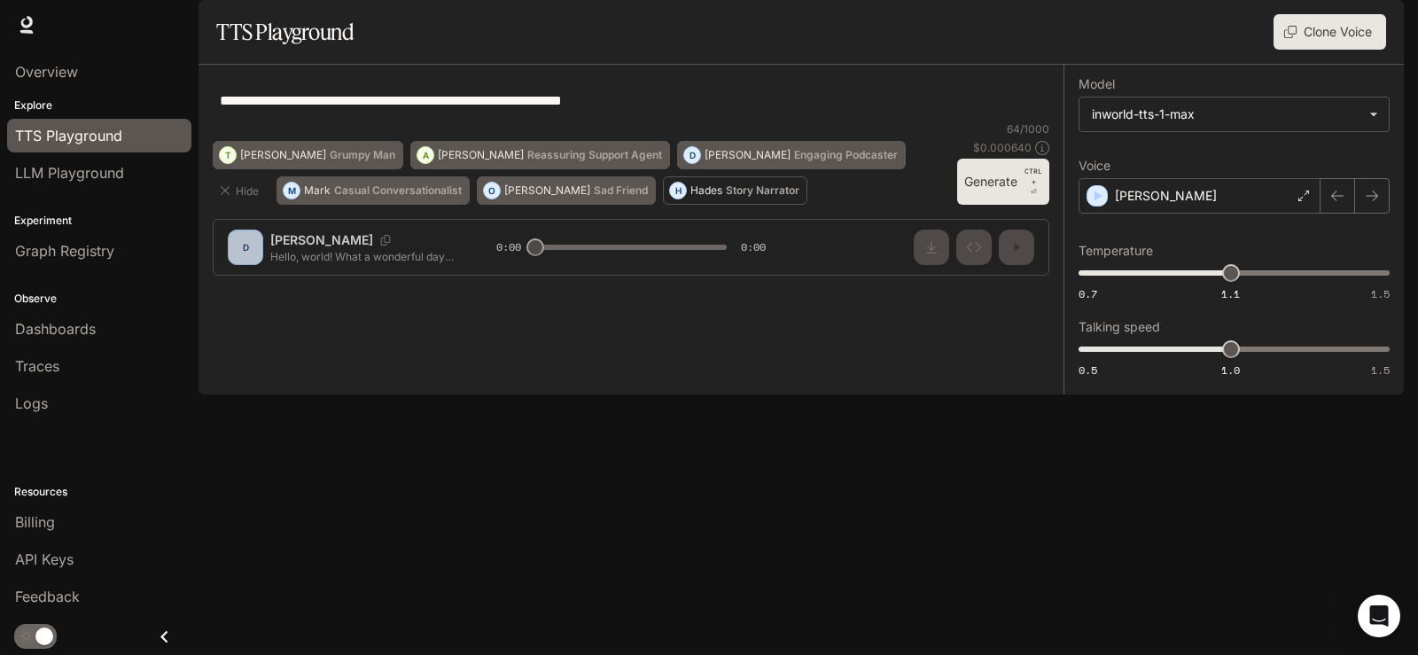
click at [721, 205] on button "H Hades Story Narrator" at bounding box center [735, 190] width 144 height 28
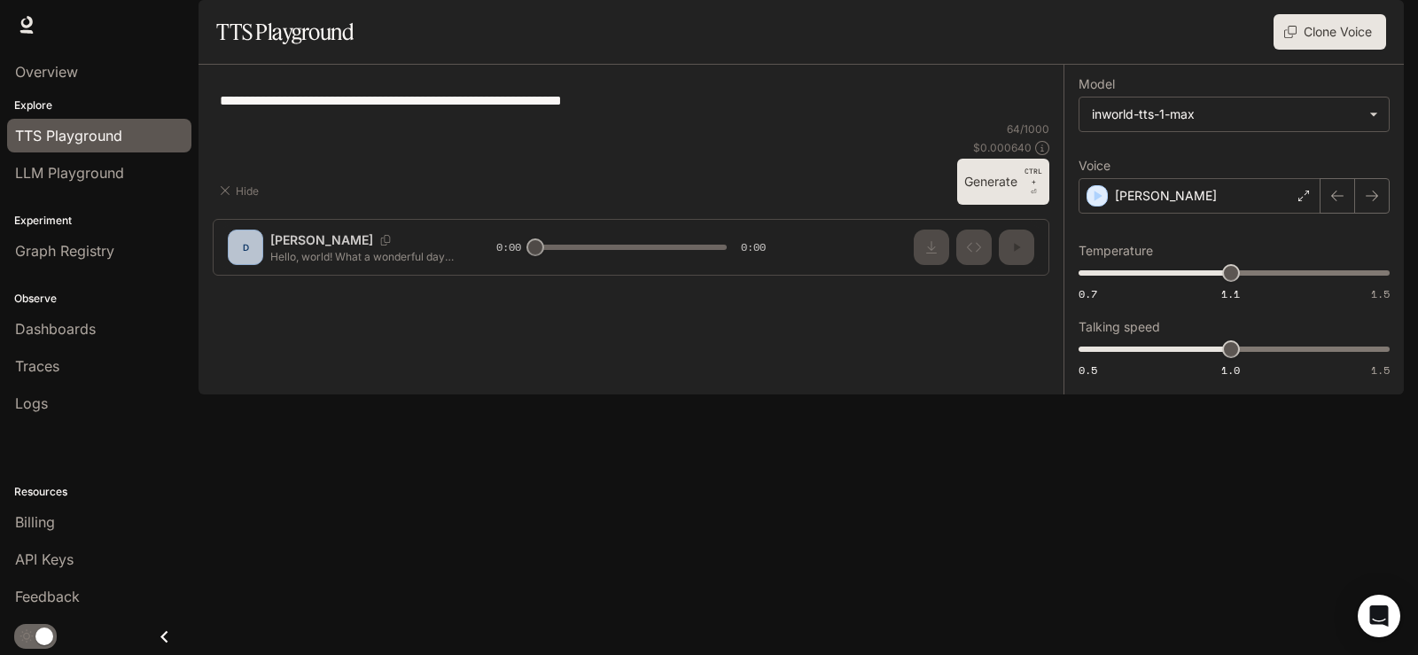
type textarea "**********"
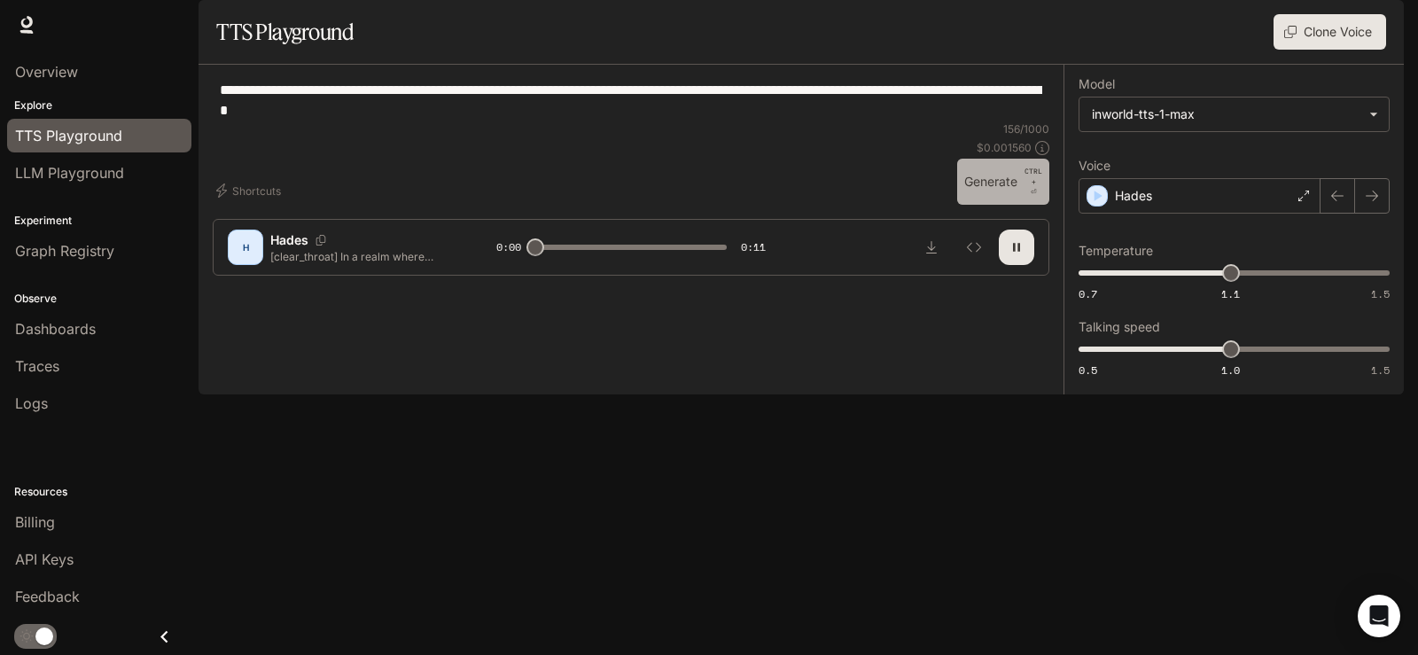
click at [971, 205] on button "Generate CTRL + ⏎" at bounding box center [1003, 182] width 92 height 46
click at [976, 205] on button "Generate CTRL + ⏎" at bounding box center [1003, 182] width 92 height 46
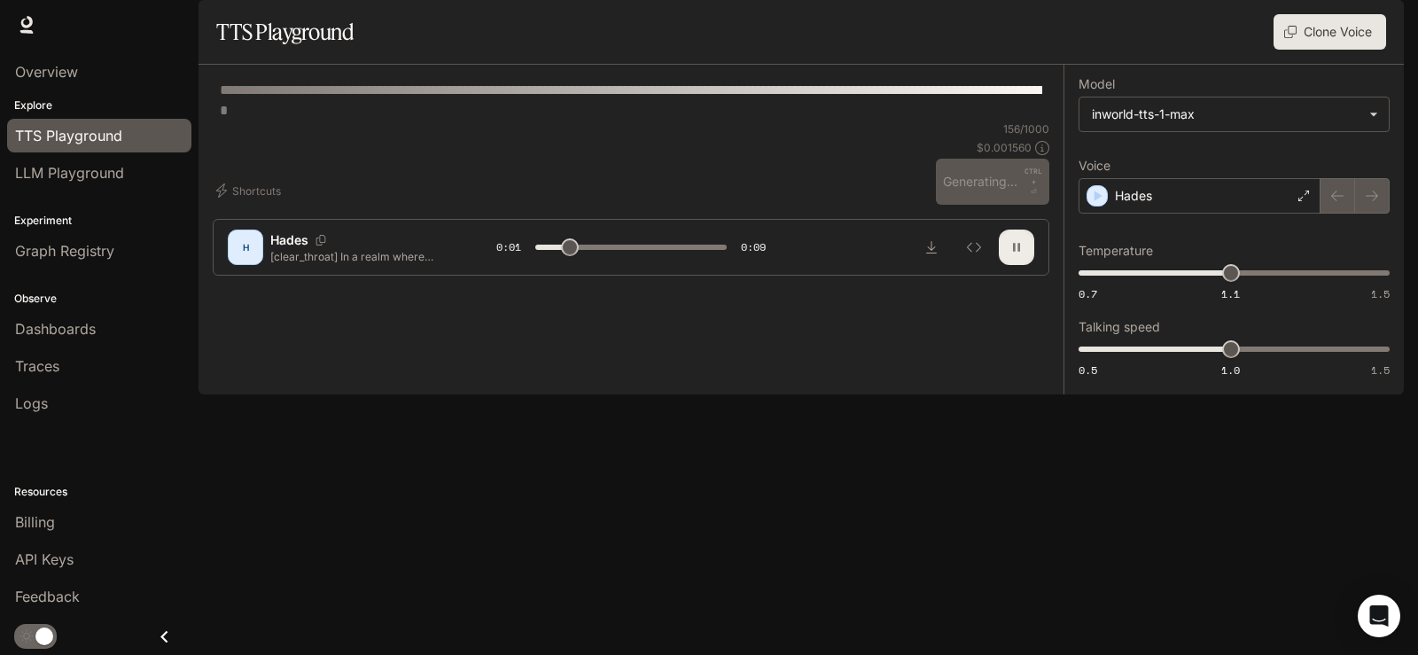
click at [1020, 254] on icon "button" at bounding box center [1017, 247] width 14 height 14
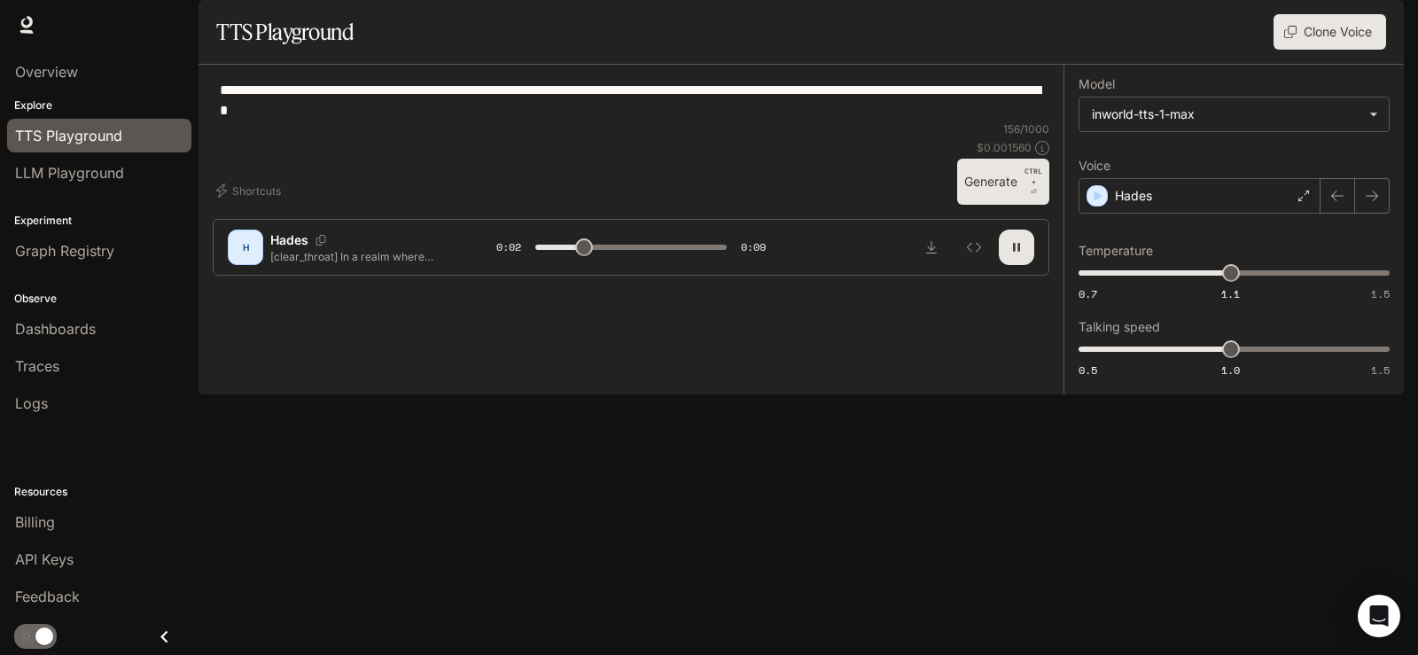
click at [723, 261] on span at bounding box center [630, 247] width 191 height 27
type input "*"
click at [40, 75] on span "Overview" at bounding box center [46, 71] width 63 height 21
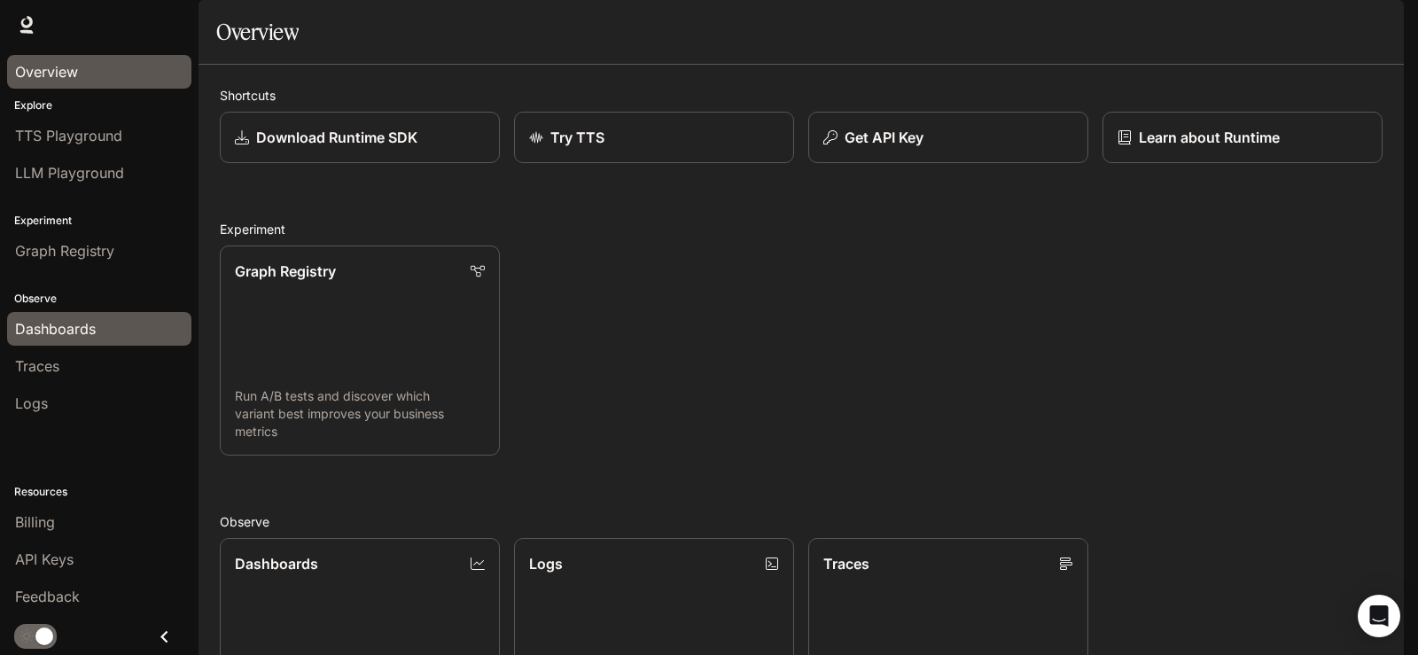
click at [83, 331] on span "Dashboards" at bounding box center [55, 328] width 81 height 21
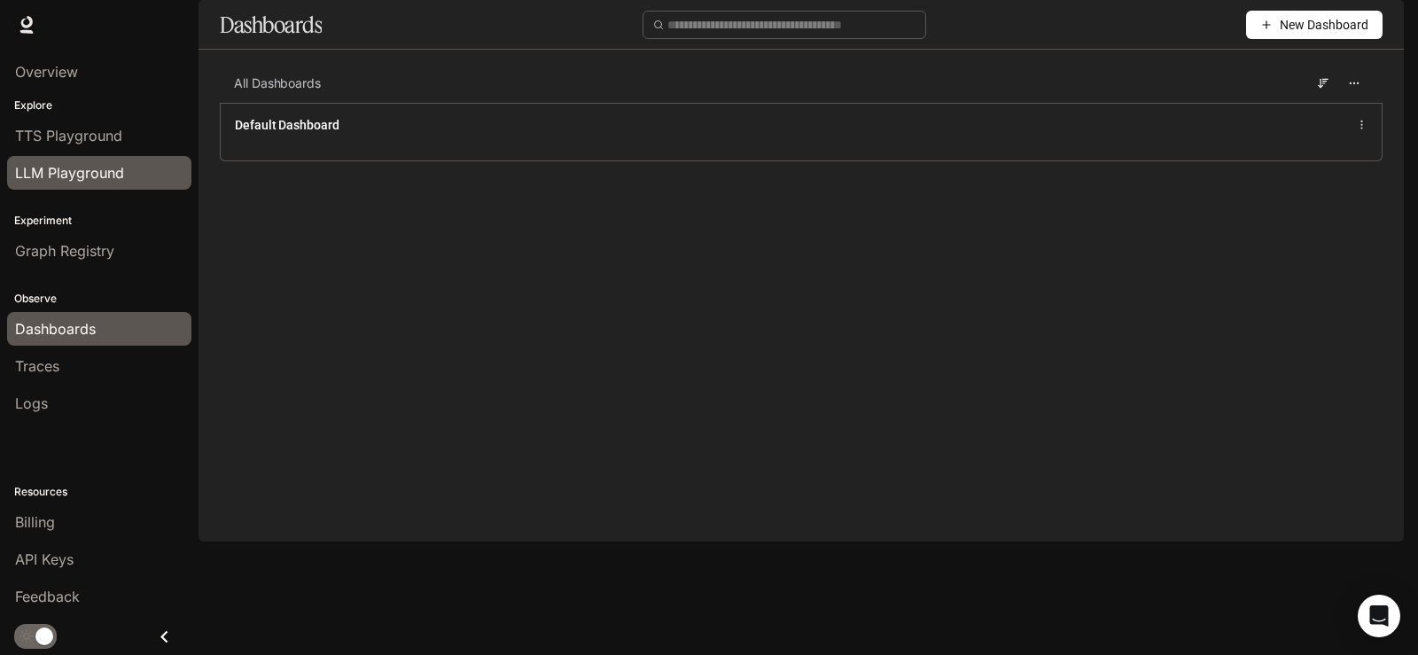
click at [64, 176] on span "LLM Playground" at bounding box center [69, 172] width 109 height 21
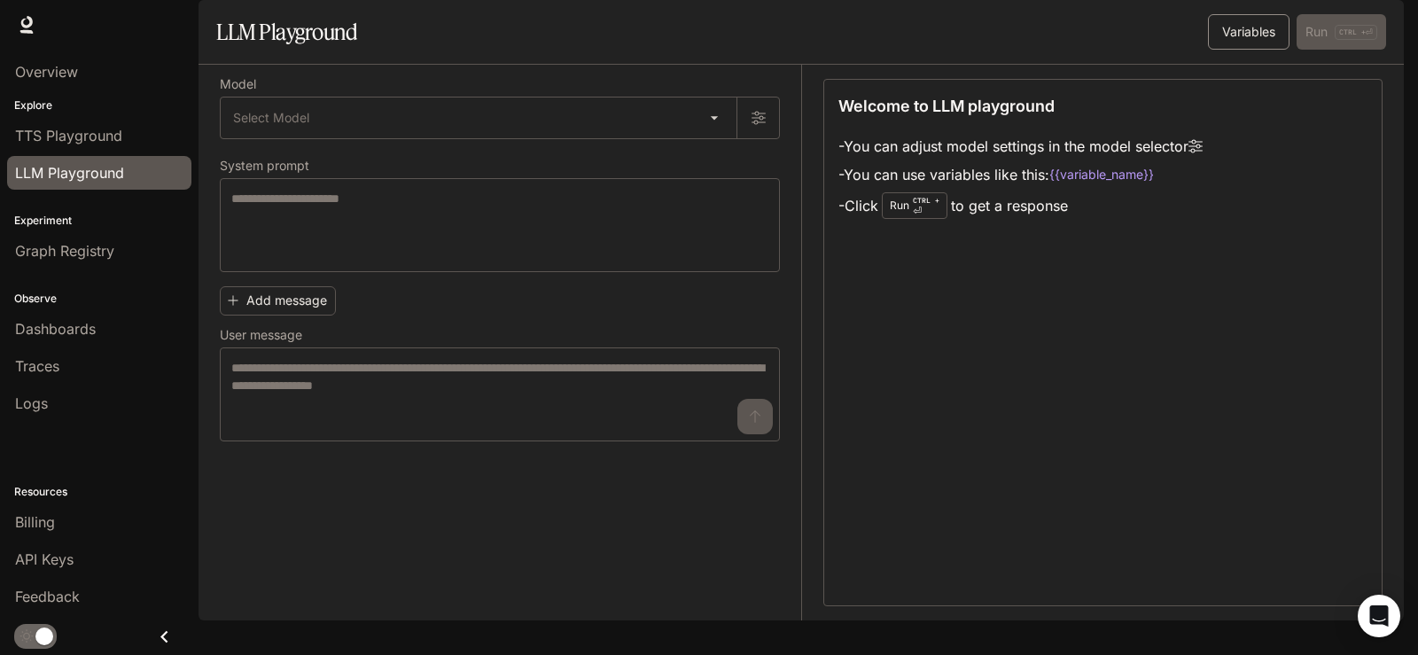
click at [1227, 50] on button "Variables" at bounding box center [1249, 31] width 82 height 35
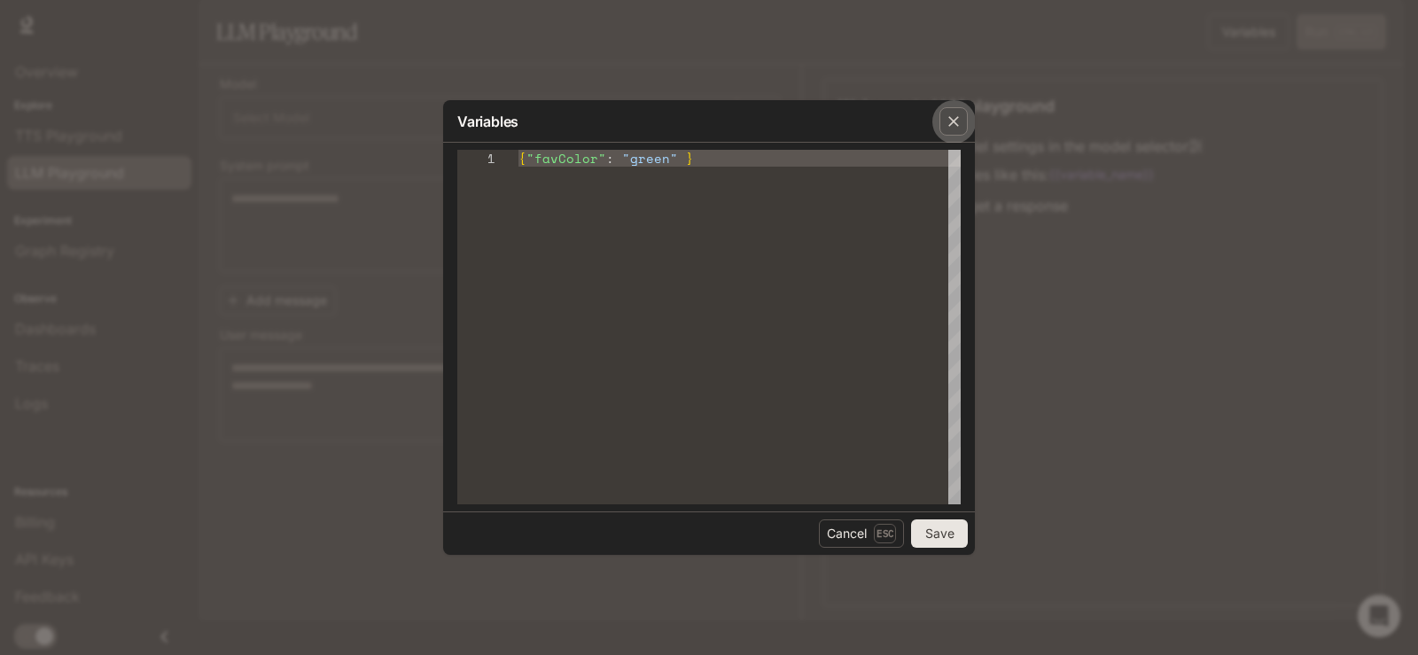
click at [956, 124] on icon "button" at bounding box center [953, 121] width 11 height 11
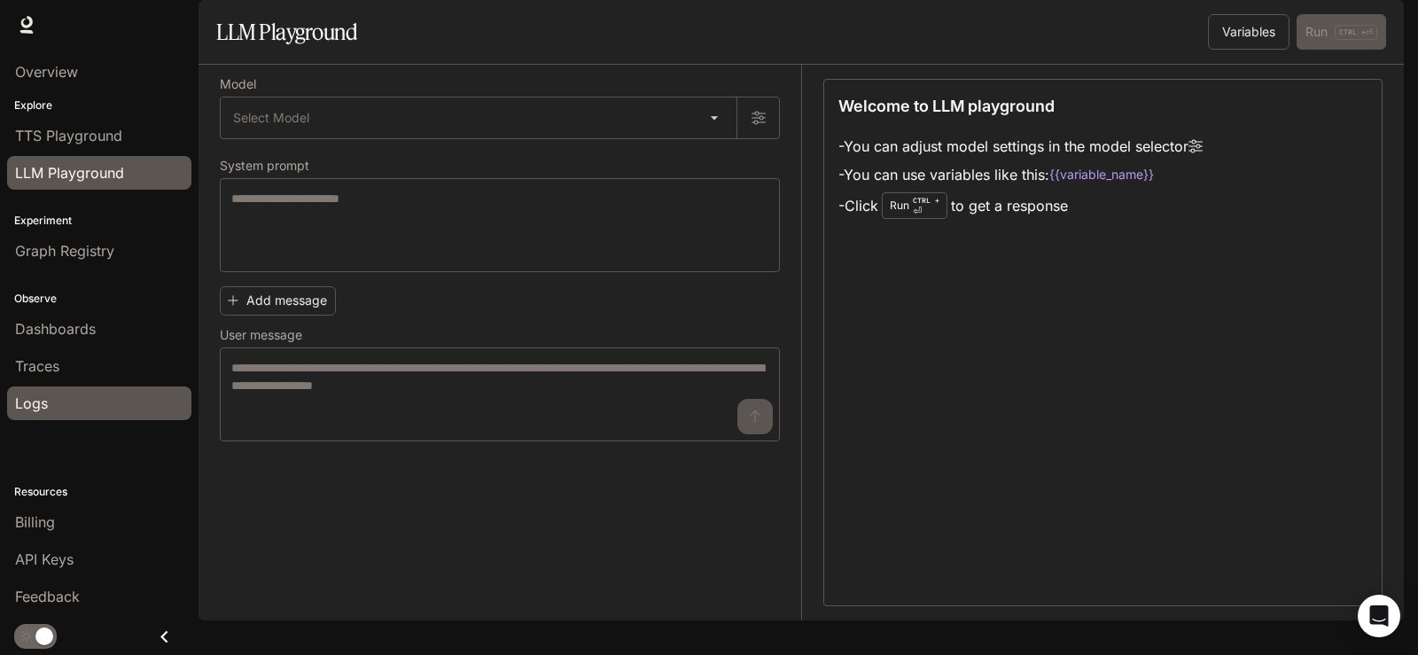
click at [55, 402] on div "Logs" at bounding box center [99, 403] width 168 height 21
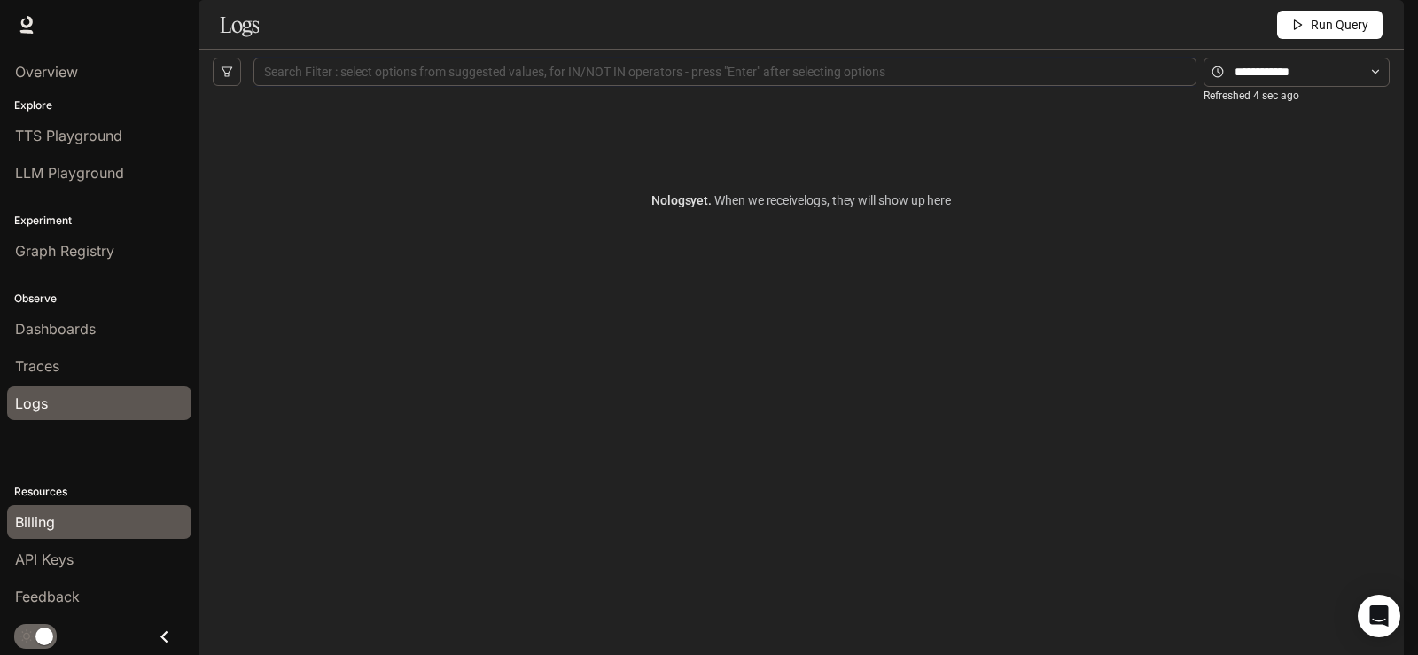
click at [42, 520] on span "Billing" at bounding box center [35, 521] width 40 height 21
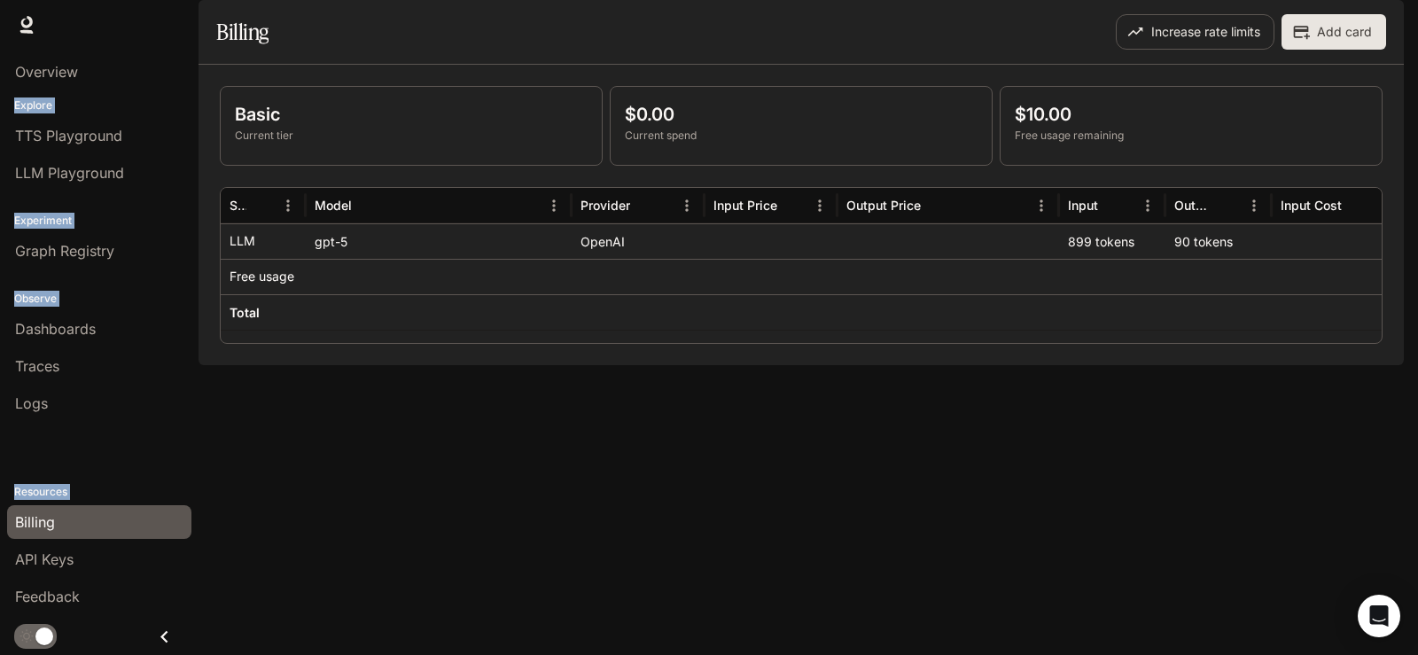
drag, startPoint x: 38, startPoint y: 46, endPoint x: 168, endPoint y: 614, distance: 582.8
click at [168, 614] on div "Skip to main content Runtime Runtime Documentation Documentation Portal Overvie…" at bounding box center [709, 327] width 1418 height 655
click at [154, 95] on div "Explore TTS Playground LLM Playground" at bounding box center [99, 144] width 199 height 101
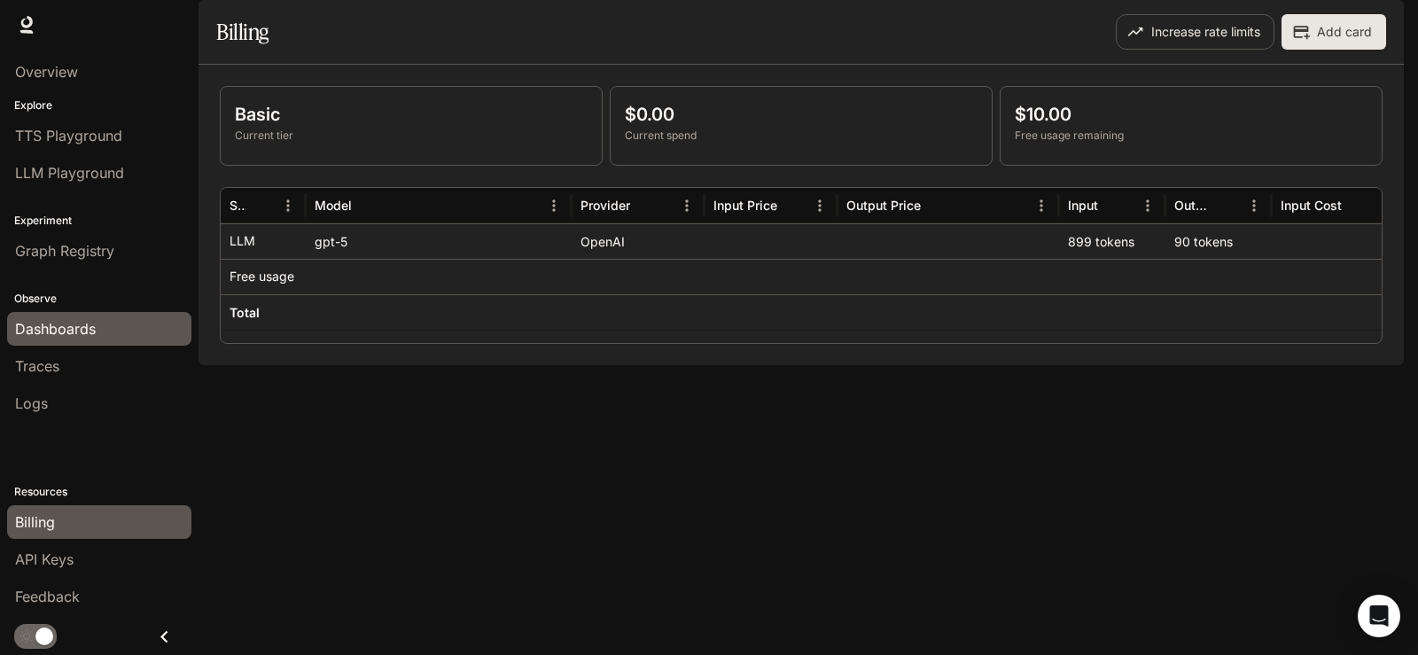
click at [75, 323] on span "Dashboards" at bounding box center [55, 328] width 81 height 21
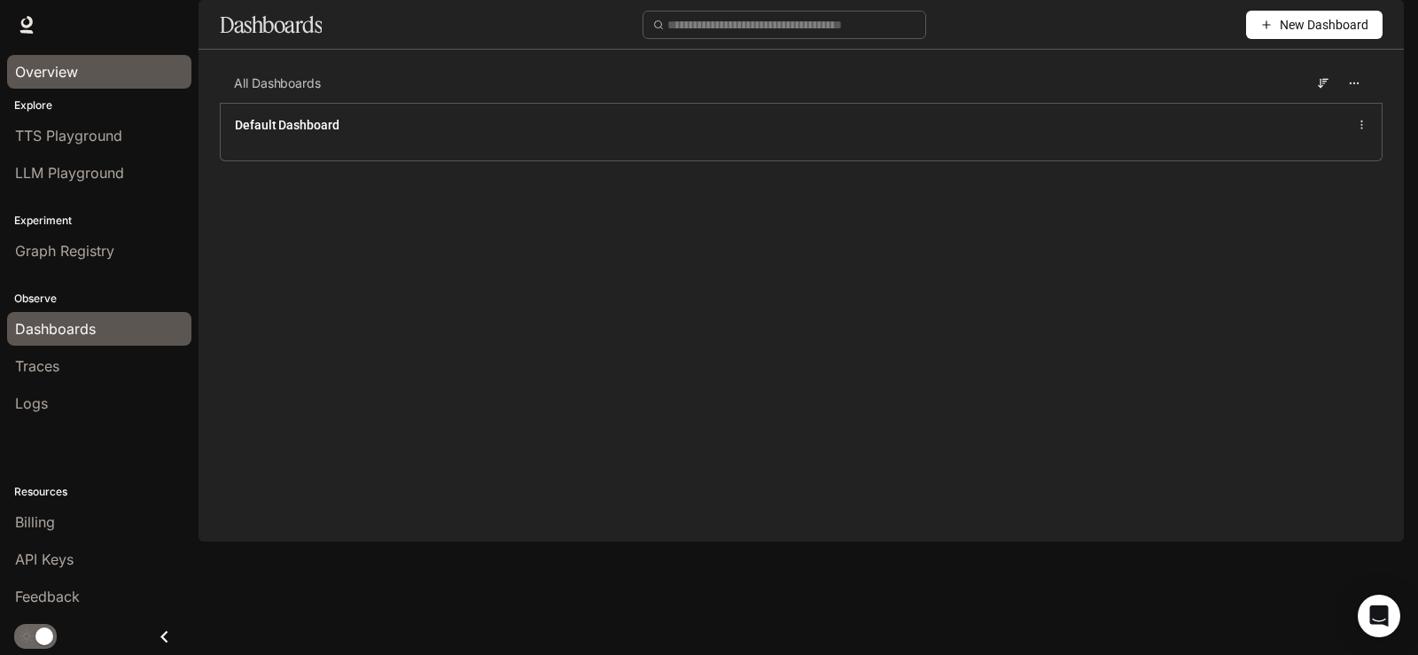
click at [54, 76] on span "Overview" at bounding box center [46, 71] width 63 height 21
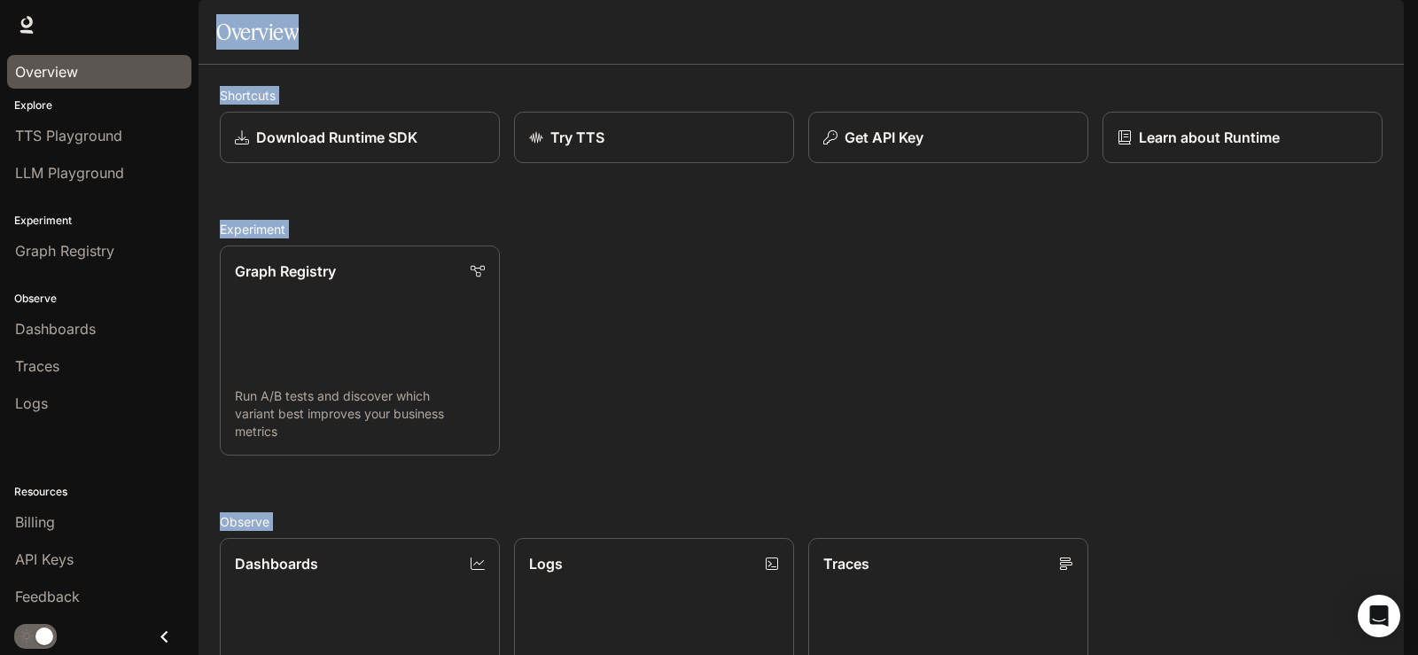
scroll to position [464, 0]
drag, startPoint x: 214, startPoint y: 78, endPoint x: 1146, endPoint y: 464, distance: 1009.4
click at [1160, 499] on main "Portal Overview Explore TTS Playground LLM Playground Experiment Graph Registry…" at bounding box center [802, 531] width 1206 height 1062
click at [1083, 377] on div "Shortcuts Download Runtime SDK Try TTS Get API Key Learn about Runtime Experime…" at bounding box center [801, 563] width 1163 height 955
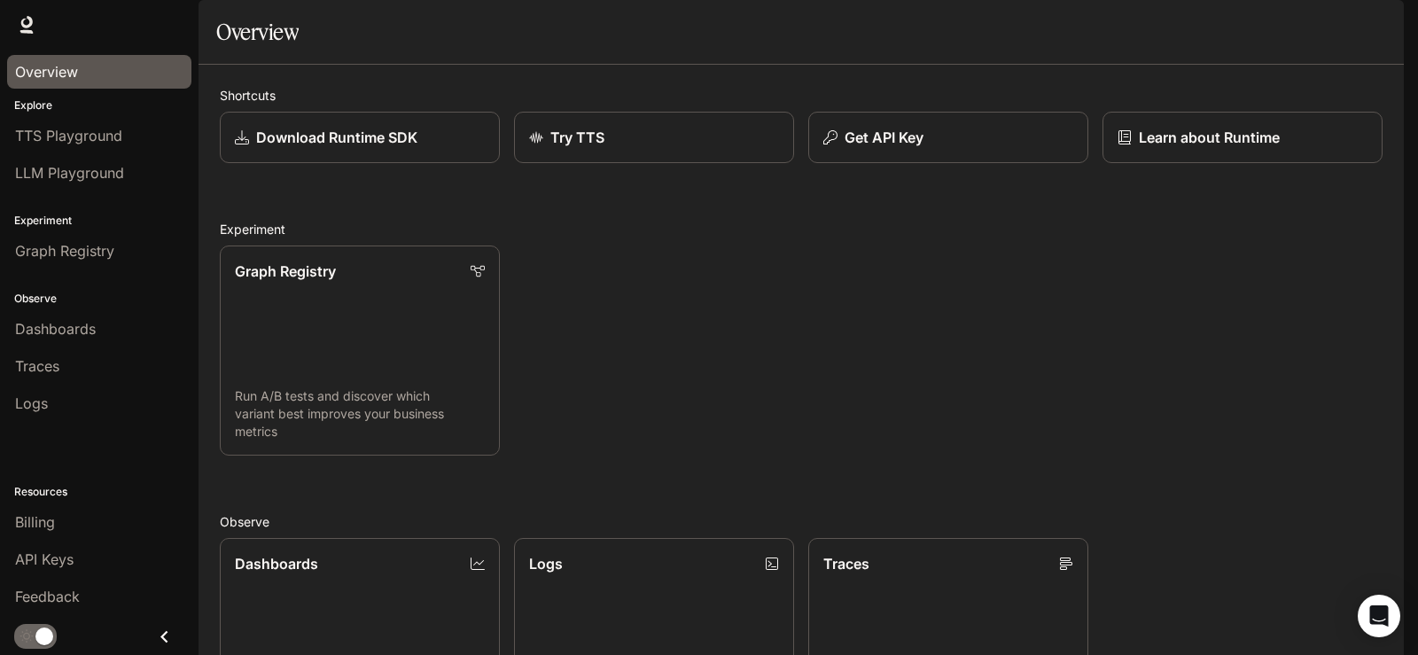
scroll to position [199, 0]
click at [286, 552] on p "Dashboards" at bounding box center [276, 562] width 84 height 21
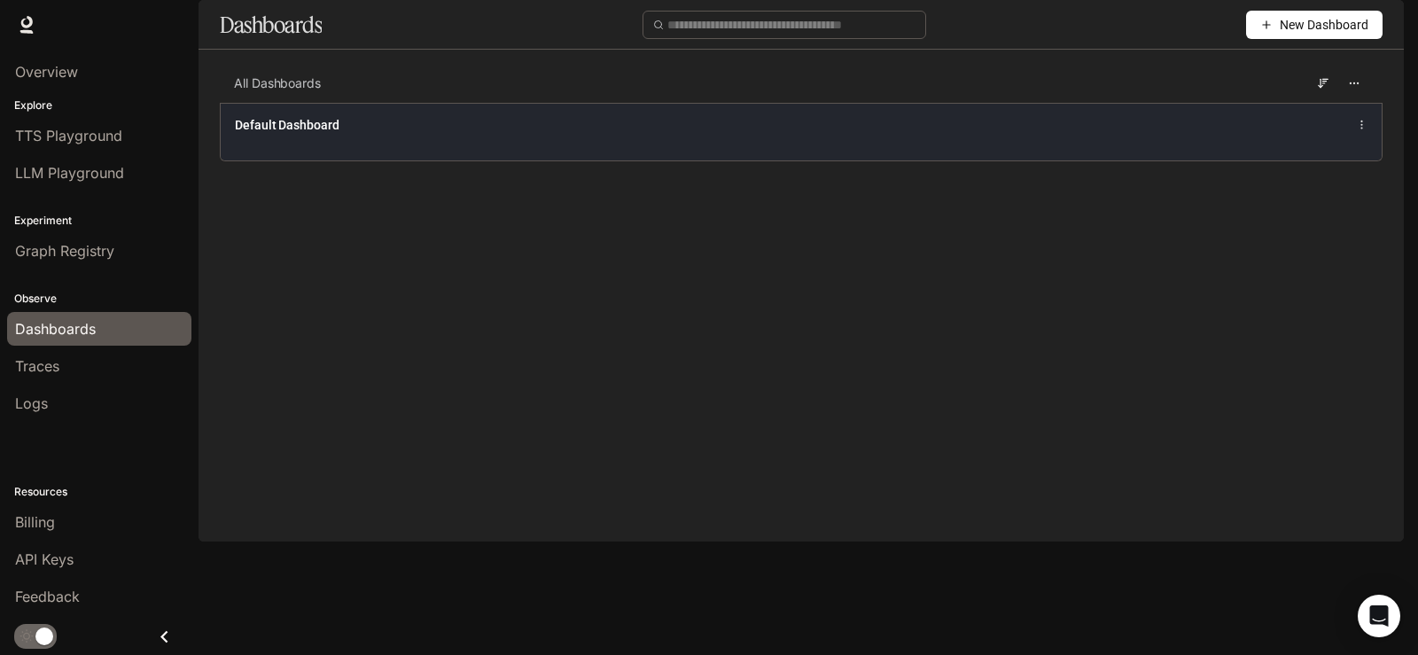
click at [1366, 131] on icon at bounding box center [1362, 125] width 12 height 12
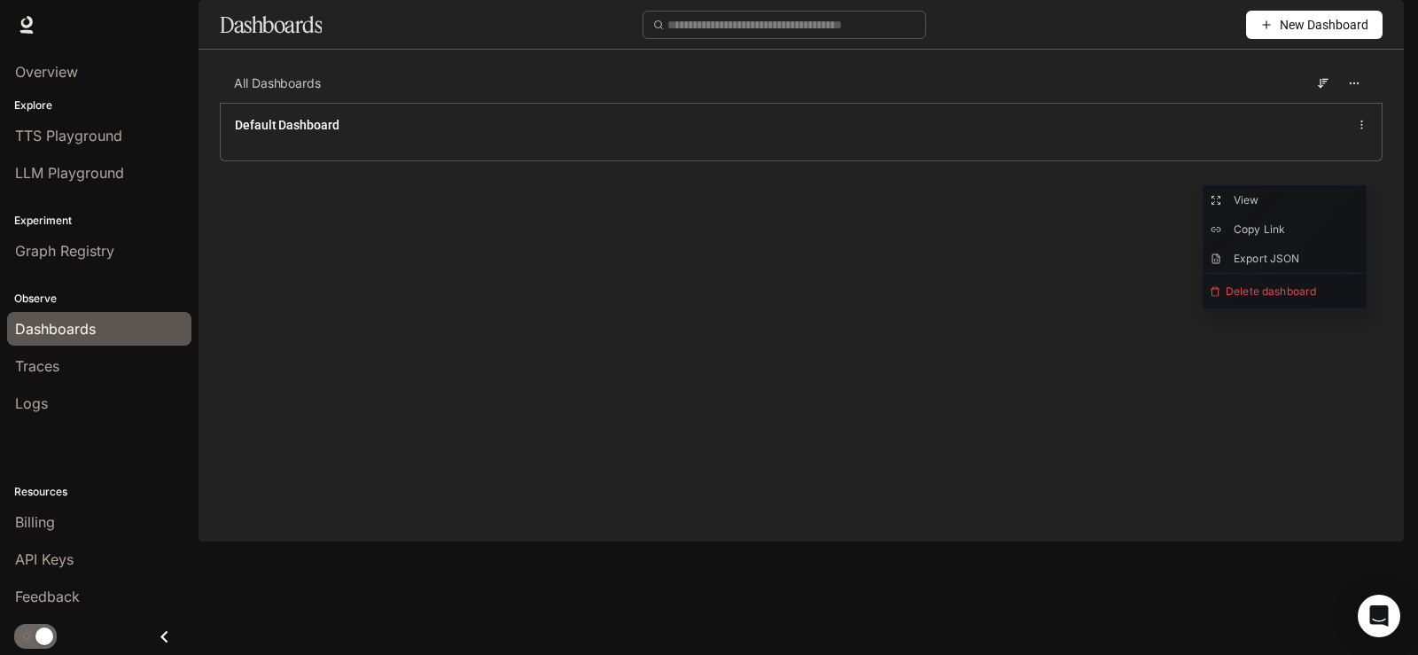
click at [973, 188] on main "Dashboards New Dashboard All Dashboards Default Dashboard" at bounding box center [802, 94] width 1206 height 188
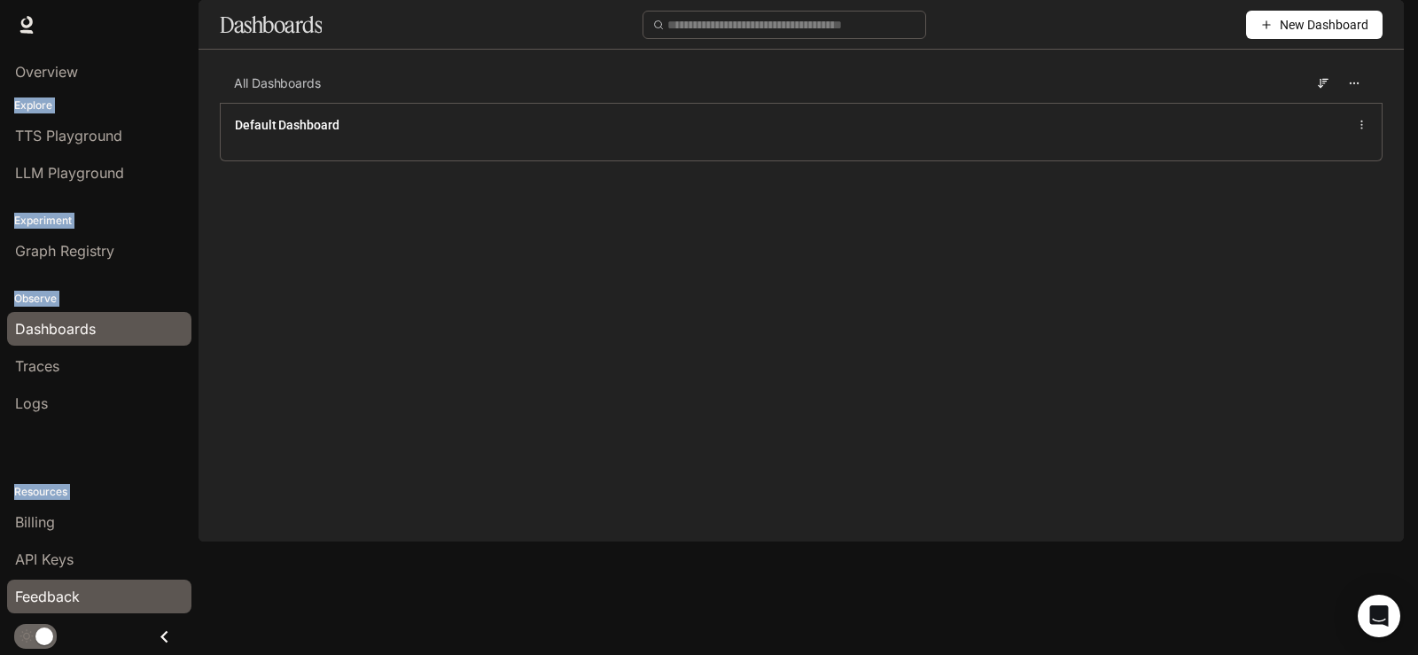
drag, startPoint x: 44, startPoint y: 48, endPoint x: 141, endPoint y: 603, distance: 563.3
click at [141, 603] on div "Skip to main content Runtime Runtime Documentation Documentation Portal Overvie…" at bounding box center [709, 327] width 1418 height 655
copy main "Portal Overview Explore TTS Playground LLM Playground Experiment Graph Registry…"
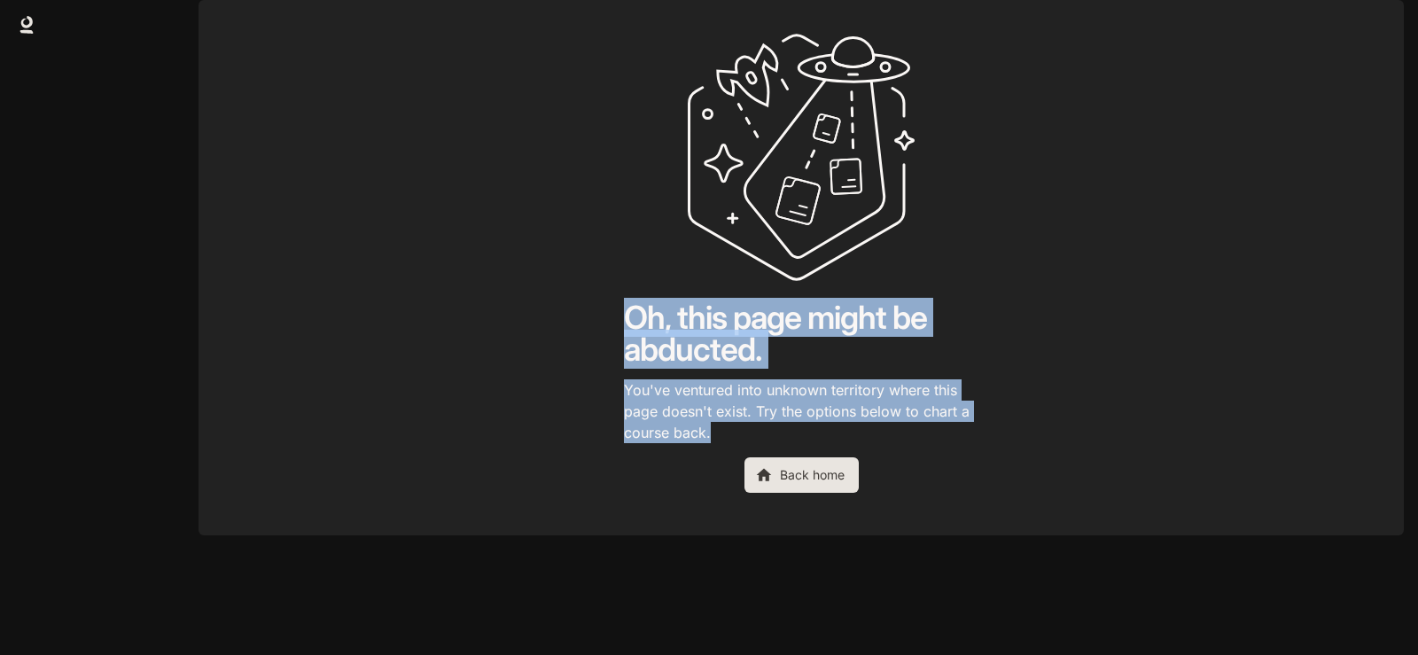
drag, startPoint x: 603, startPoint y: 350, endPoint x: 849, endPoint y: 502, distance: 289.3
click at [849, 502] on main "Oh, this page might be abducted. You've ventured into unknown territory where t…" at bounding box center [802, 267] width 1206 height 535
copy div "Oh, this page might be abducted. You've ventured into unknown territory where t…"
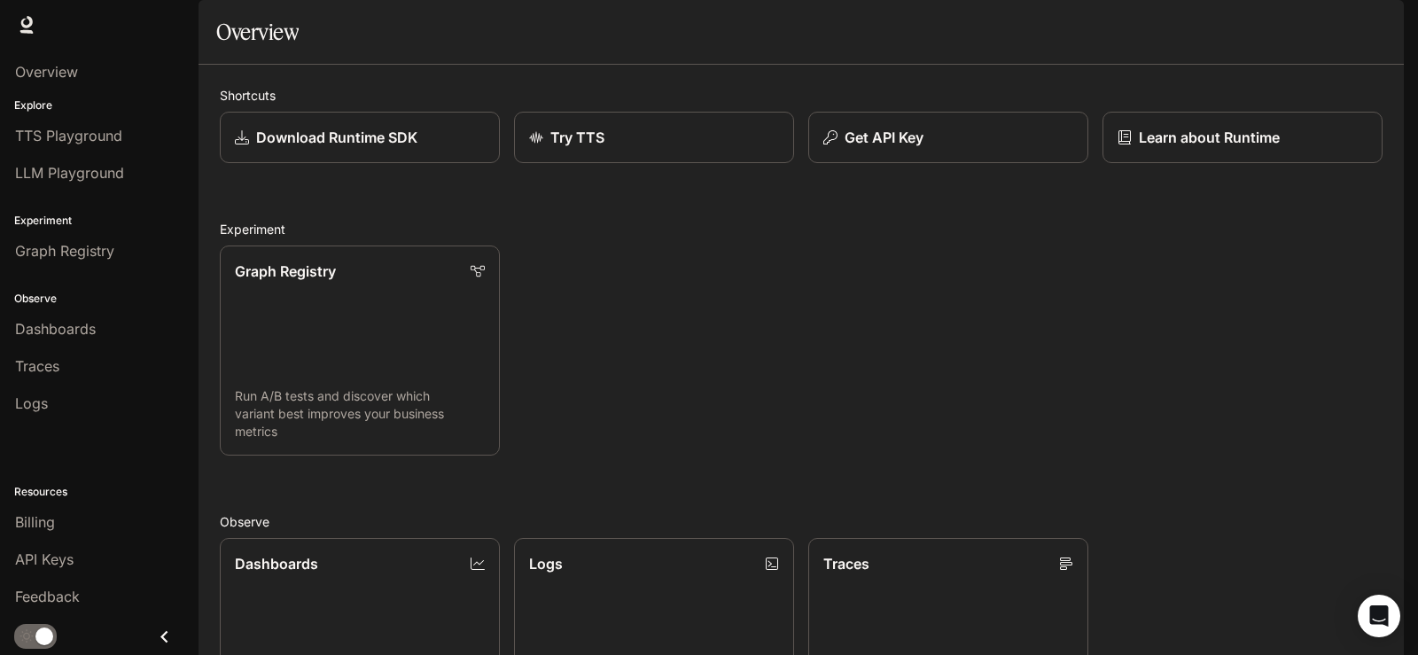
click at [1385, 23] on icon "button" at bounding box center [1379, 25] width 14 height 14
type input "******"
